Goal: Task Accomplishment & Management: Use online tool/utility

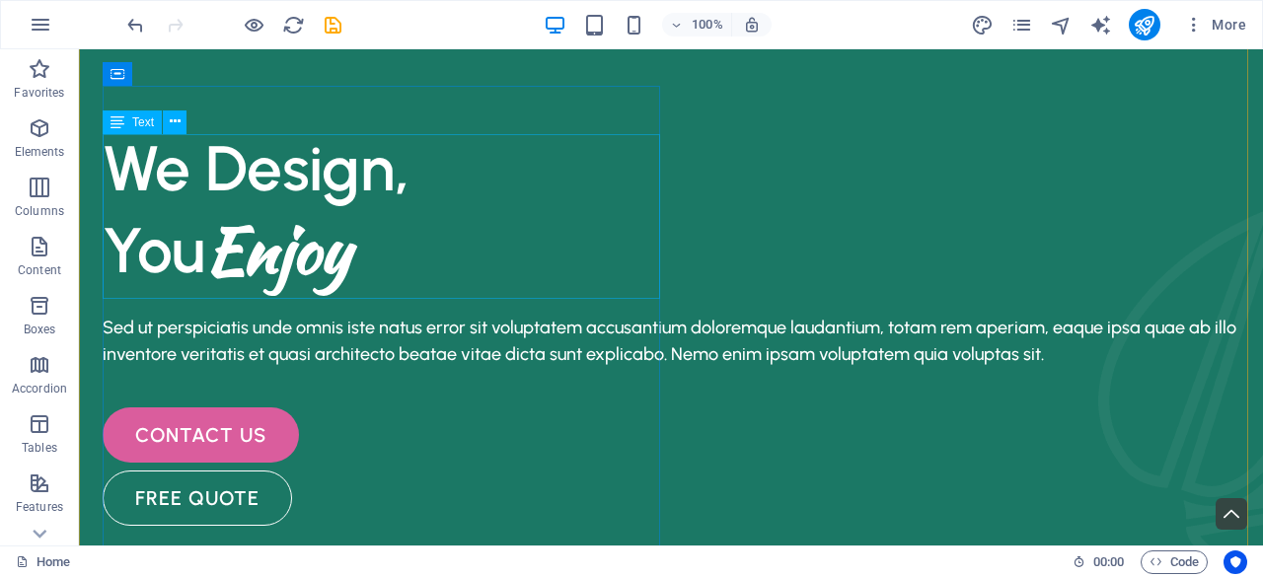
scroll to position [109, 0]
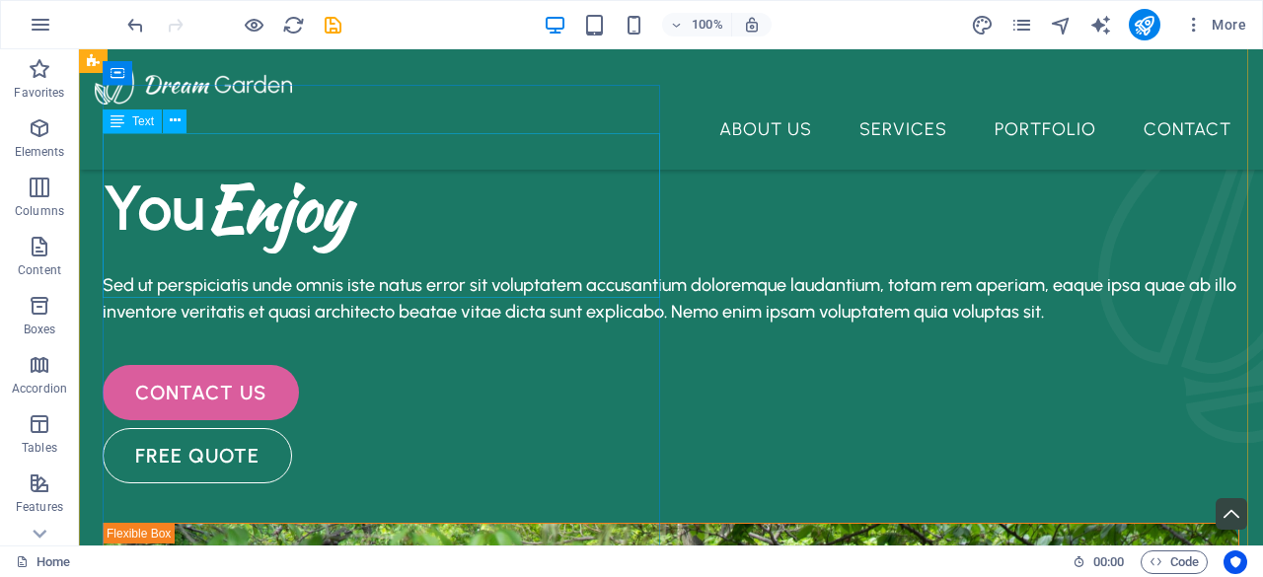
click at [174, 249] on div "We Design, You Enjoy" at bounding box center [671, 167] width 1137 height 164
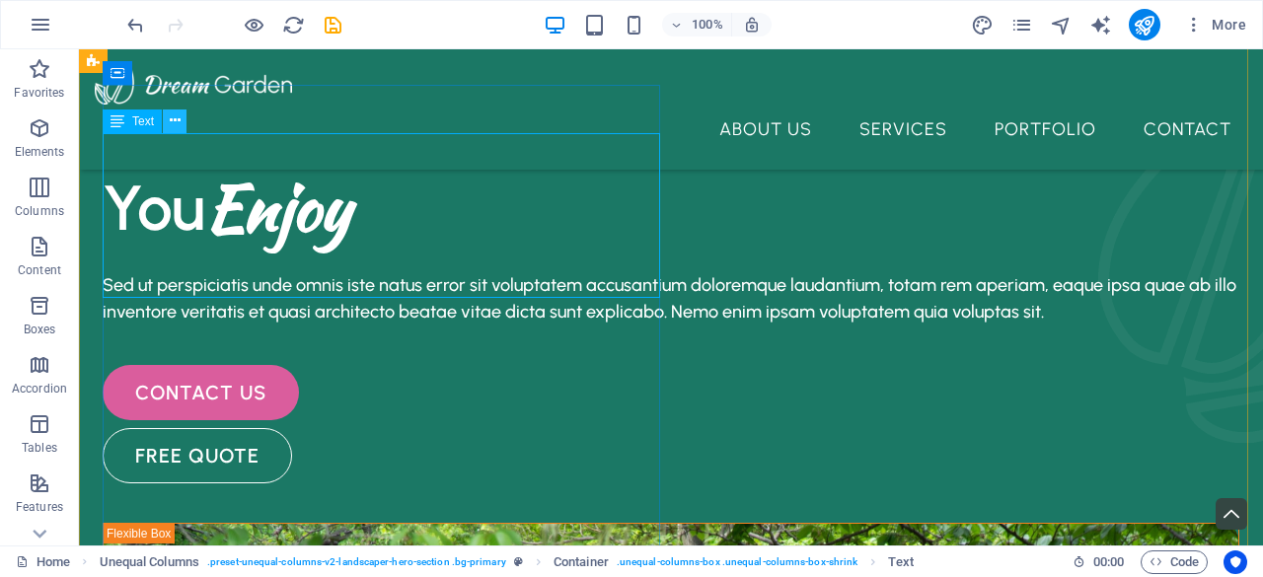
click at [176, 117] on icon at bounding box center [175, 121] width 11 height 21
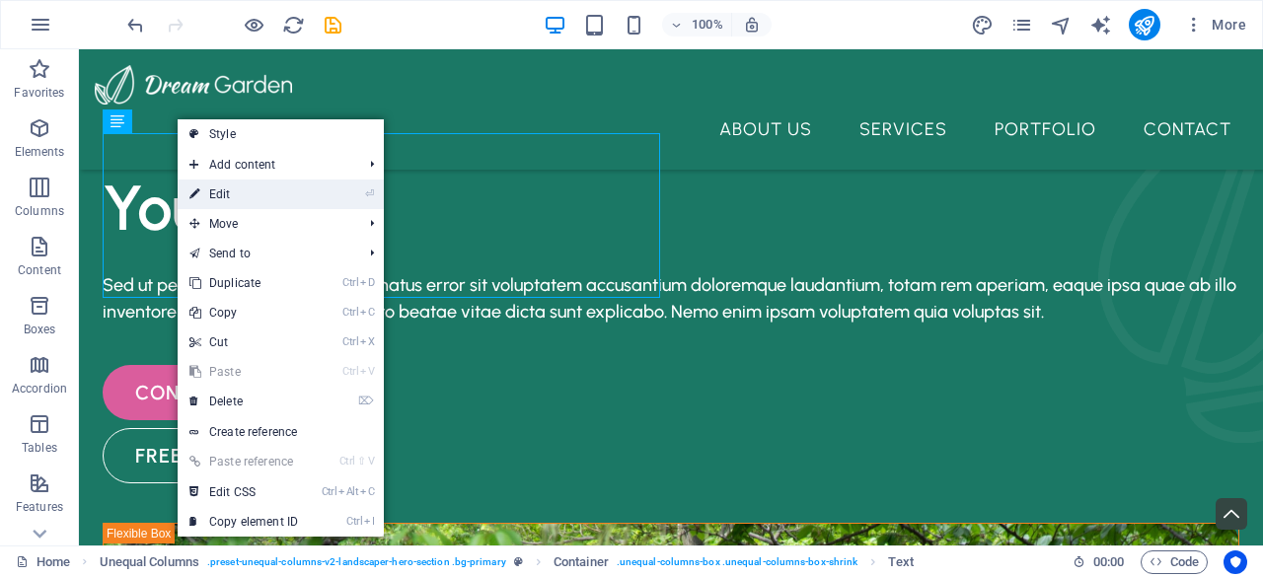
click at [259, 188] on link "⏎ Edit" at bounding box center [244, 195] width 132 height 30
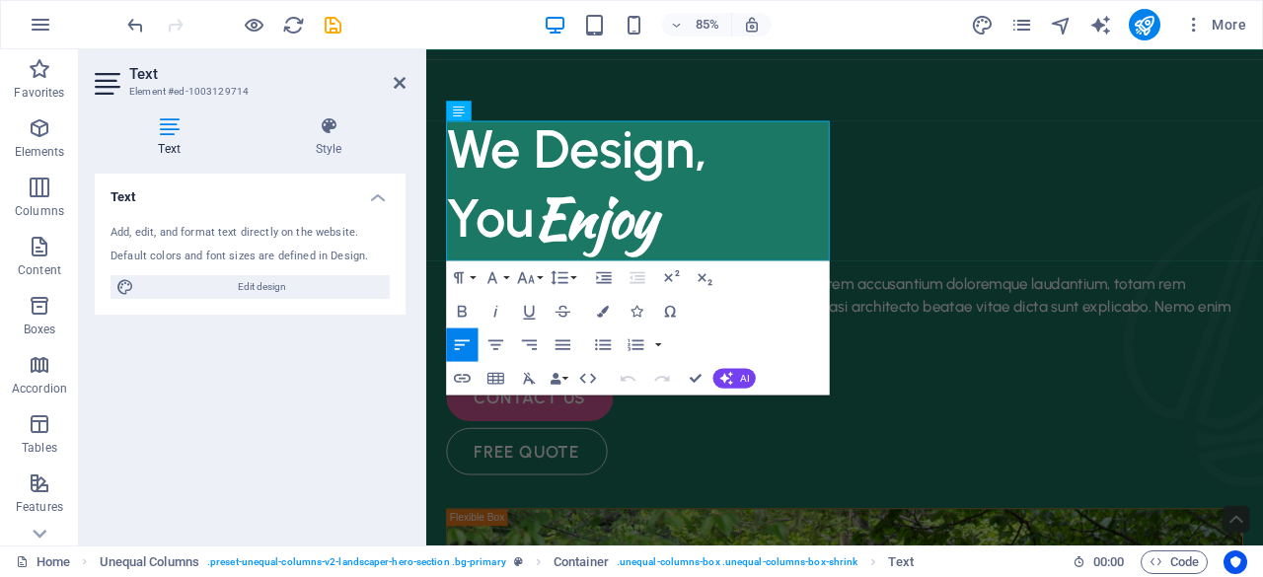
scroll to position [60, 0]
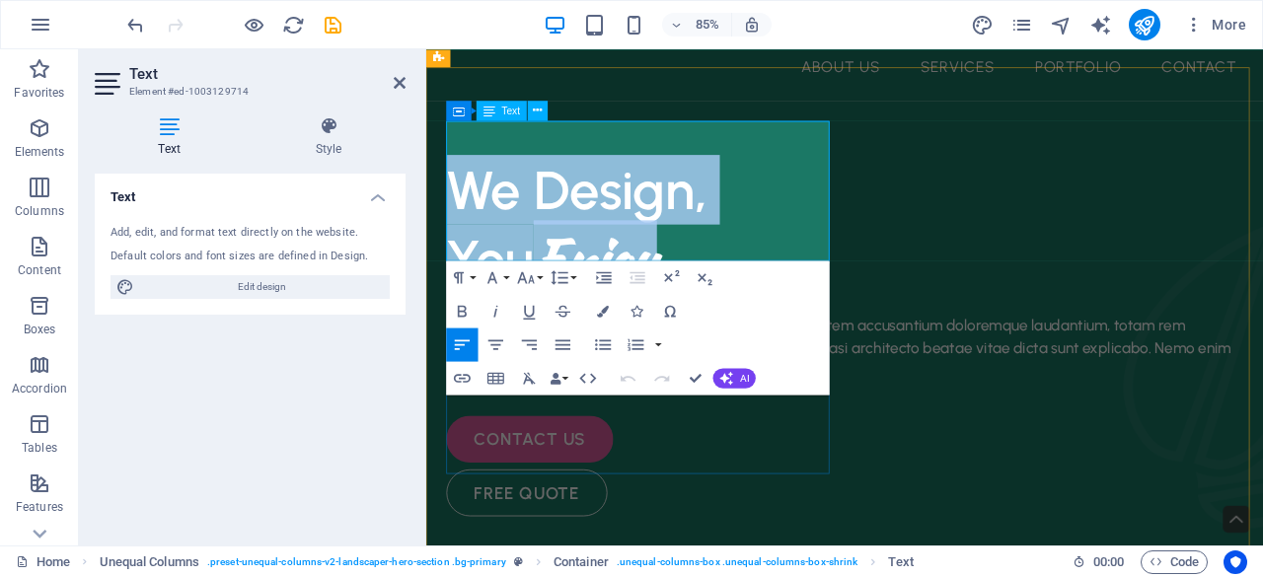
drag, startPoint x: 751, startPoint y: 248, endPoint x: 403, endPoint y: 181, distance: 354.7
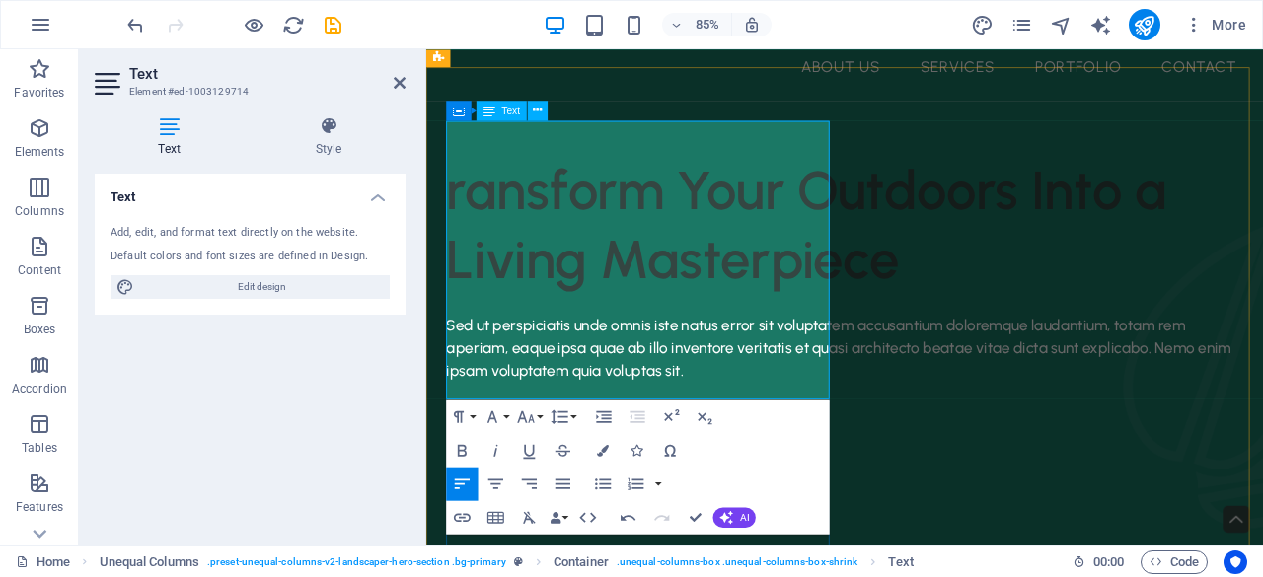
click at [459, 191] on h1 "ransform Your Outdoors Into a Living Masterpiece" at bounding box center [918, 255] width 937 height 164
click at [458, 185] on h1 "ransform Your Outdoors Into a Living Masterpiece" at bounding box center [918, 255] width 937 height 164
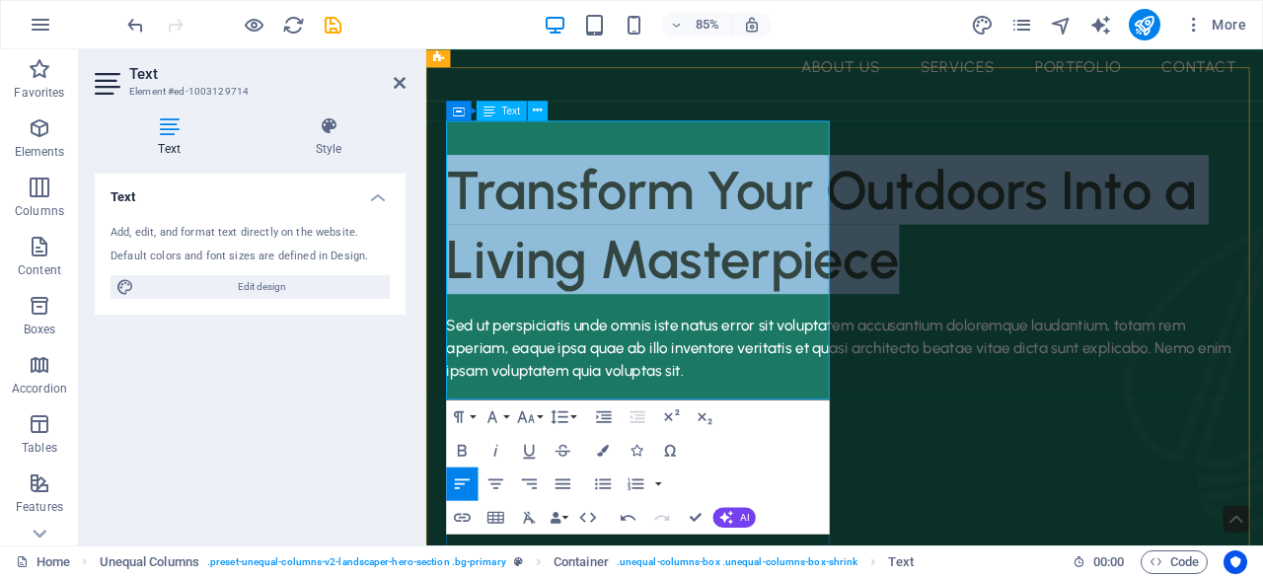
drag, startPoint x: 814, startPoint y: 427, endPoint x: 455, endPoint y: 184, distance: 434.0
click at [455, 184] on h1 "Transform Your Outdoors Into a Living Masterpiece" at bounding box center [918, 255] width 937 height 164
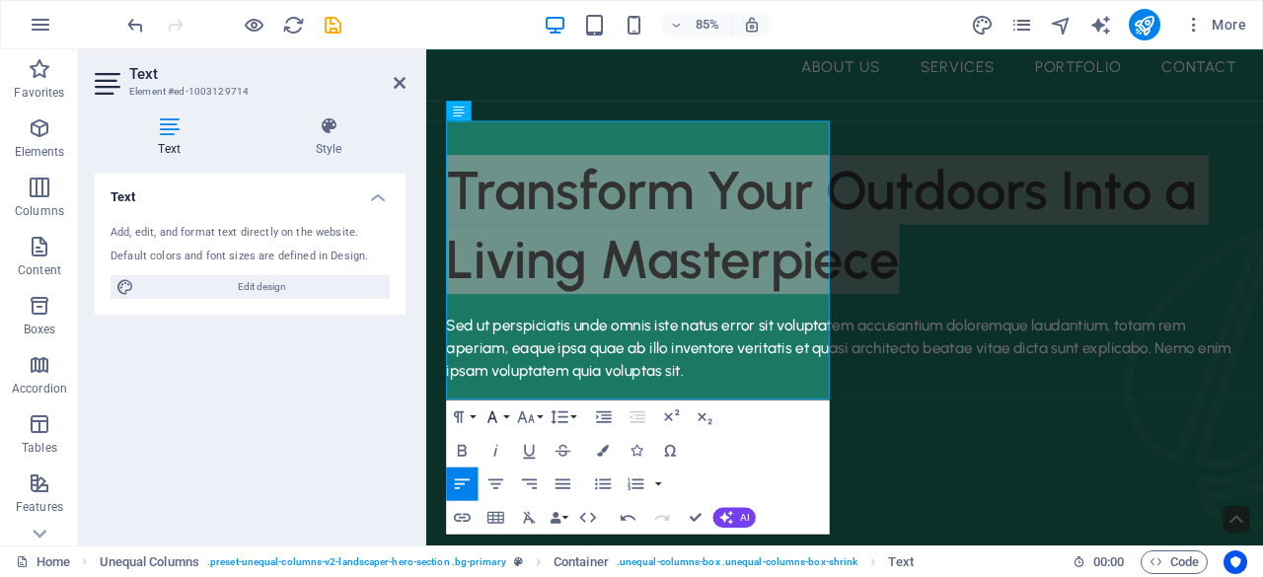
click at [503, 417] on button "Font Family" at bounding box center [496, 417] width 32 height 34
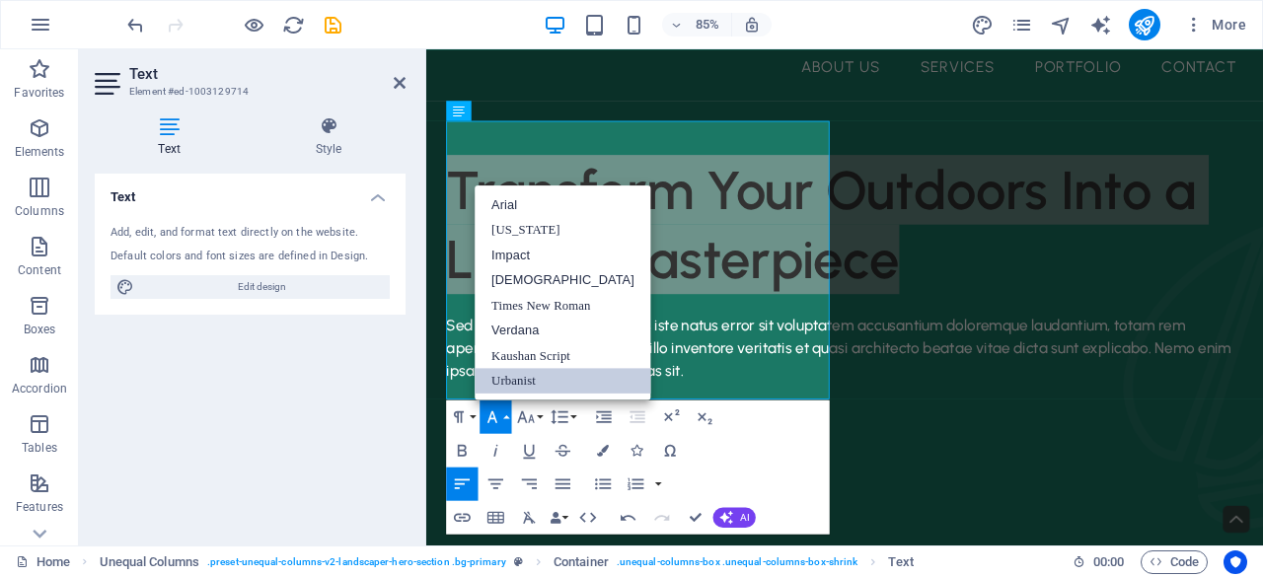
scroll to position [0, 0]
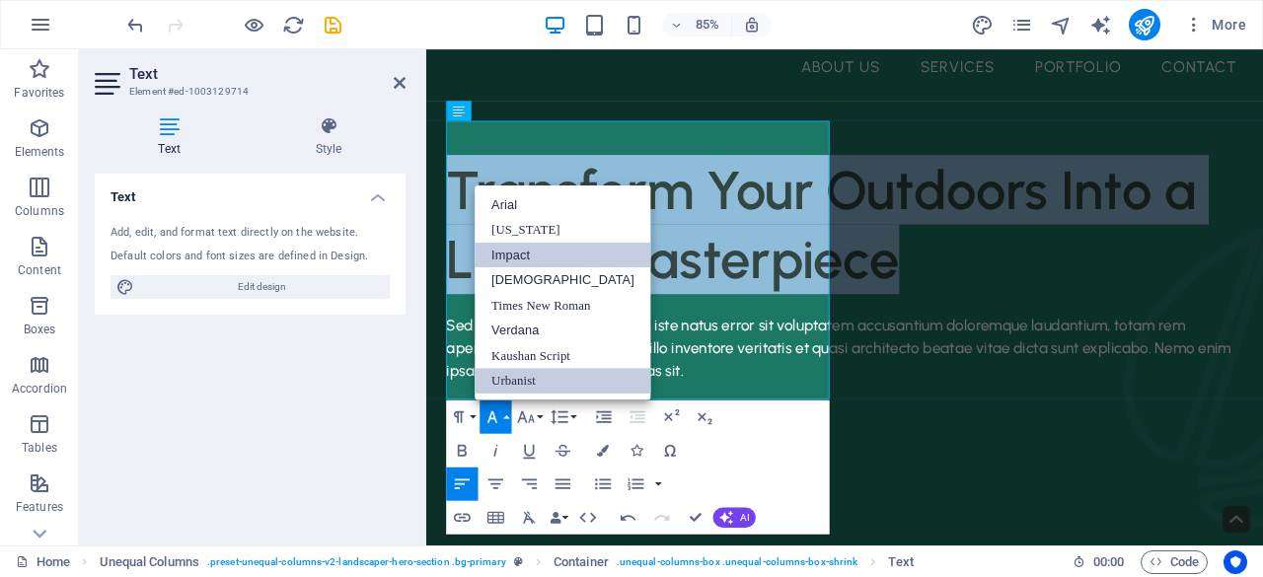
click at [561, 245] on link "Impact" at bounding box center [563, 255] width 177 height 26
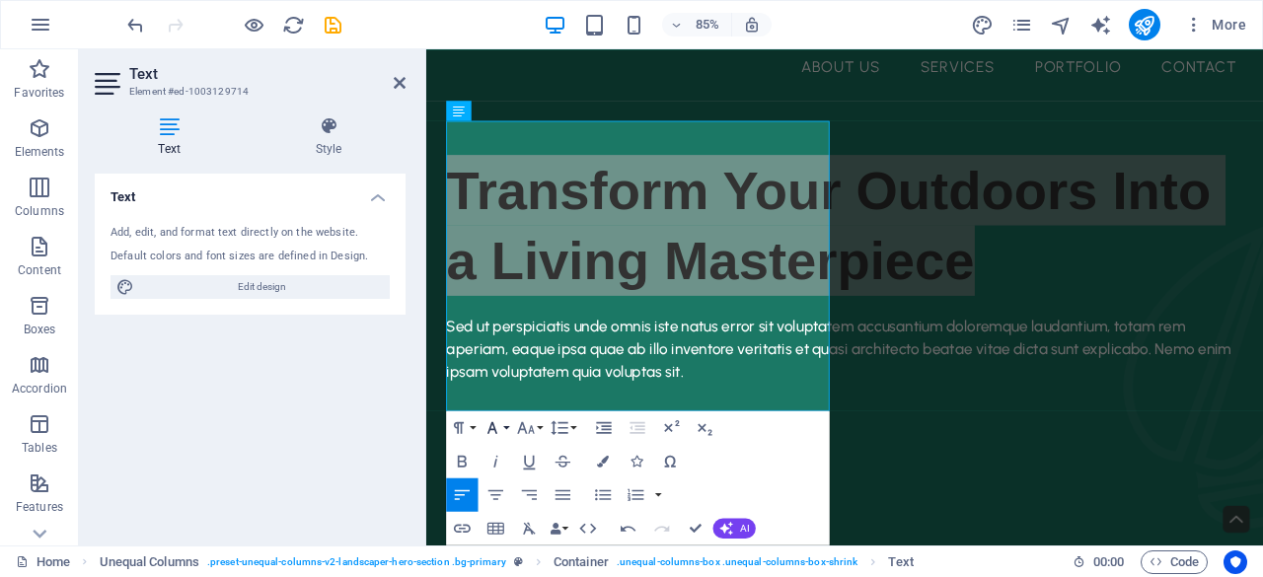
click at [500, 426] on icon "button" at bounding box center [493, 427] width 20 height 20
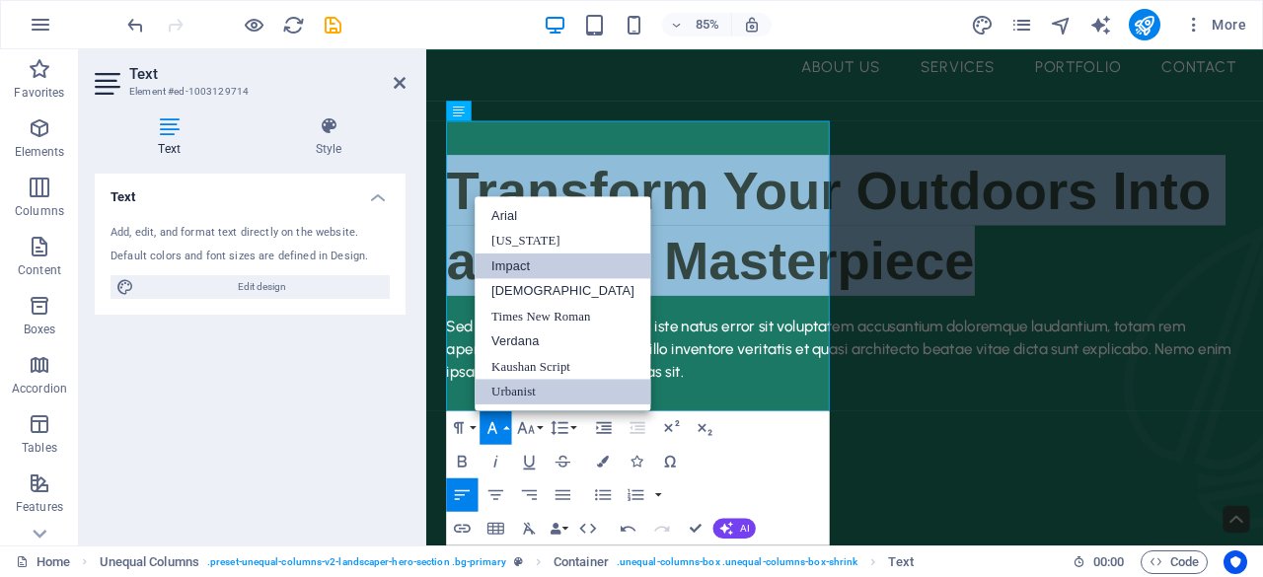
click at [531, 379] on link "Urbanist" at bounding box center [563, 392] width 177 height 26
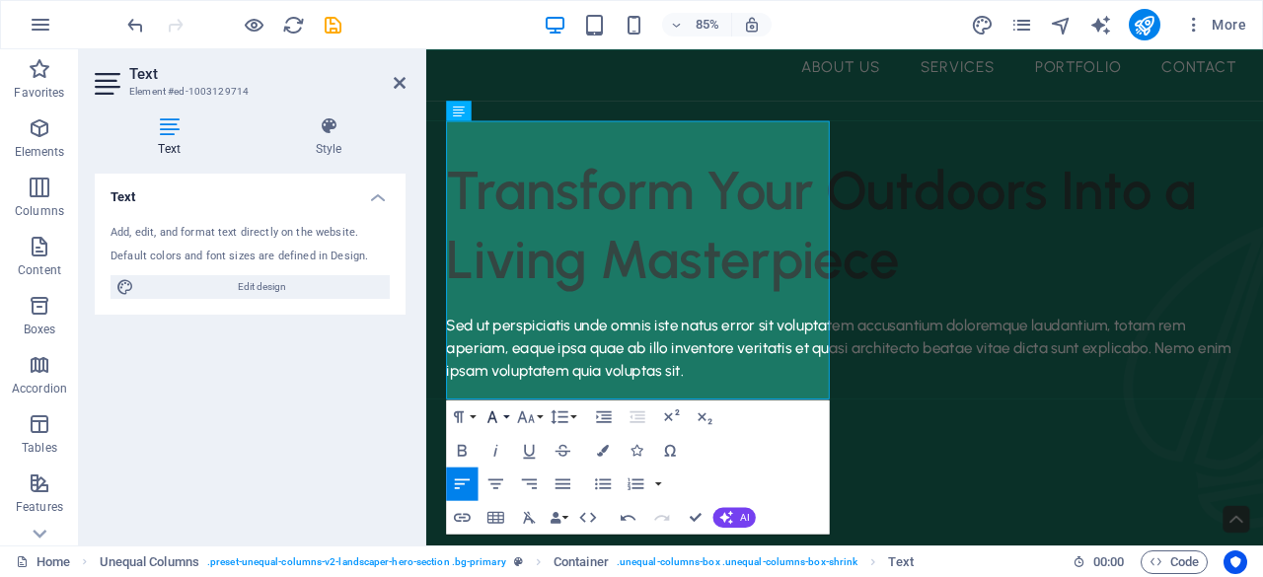
click at [506, 410] on button "Font Family" at bounding box center [496, 417] width 32 height 34
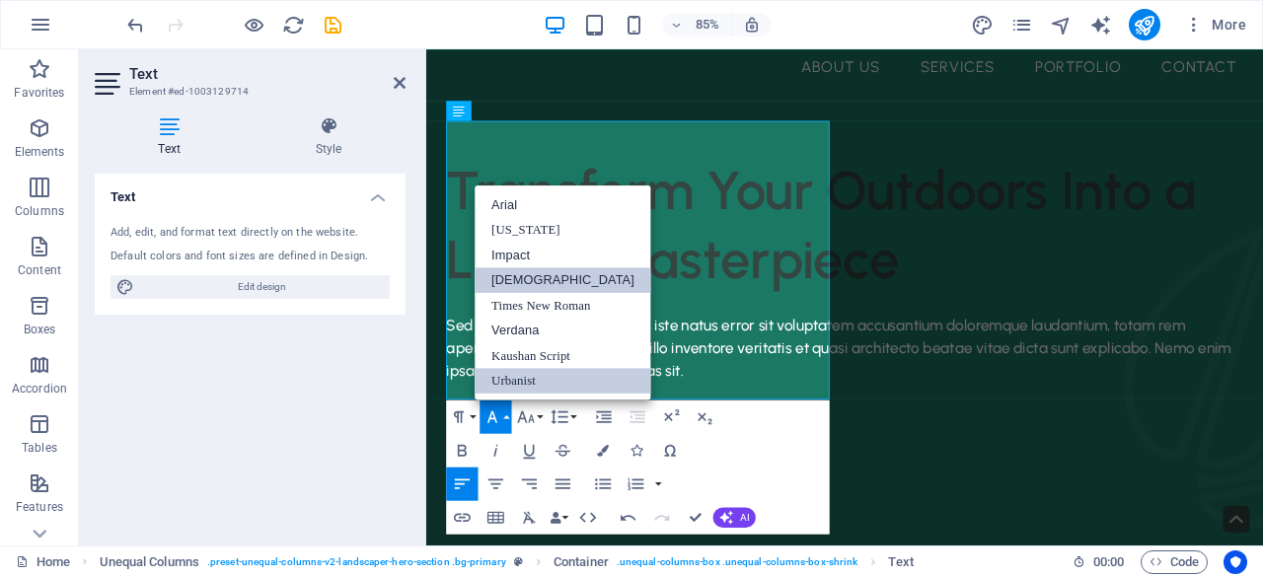
click at [560, 284] on link "[DEMOGRAPHIC_DATA]" at bounding box center [563, 280] width 177 height 26
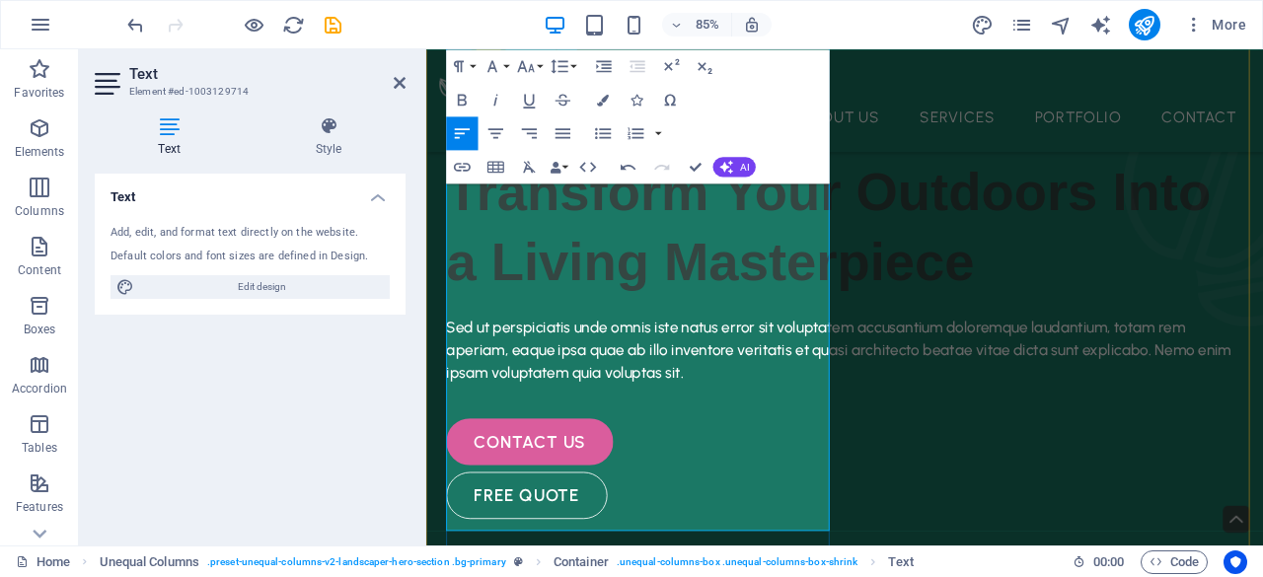
scroll to position [161, 0]
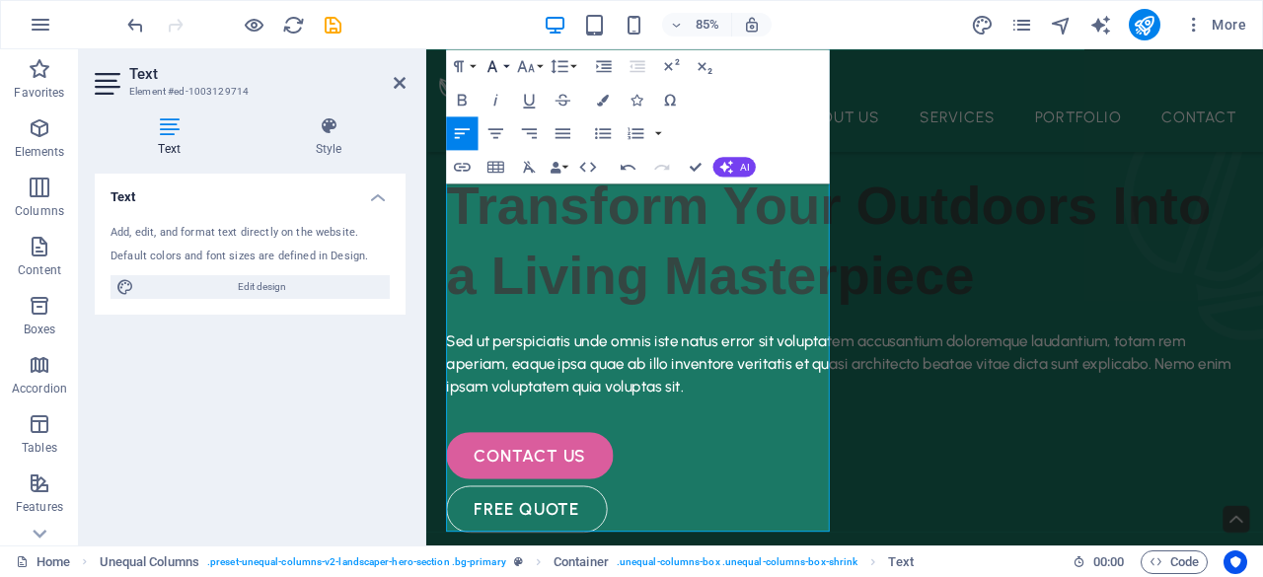
click at [511, 65] on button "Font Family" at bounding box center [496, 66] width 32 height 34
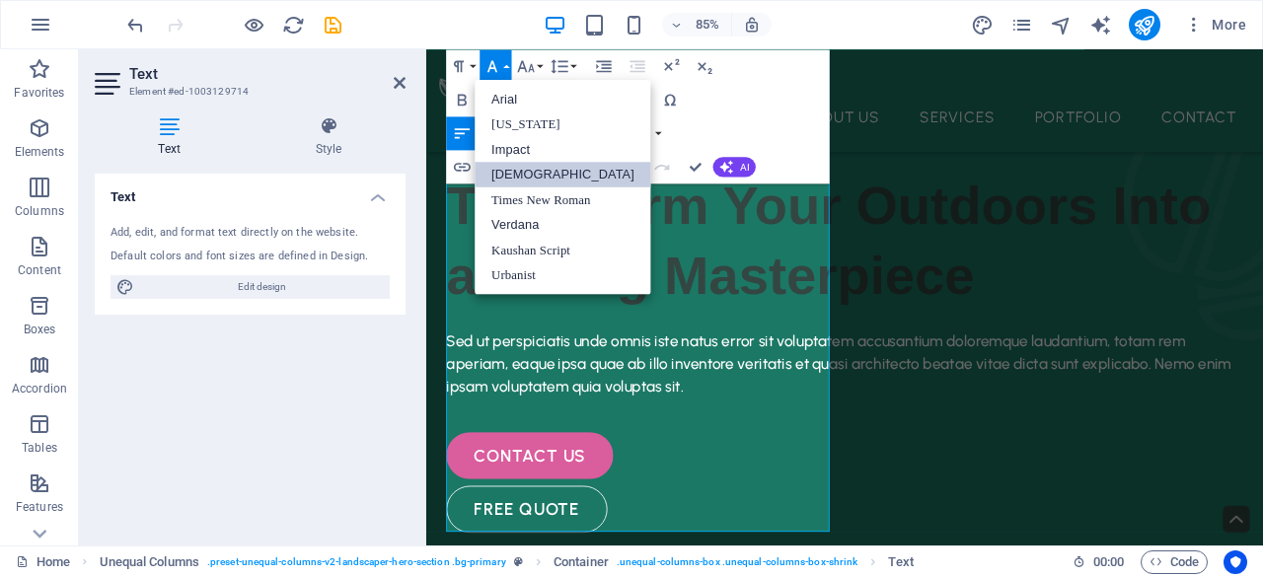
scroll to position [0, 0]
click at [573, 232] on link "Verdana" at bounding box center [563, 225] width 177 height 26
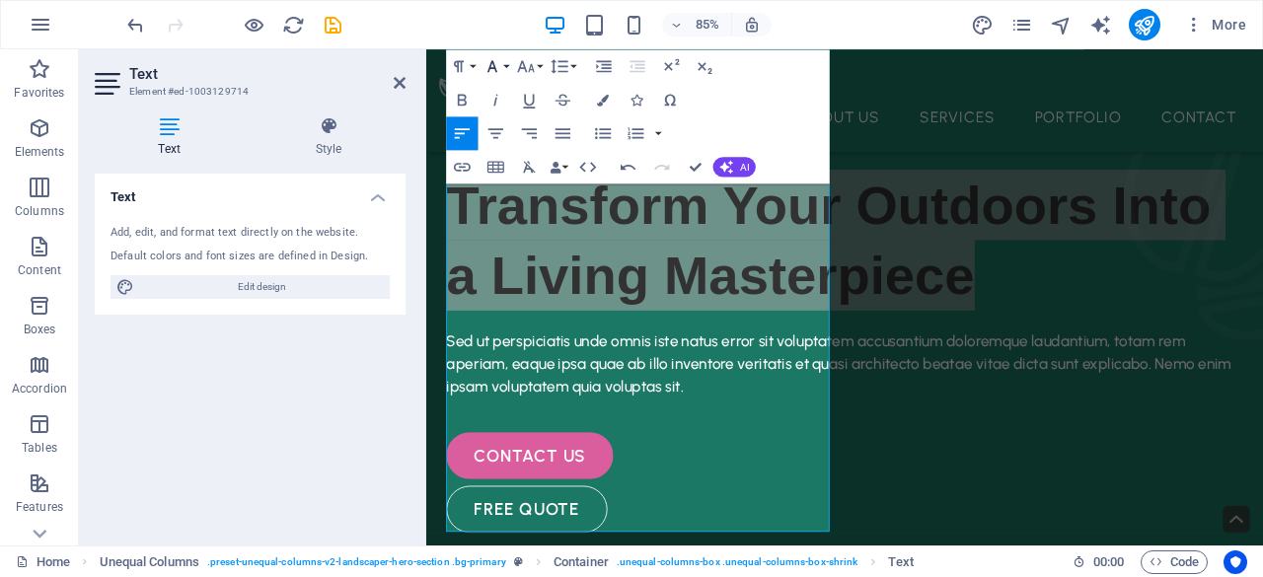
click at [497, 71] on icon "button" at bounding box center [492, 66] width 10 height 12
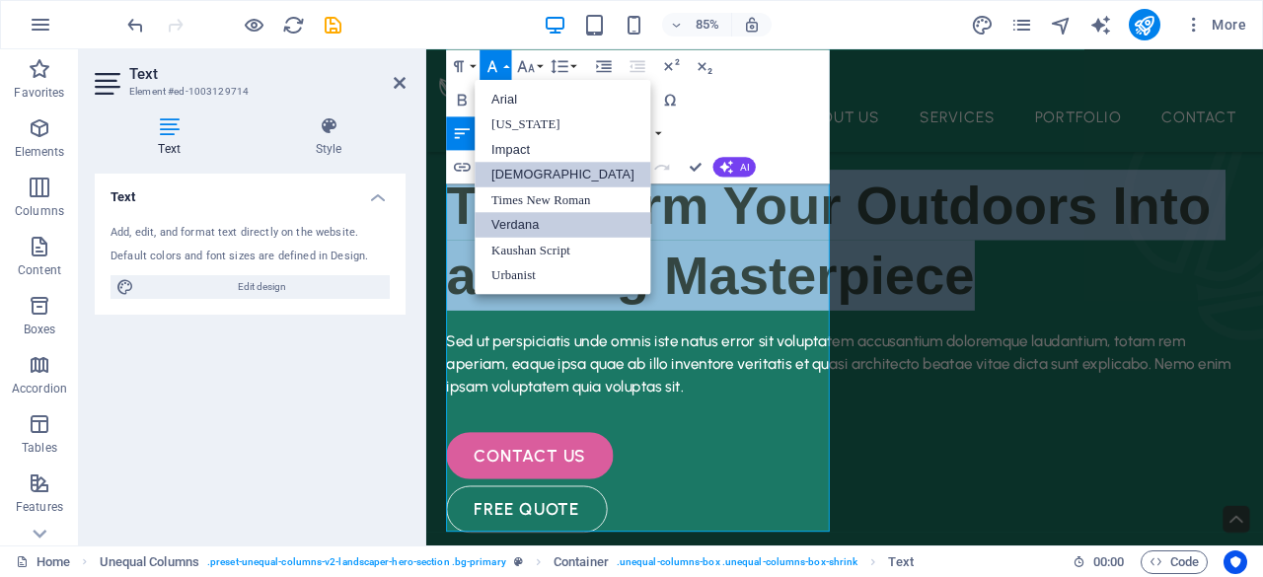
click at [553, 177] on link "[DEMOGRAPHIC_DATA]" at bounding box center [563, 175] width 177 height 26
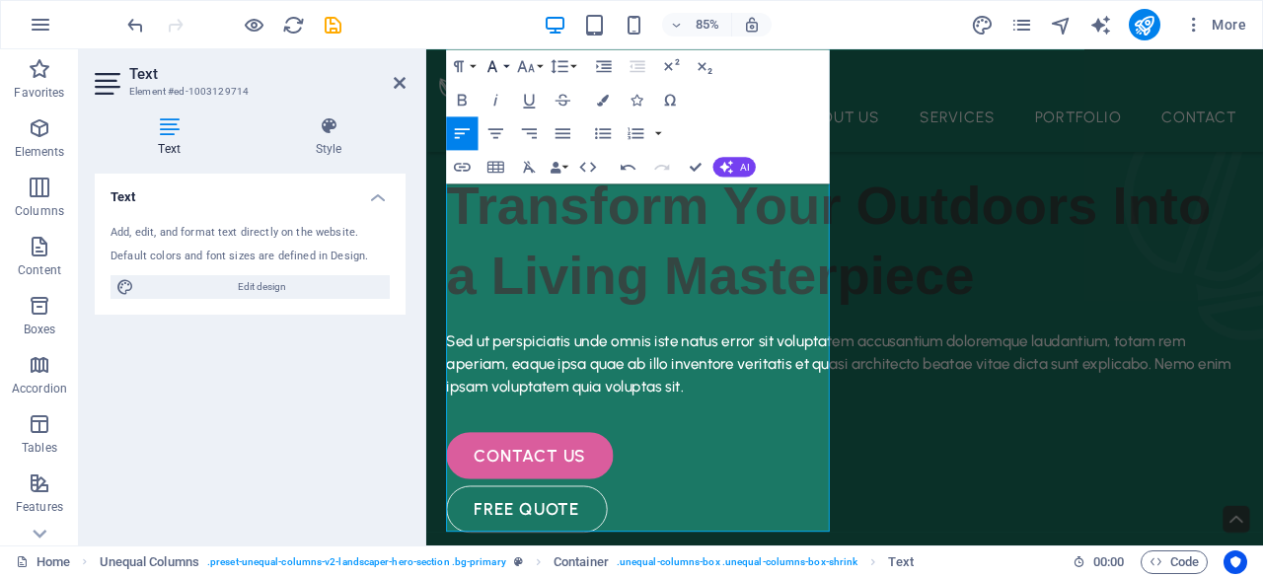
click at [507, 68] on button "Font Family" at bounding box center [496, 66] width 32 height 34
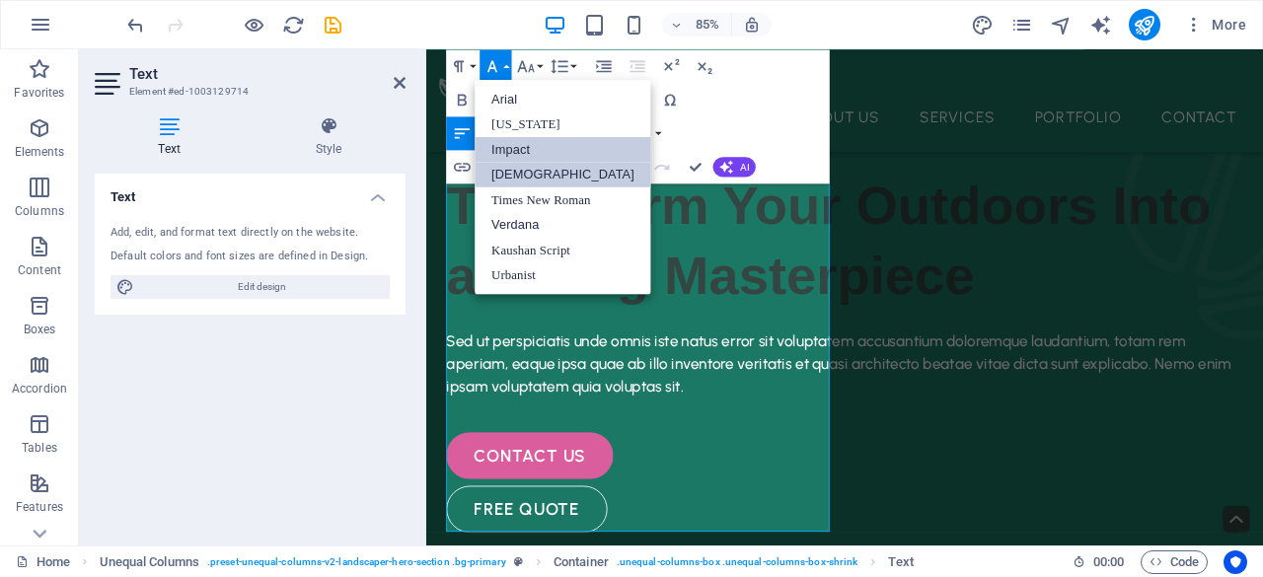
click at [571, 146] on link "Impact" at bounding box center [563, 149] width 177 height 26
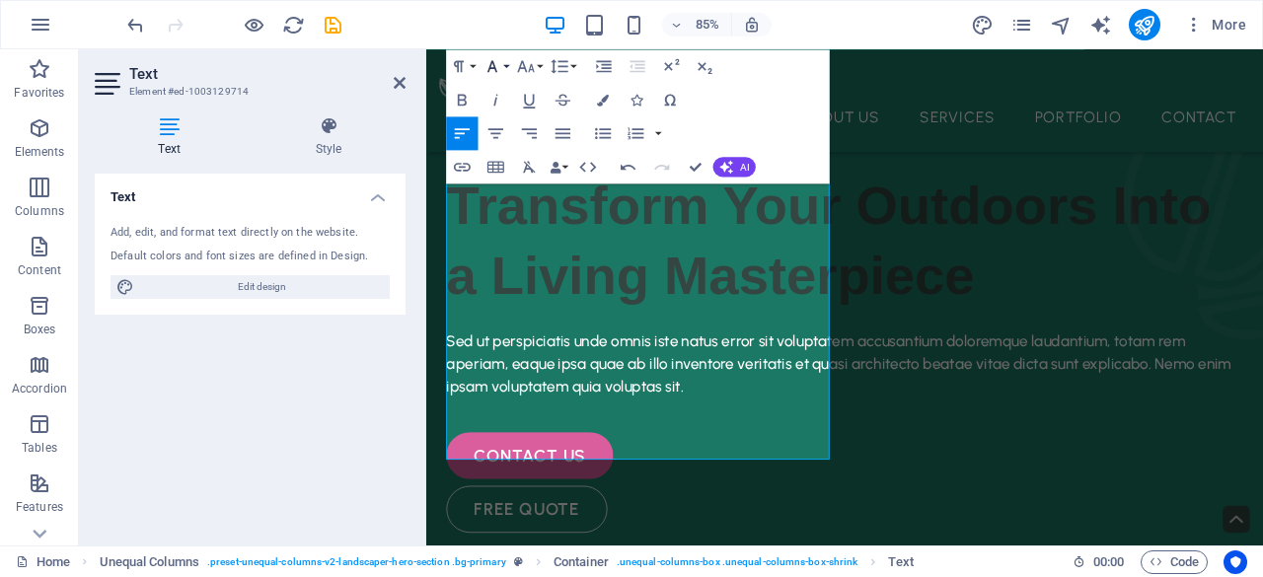
click at [500, 66] on icon "button" at bounding box center [493, 66] width 20 height 20
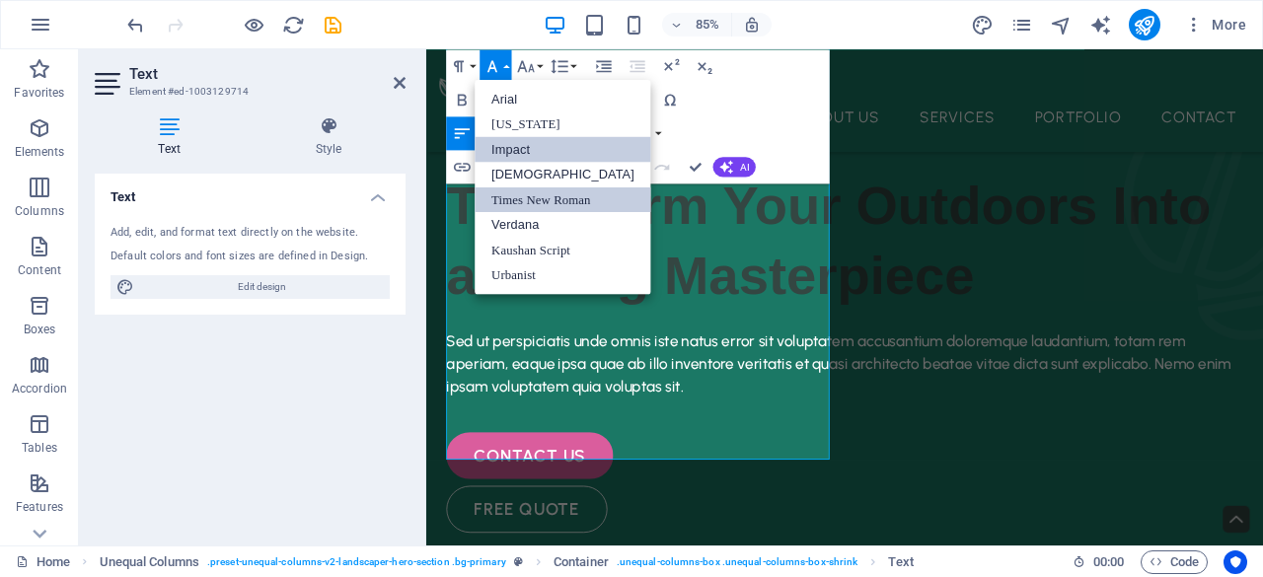
click at [570, 198] on link "Times New Roman" at bounding box center [563, 199] width 177 height 26
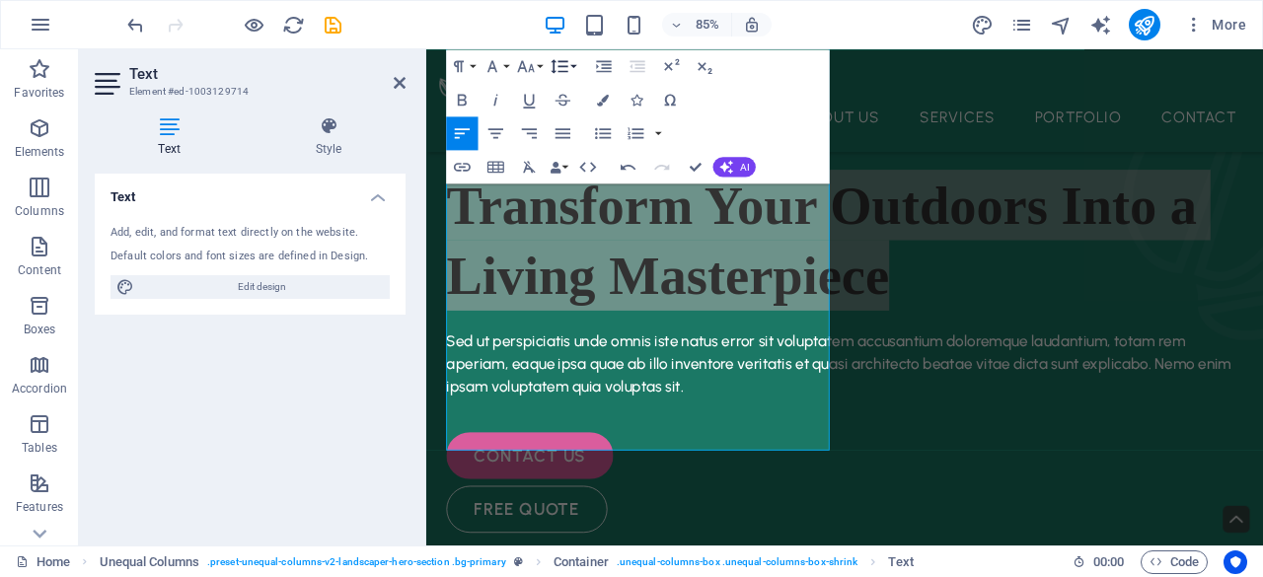
click at [574, 72] on button "Line Height" at bounding box center [563, 66] width 32 height 34
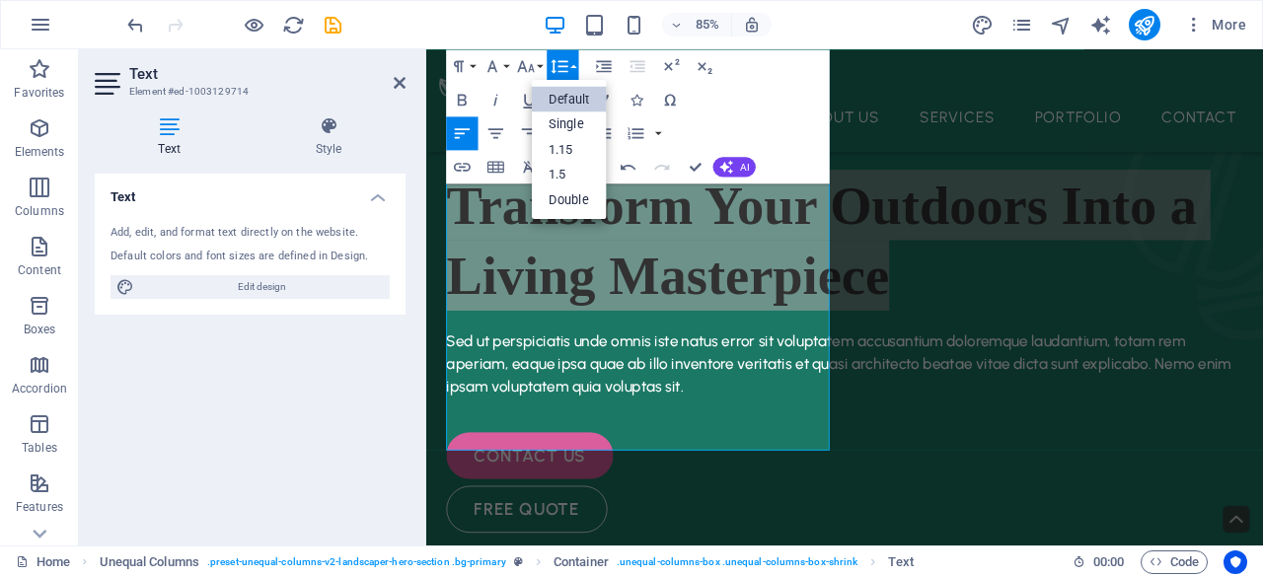
click at [574, 72] on button "Line Height" at bounding box center [563, 66] width 32 height 34
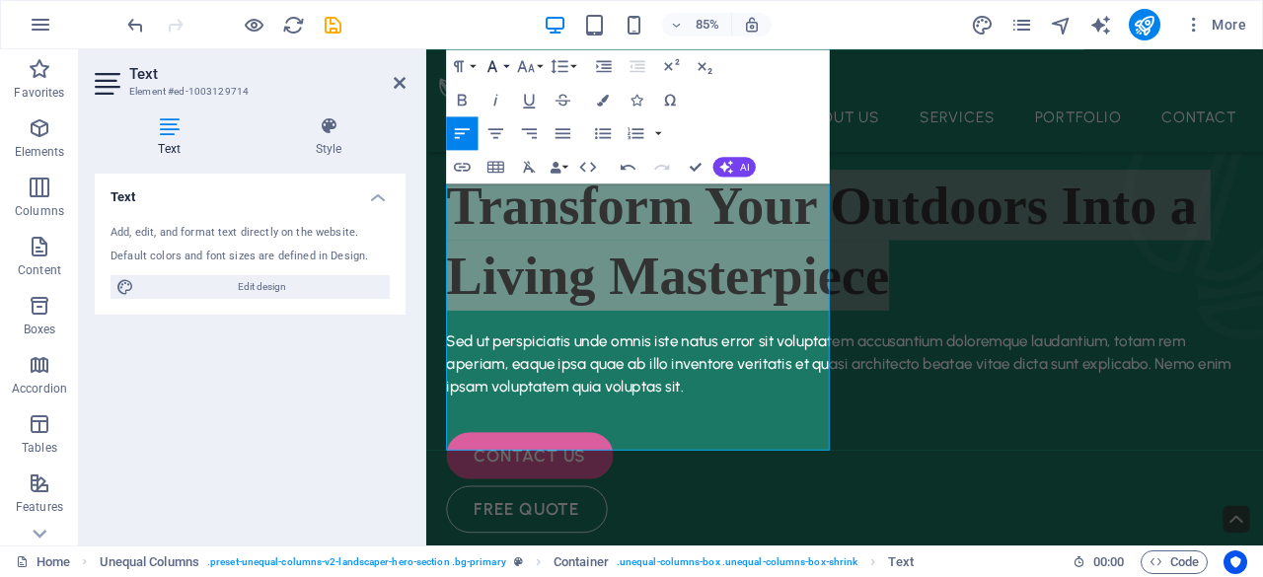
click at [504, 68] on button "Font Family" at bounding box center [496, 66] width 32 height 34
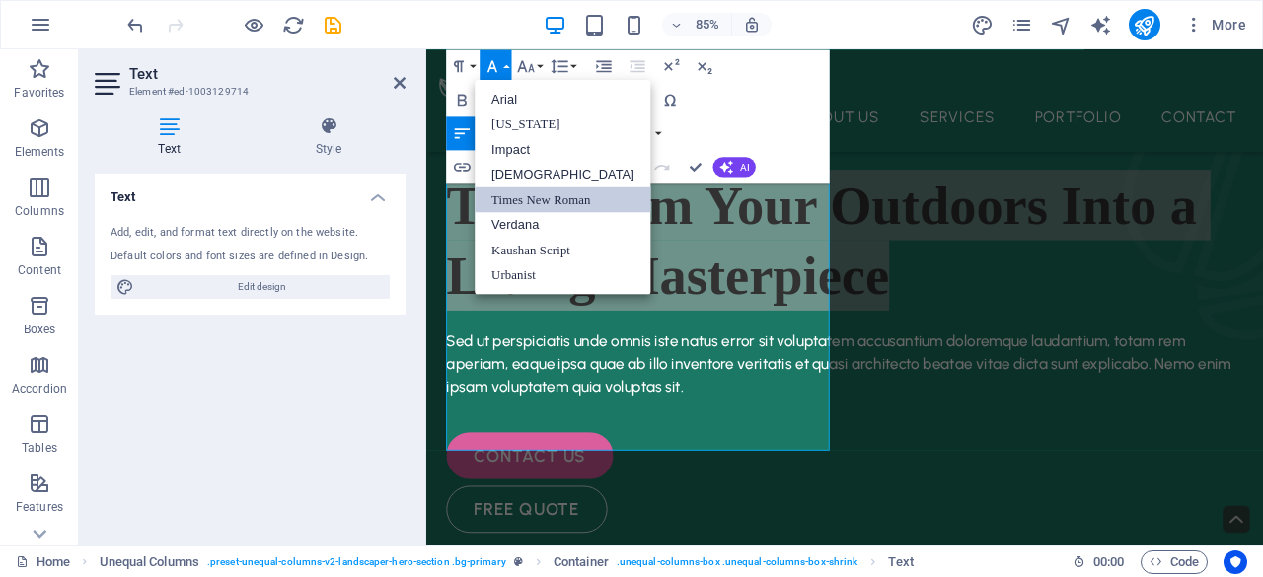
click at [504, 68] on button "Font Family" at bounding box center [496, 66] width 32 height 34
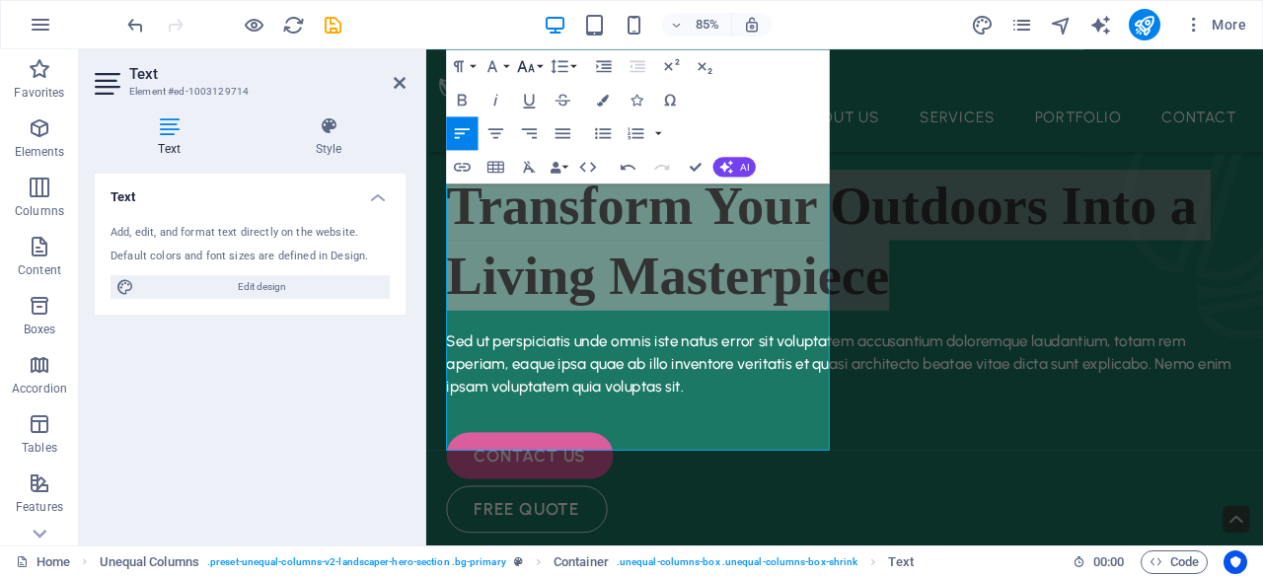
click at [522, 68] on icon "button" at bounding box center [525, 66] width 17 height 12
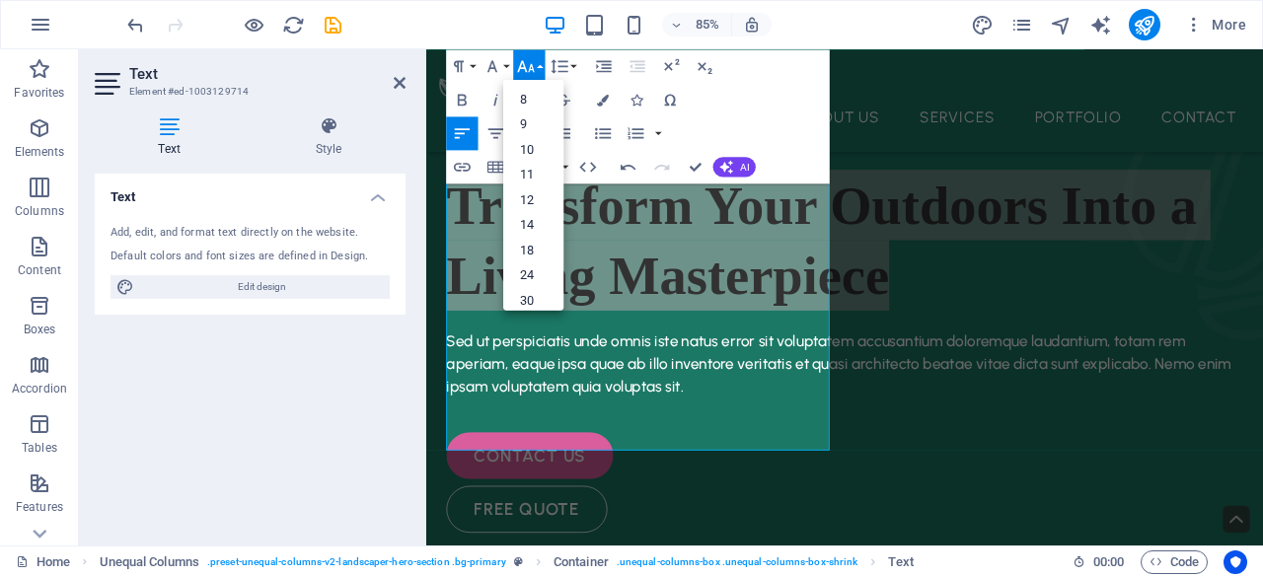
click at [522, 68] on icon "button" at bounding box center [525, 66] width 17 height 12
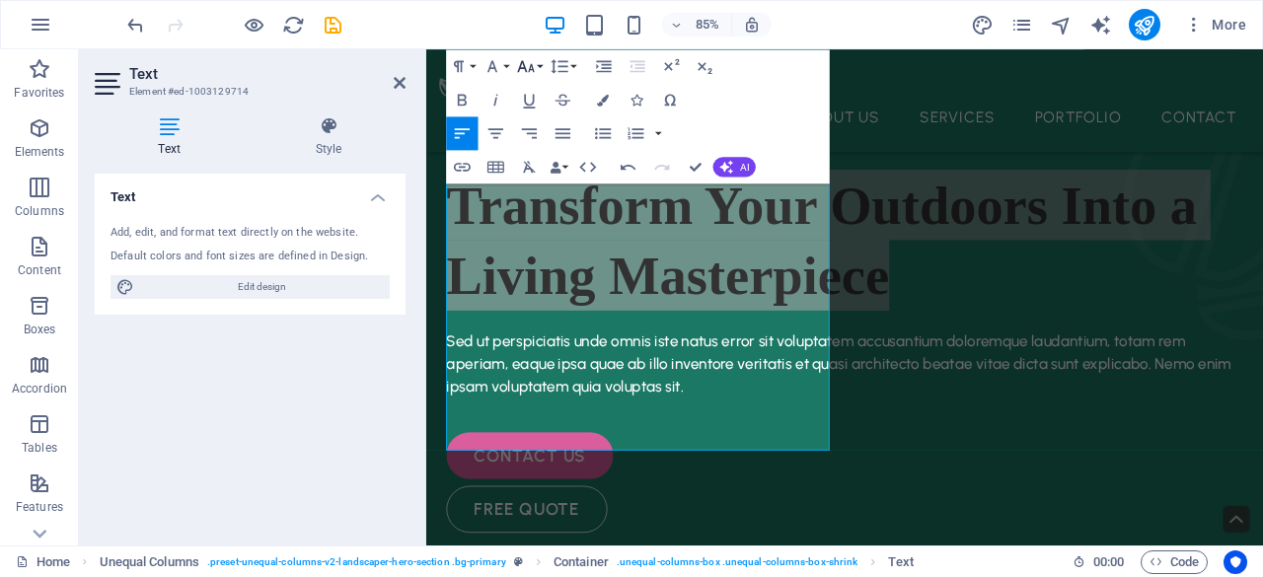
click at [522, 68] on icon "button" at bounding box center [525, 66] width 17 height 12
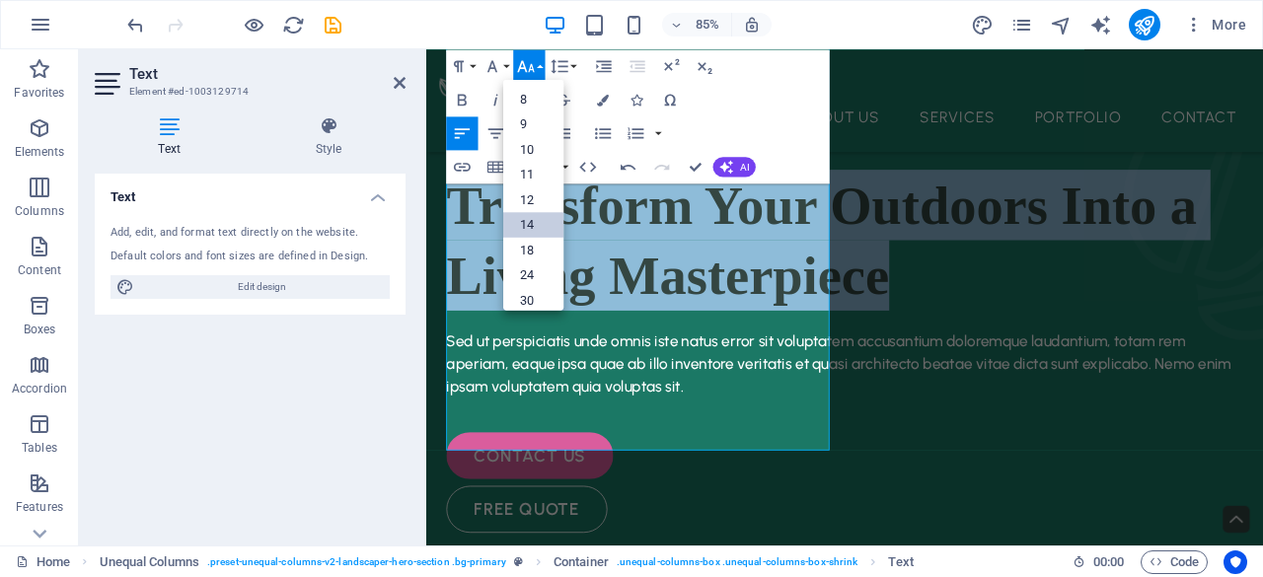
click at [527, 220] on link "14" at bounding box center [533, 225] width 60 height 26
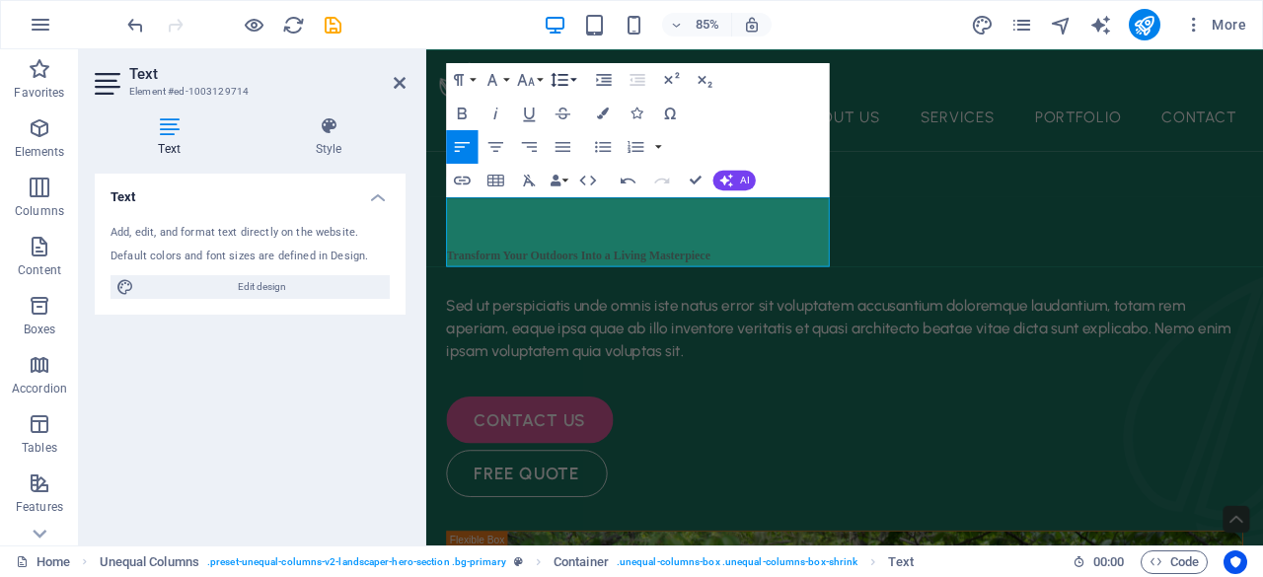
click at [576, 77] on button "Line Height" at bounding box center [563, 79] width 32 height 34
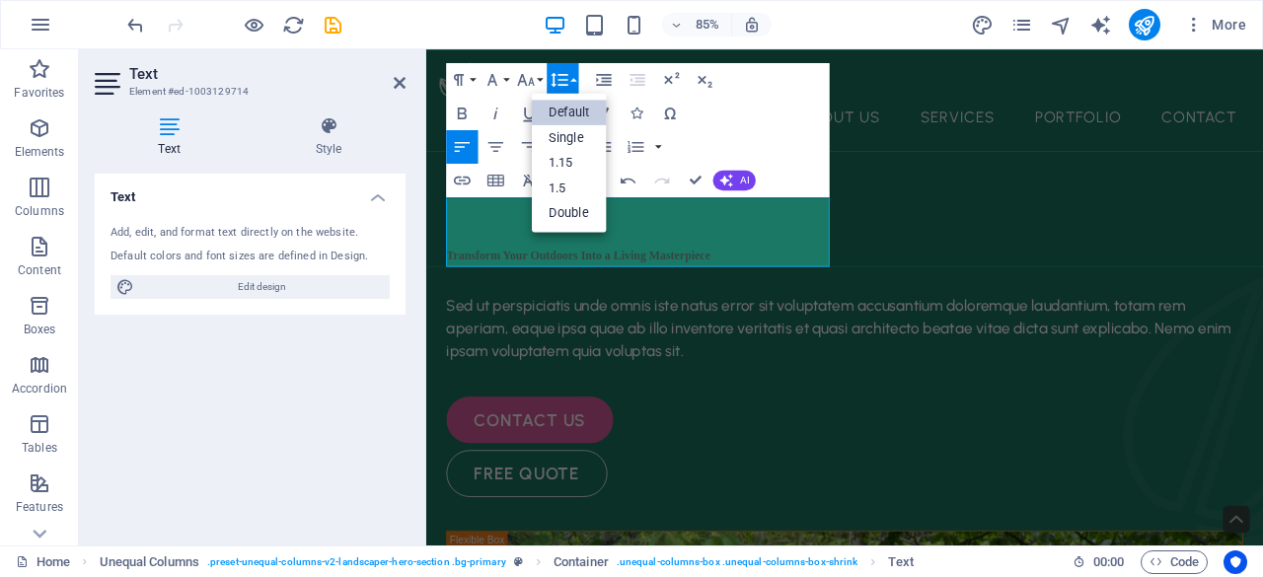
click at [576, 77] on button "Line Height" at bounding box center [563, 79] width 32 height 34
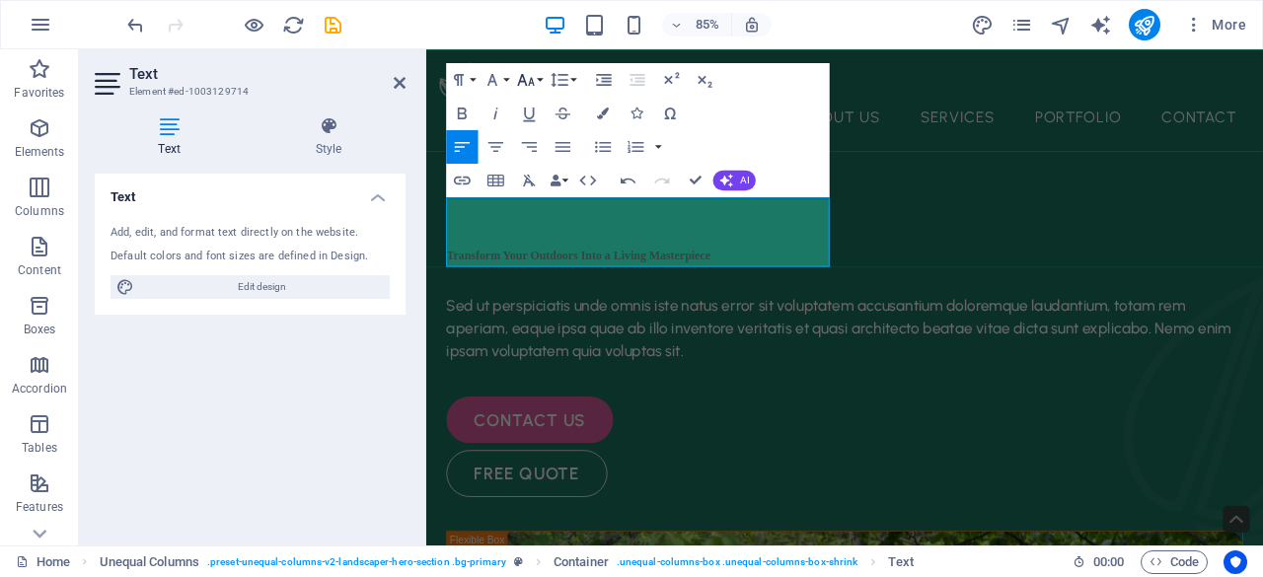
click at [539, 82] on button "Font Size" at bounding box center [529, 79] width 32 height 34
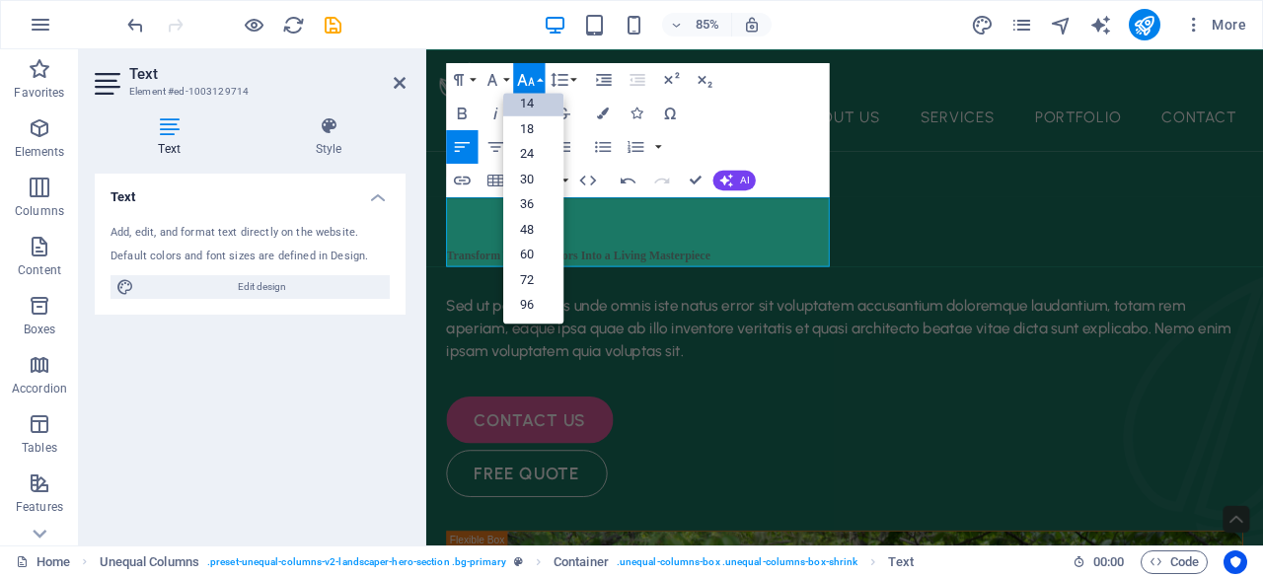
scroll to position [158, 0]
click at [545, 200] on link "36" at bounding box center [533, 204] width 60 height 26
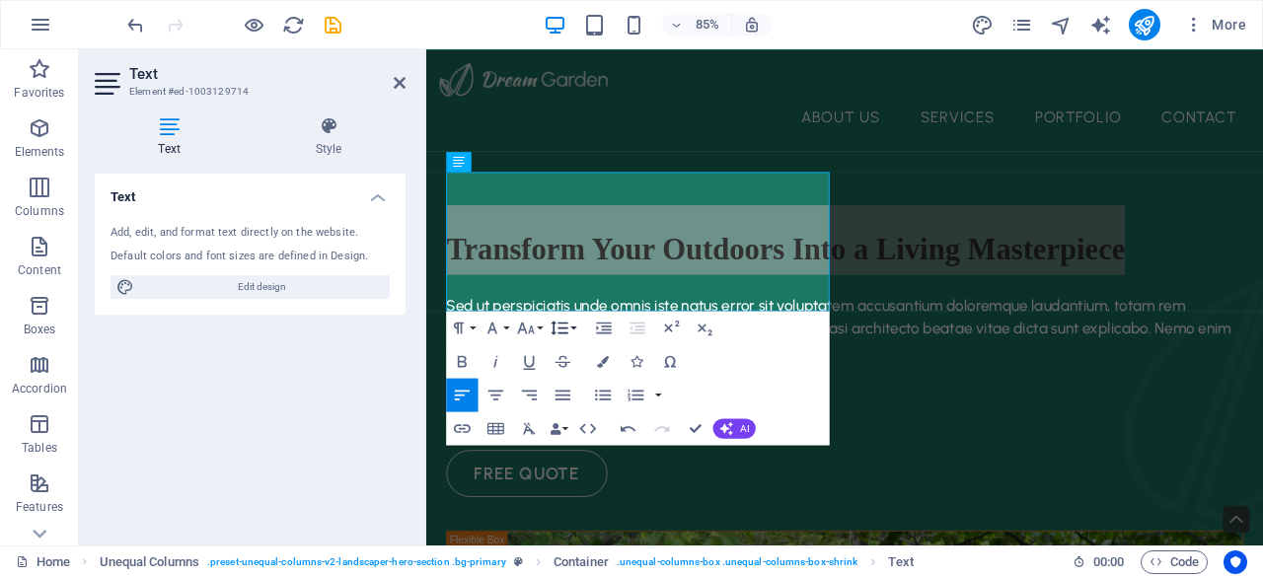
click at [577, 329] on button "Line Height" at bounding box center [563, 328] width 32 height 34
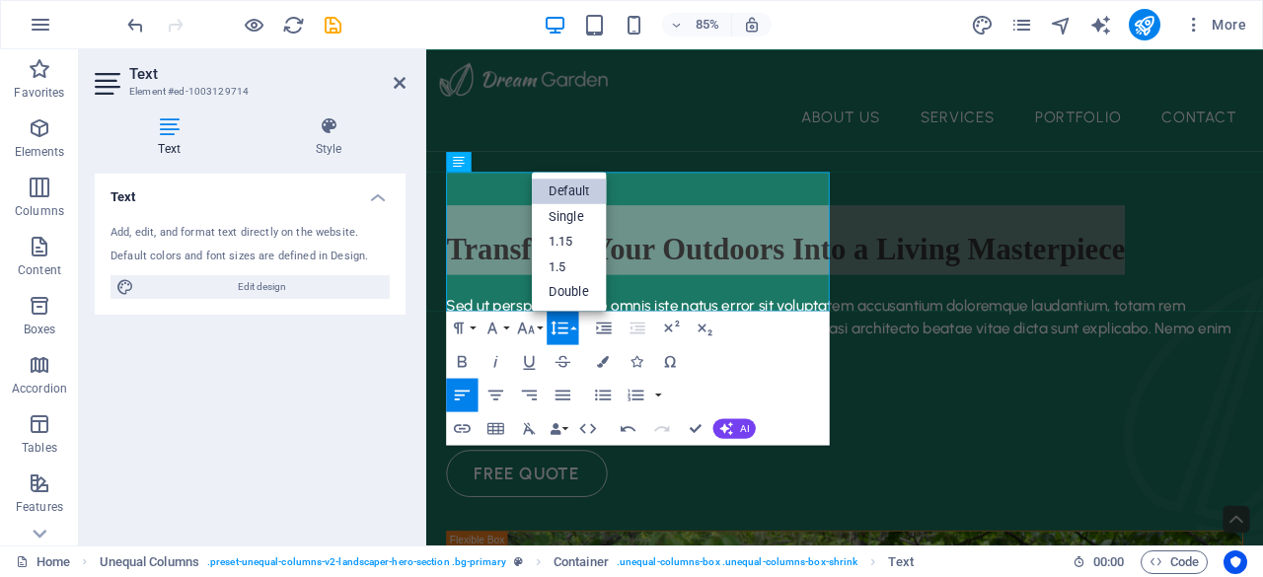
scroll to position [0, 0]
click at [577, 329] on button "Line Height" at bounding box center [563, 328] width 32 height 34
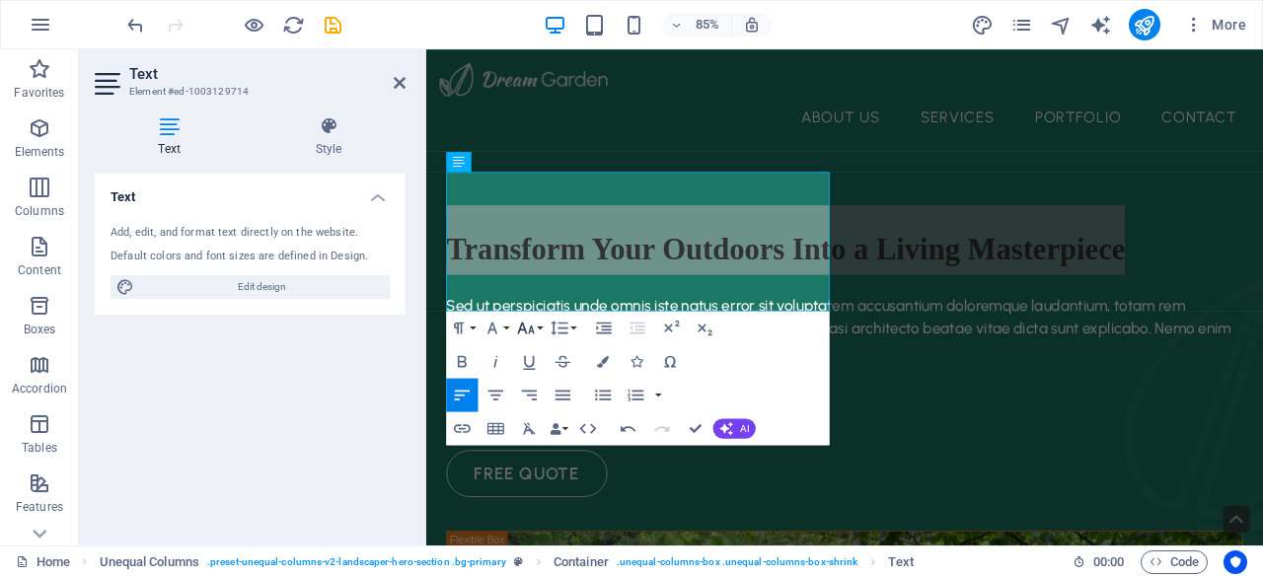
click at [540, 328] on button "Font Size" at bounding box center [529, 328] width 32 height 34
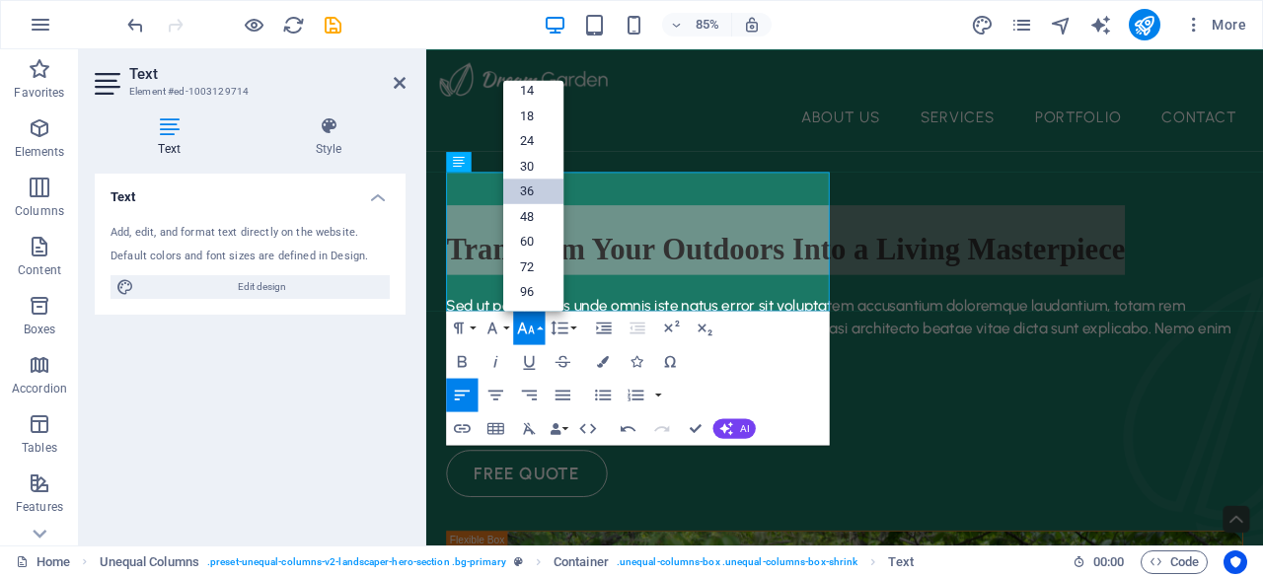
scroll to position [158, 0]
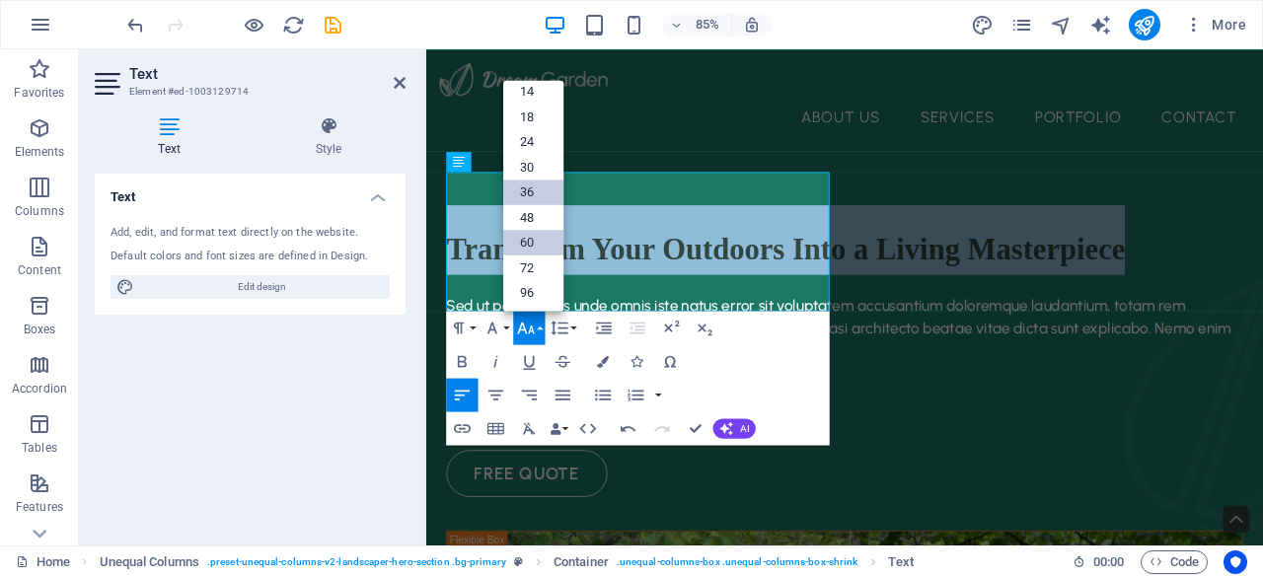
click at [547, 232] on link "60" at bounding box center [533, 242] width 60 height 25
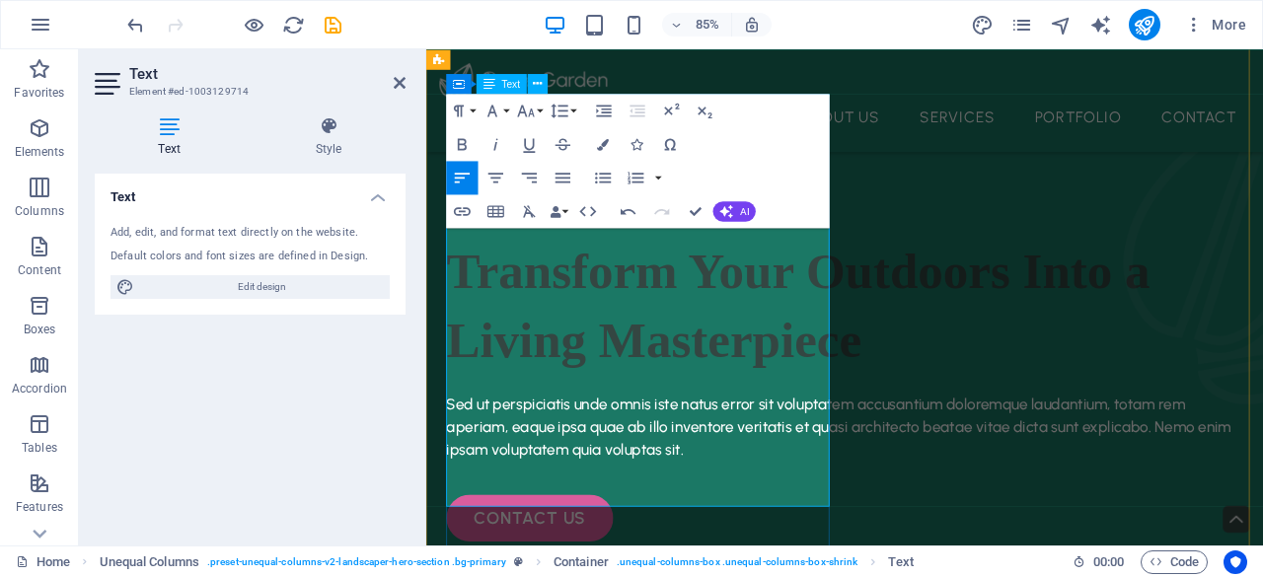
scroll to position [83, 0]
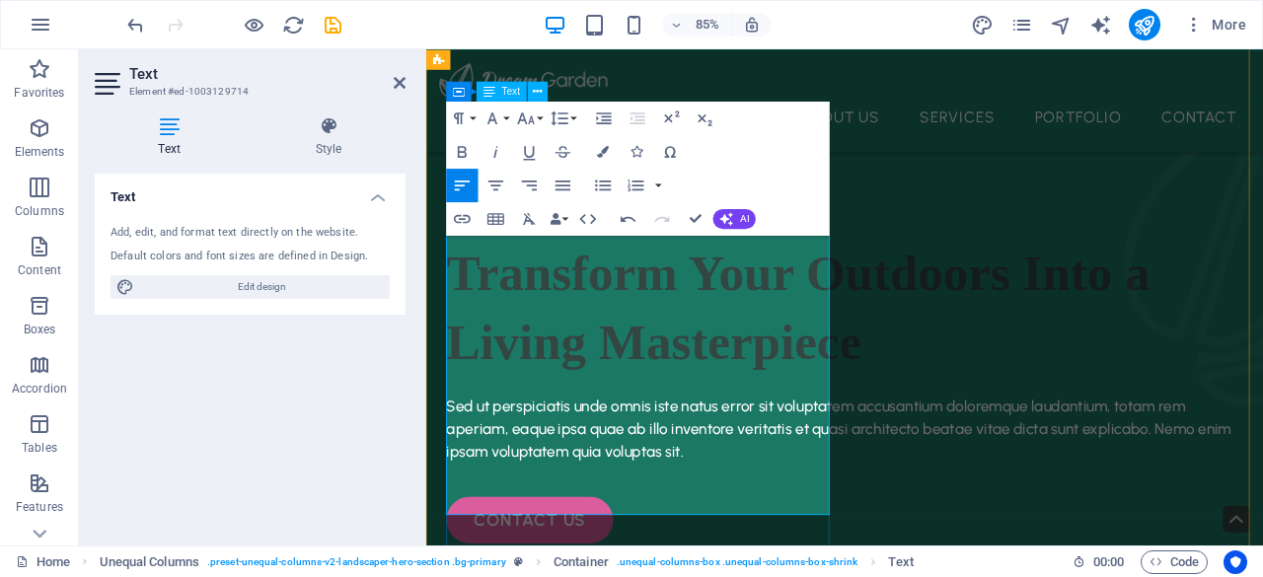
click at [745, 399] on span "Transform Your Outdoors Into a Living Masterpiece" at bounding box center [864, 352] width 828 height 147
click at [783, 432] on h1 "Transform Your Outdoors Into a Living Masterpiece" at bounding box center [918, 350] width 937 height 164
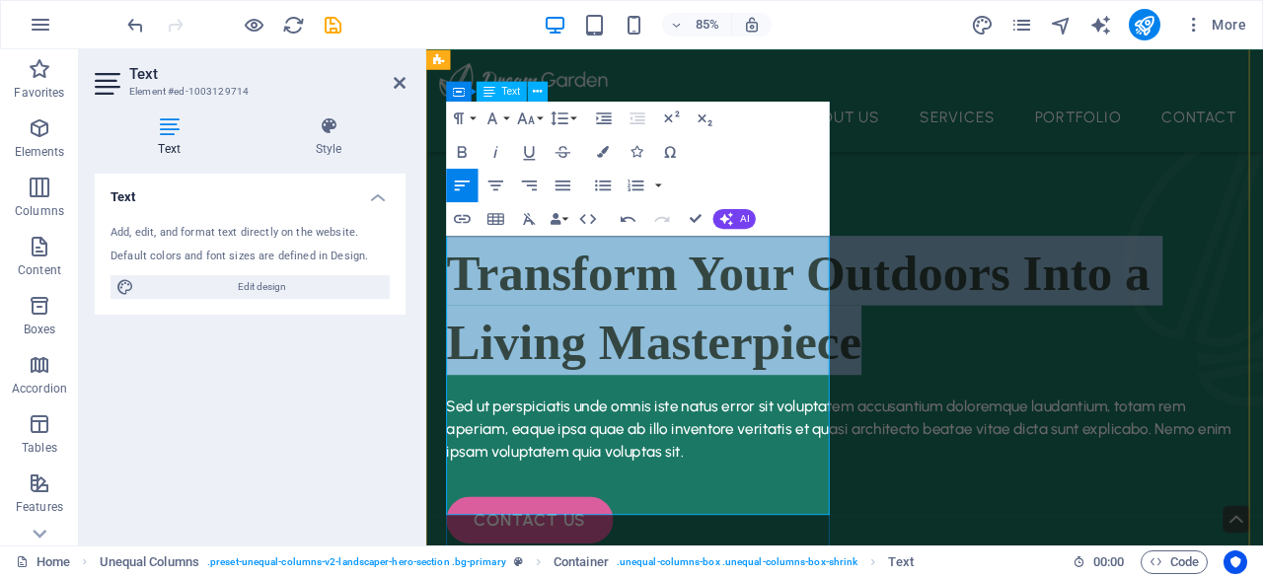
drag, startPoint x: 769, startPoint y: 540, endPoint x: 460, endPoint y: 300, distance: 391.0
click at [460, 300] on h1 "Transform Your Outdoors Into a Living Masterpiece" at bounding box center [918, 350] width 937 height 164
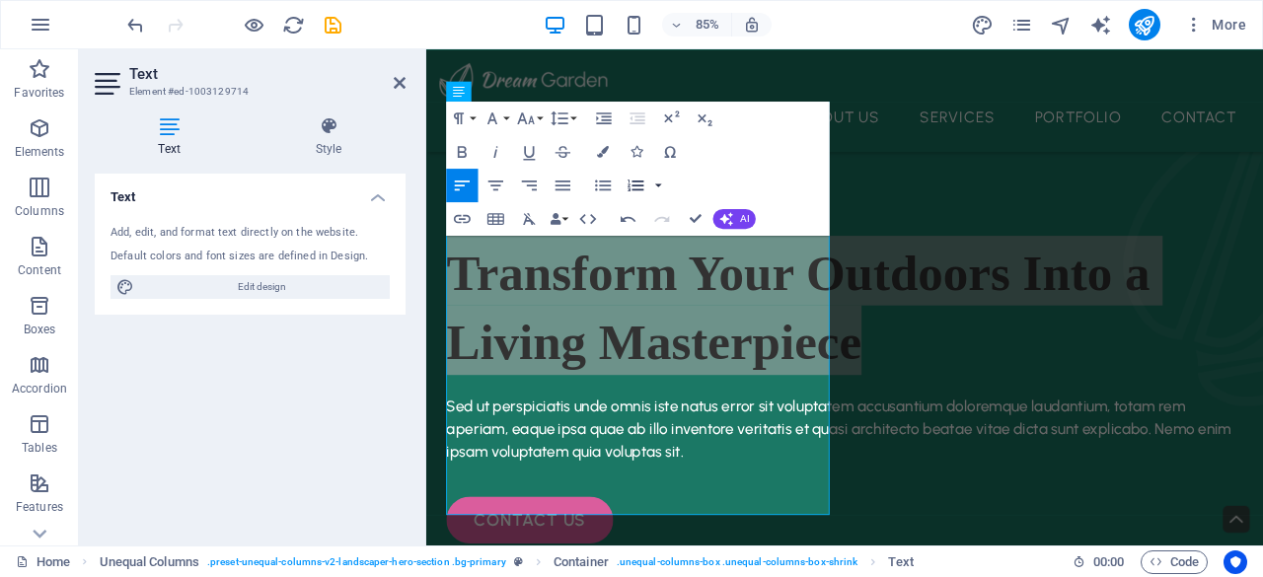
click at [659, 180] on button "button" at bounding box center [659, 186] width 14 height 34
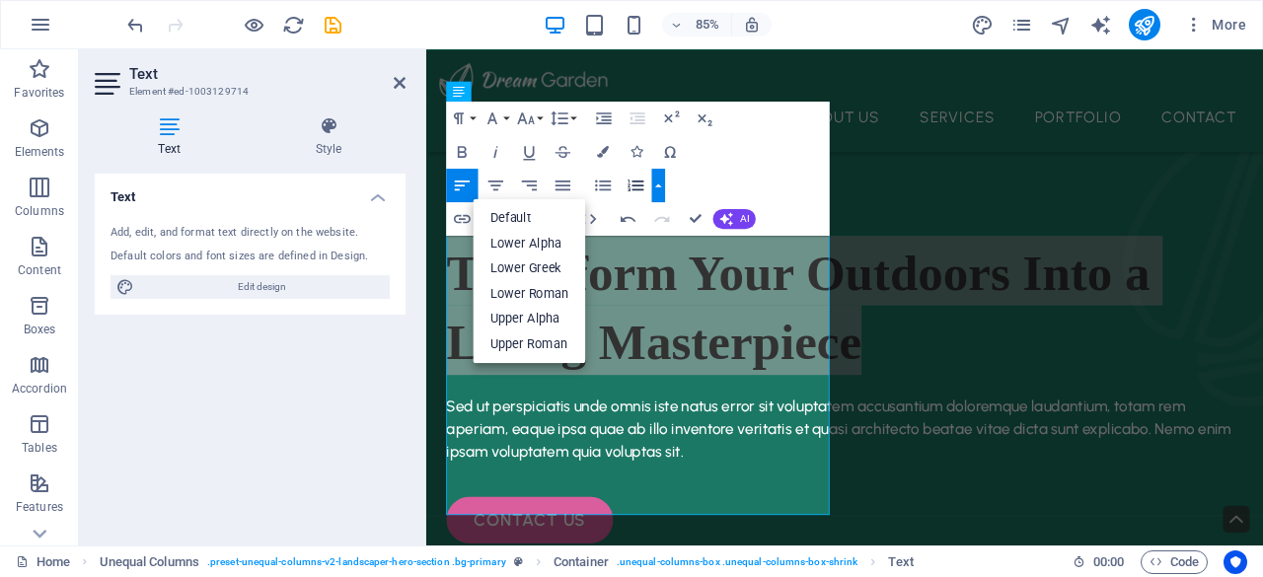
click at [659, 180] on button "button" at bounding box center [659, 186] width 14 height 34
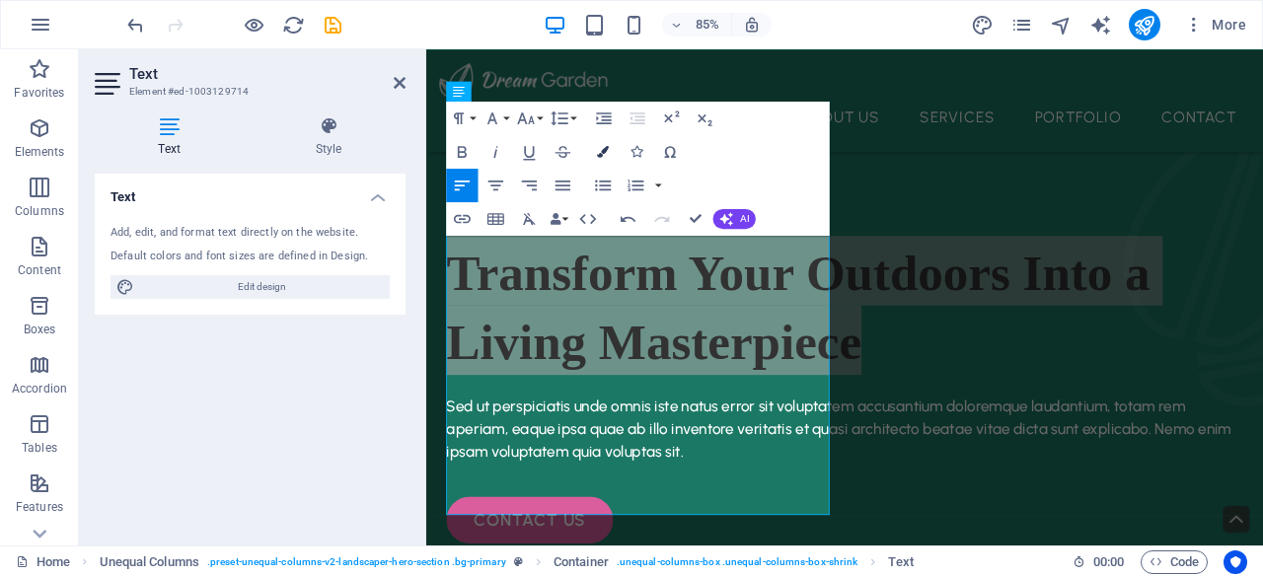
click at [604, 153] on icon "button" at bounding box center [603, 152] width 12 height 12
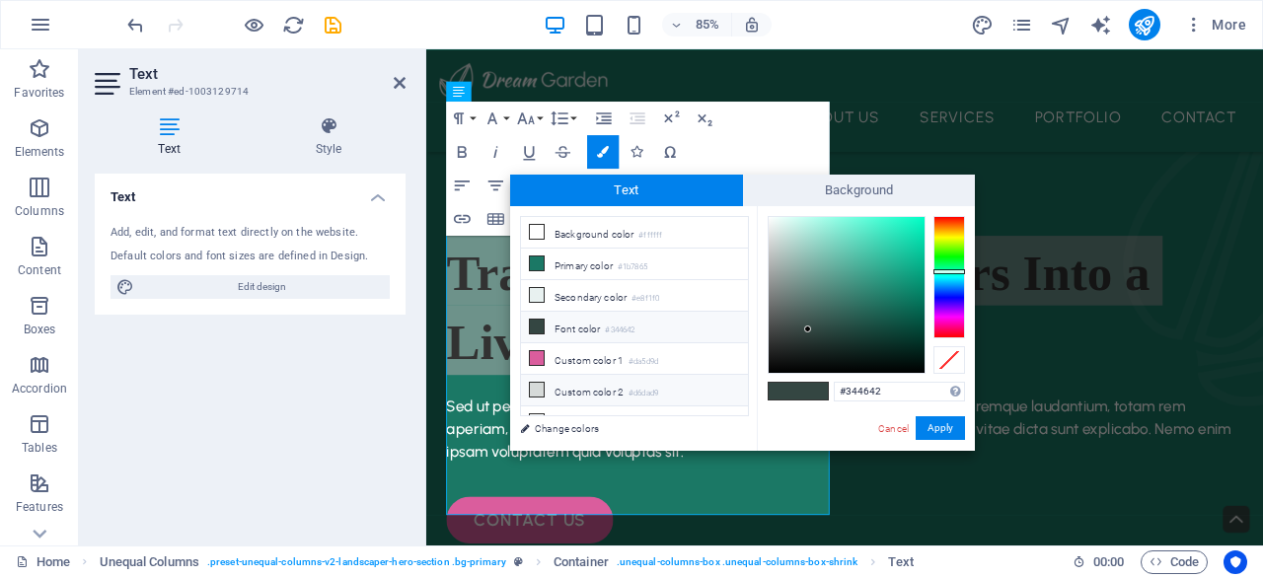
scroll to position [12, 0]
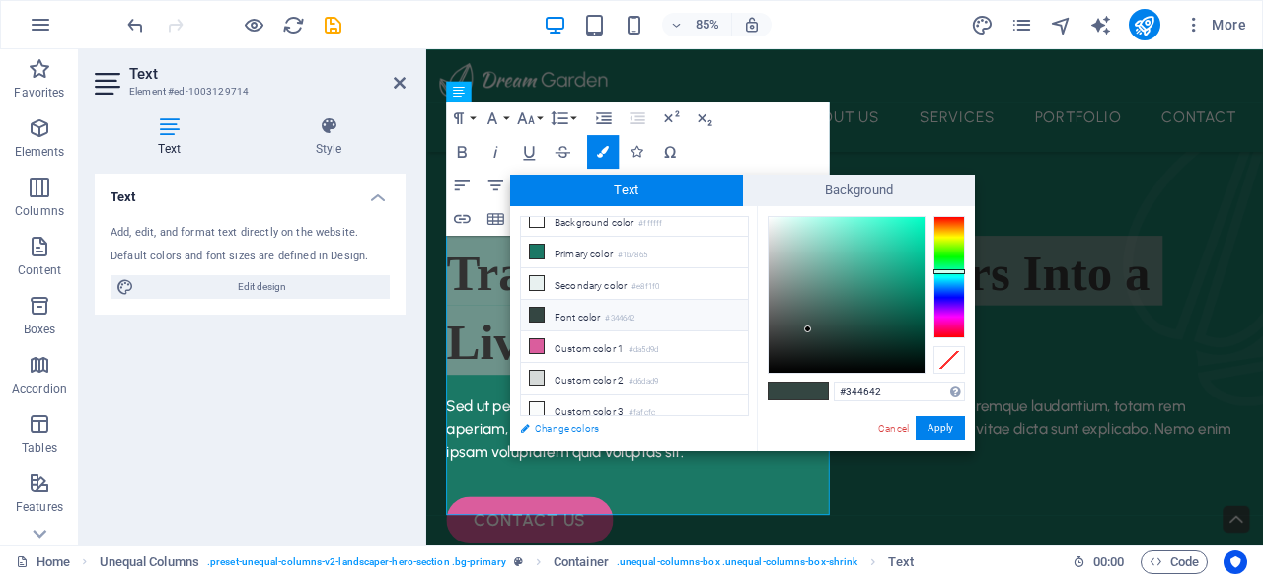
click at [520, 433] on link "Change colors" at bounding box center [624, 428] width 229 height 25
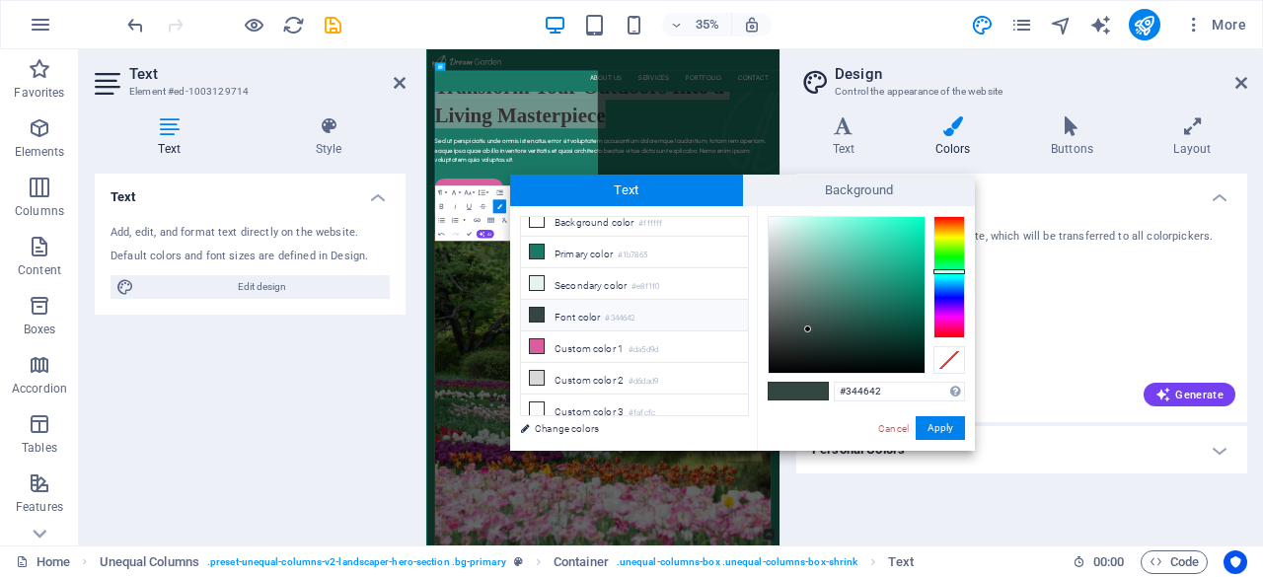
click at [590, 311] on li "Font color #344642" at bounding box center [634, 316] width 227 height 32
type input "#f8f8f8"
drag, startPoint x: 808, startPoint y: 327, endPoint x: 764, endPoint y: 220, distance: 115.4
click at [764, 220] on div at bounding box center [767, 219] width 7 height 7
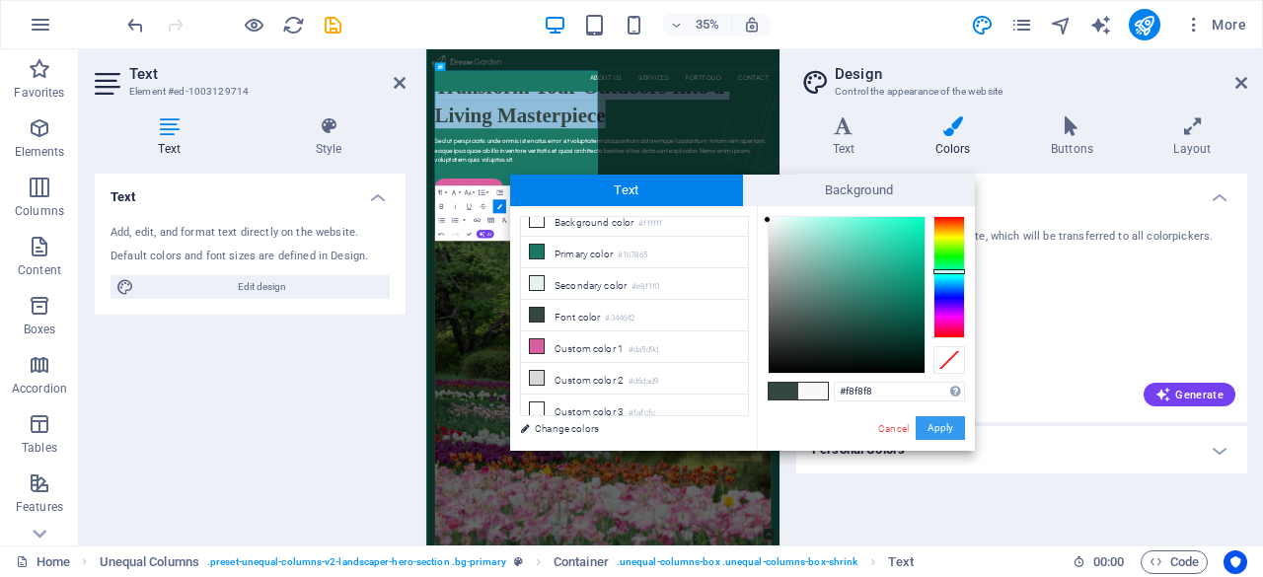
click at [941, 417] on button "Apply" at bounding box center [940, 428] width 49 height 24
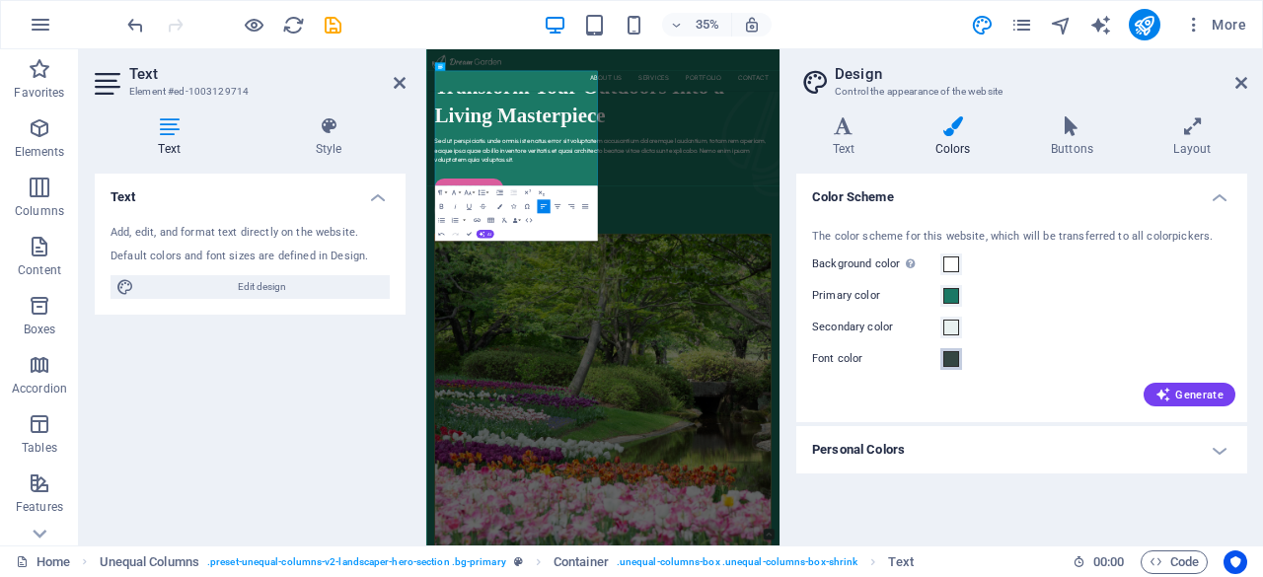
click at [957, 351] on span at bounding box center [951, 359] width 16 height 16
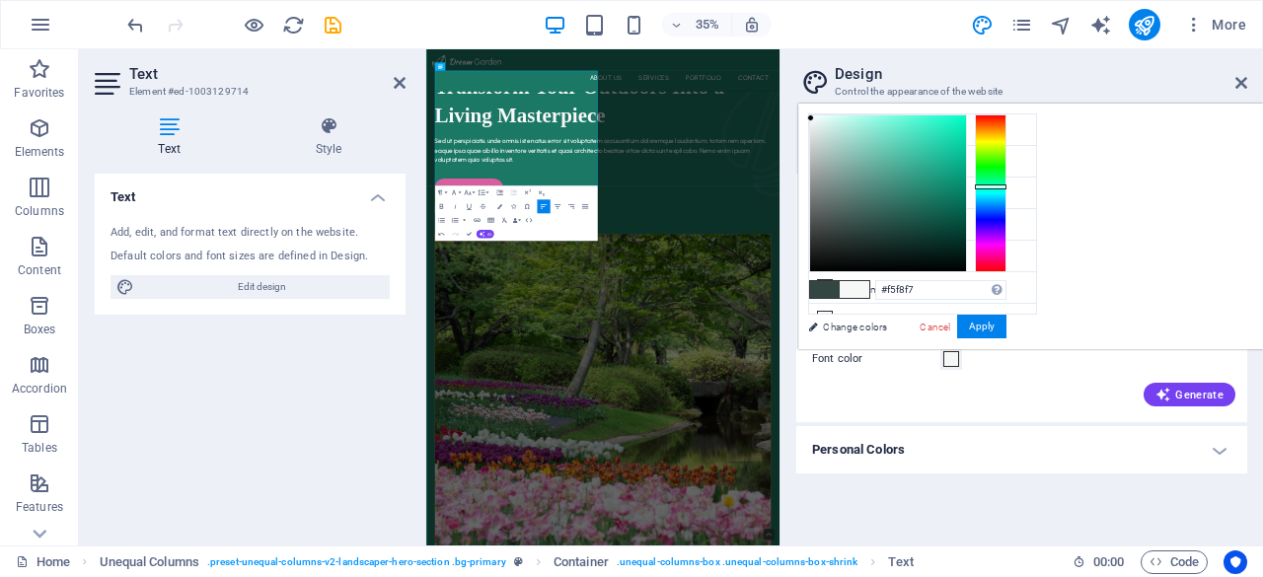
type input "#f5fffd"
drag, startPoint x: 1096, startPoint y: 227, endPoint x: 1062, endPoint y: 111, distance: 120.5
click at [818, 111] on div at bounding box center [814, 114] width 7 height 7
click at [1006, 327] on button "Apply" at bounding box center [981, 327] width 49 height 24
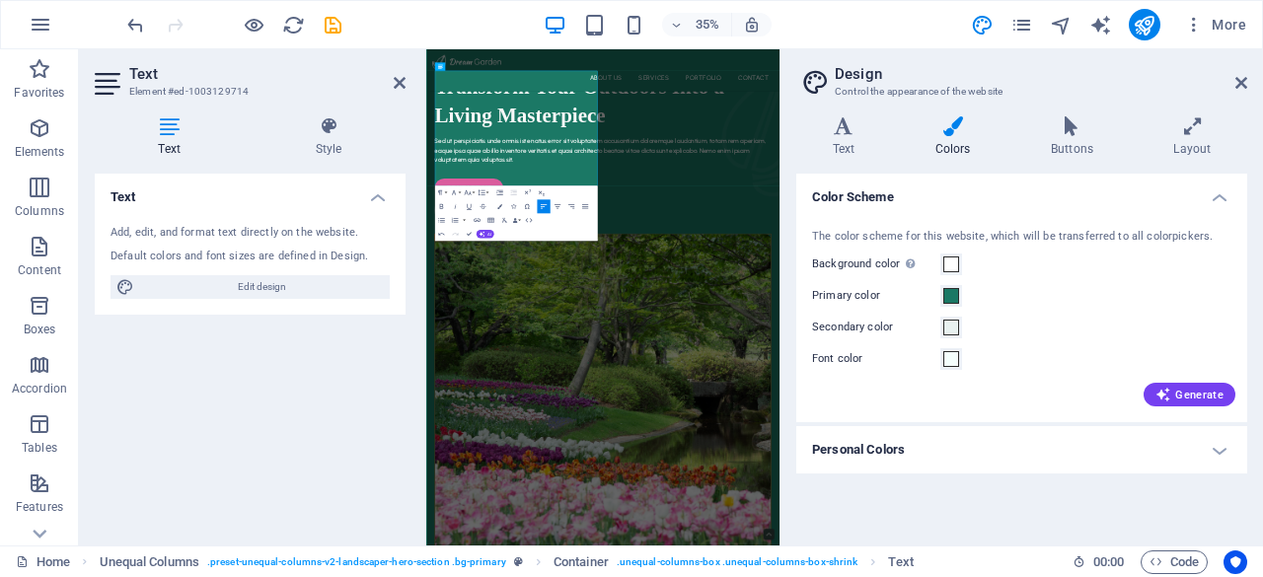
click at [1084, 390] on div "Generate" at bounding box center [1021, 391] width 427 height 32
click at [1077, 307] on div "Primary color" at bounding box center [1021, 296] width 419 height 24
click at [1246, 86] on icon at bounding box center [1241, 83] width 12 height 16
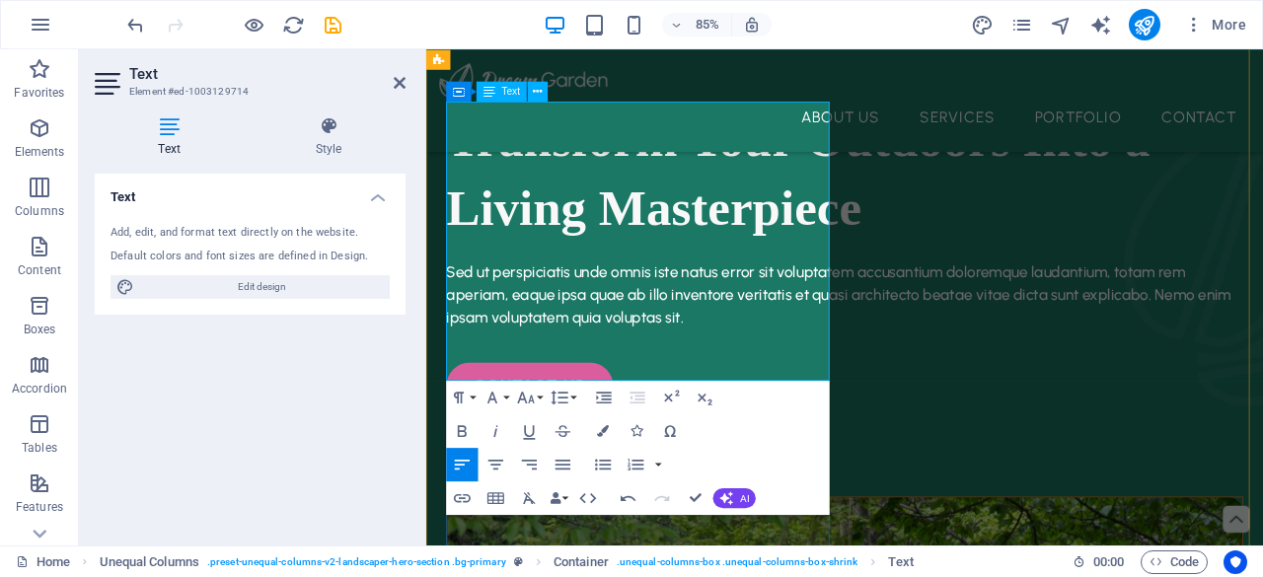
click at [598, 268] on span "Transform Your Outdoors Into a Living Masterpiece" at bounding box center [864, 194] width 828 height 147
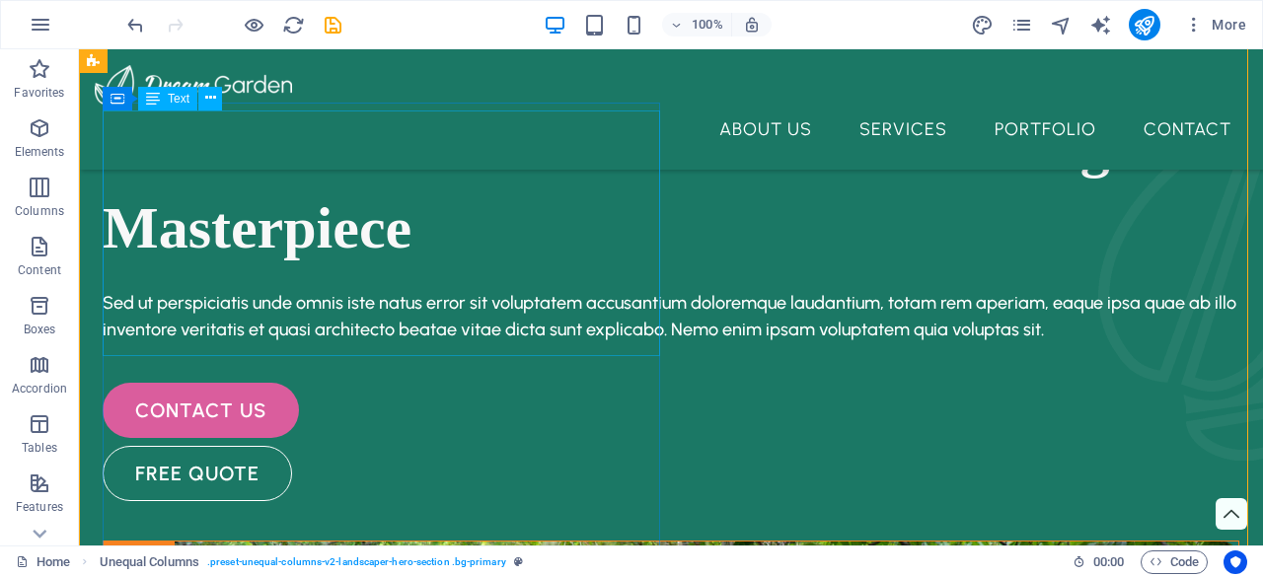
click at [546, 218] on div "Transform Your Outdoors Into a Living Masterpiece" at bounding box center [671, 185] width 1137 height 164
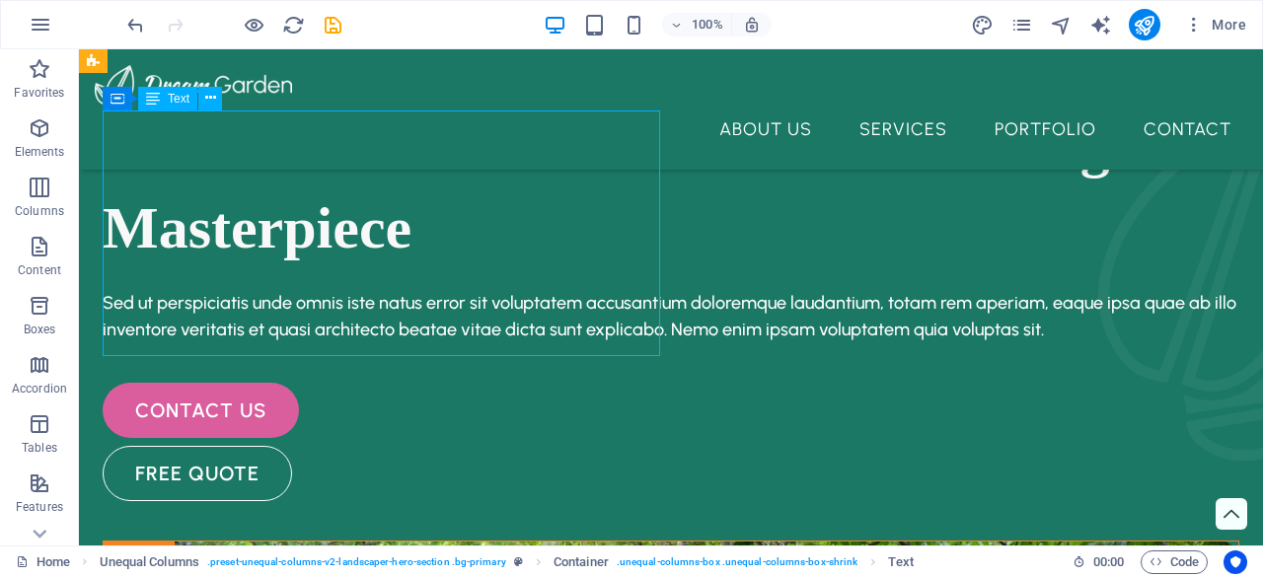
click at [475, 235] on div "Transform Your Outdoors Into a Living Masterpiece" at bounding box center [671, 185] width 1137 height 164
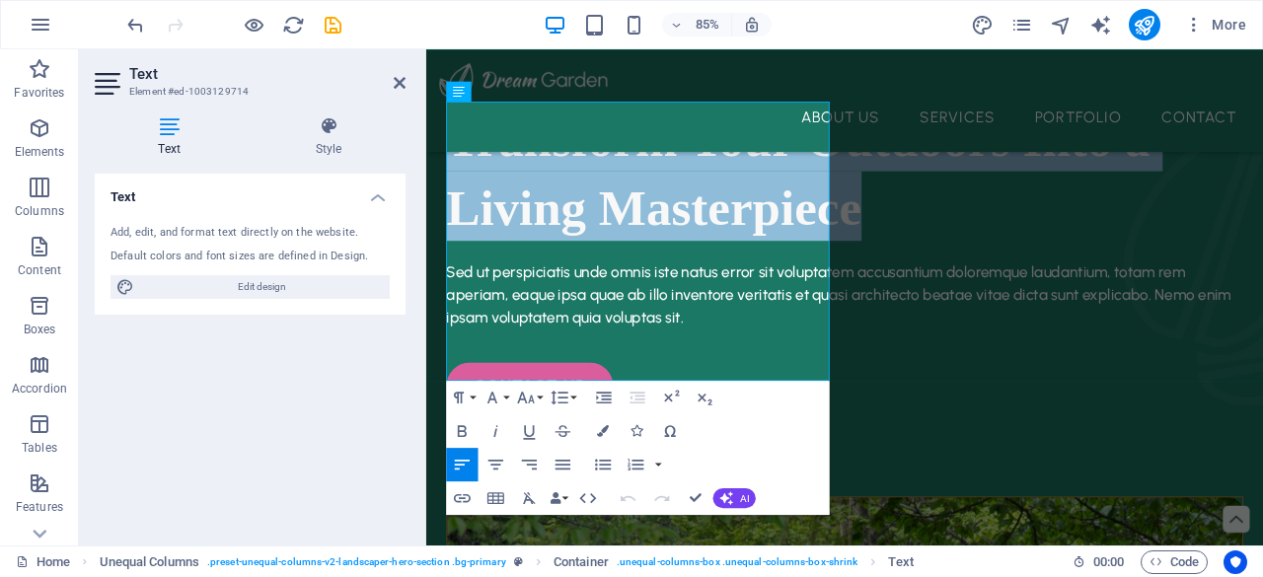
drag, startPoint x: 784, startPoint y: 410, endPoint x: 839, endPoint y: 177, distance: 240.1
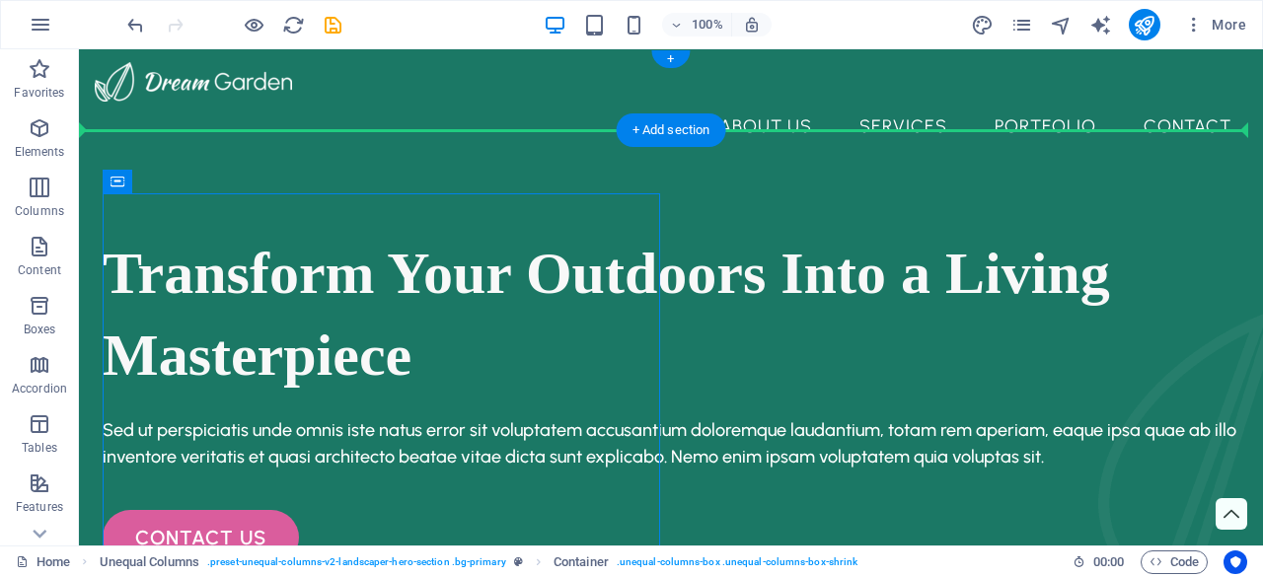
scroll to position [0, 0]
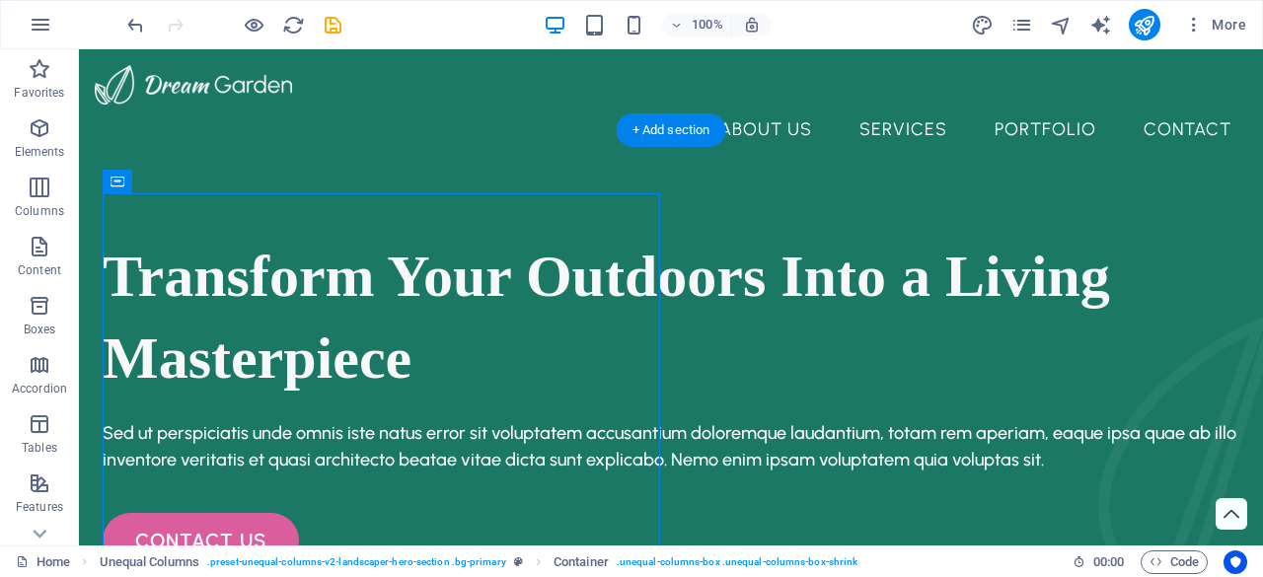
drag, startPoint x: 545, startPoint y: 139, endPoint x: 483, endPoint y: 247, distance: 123.7
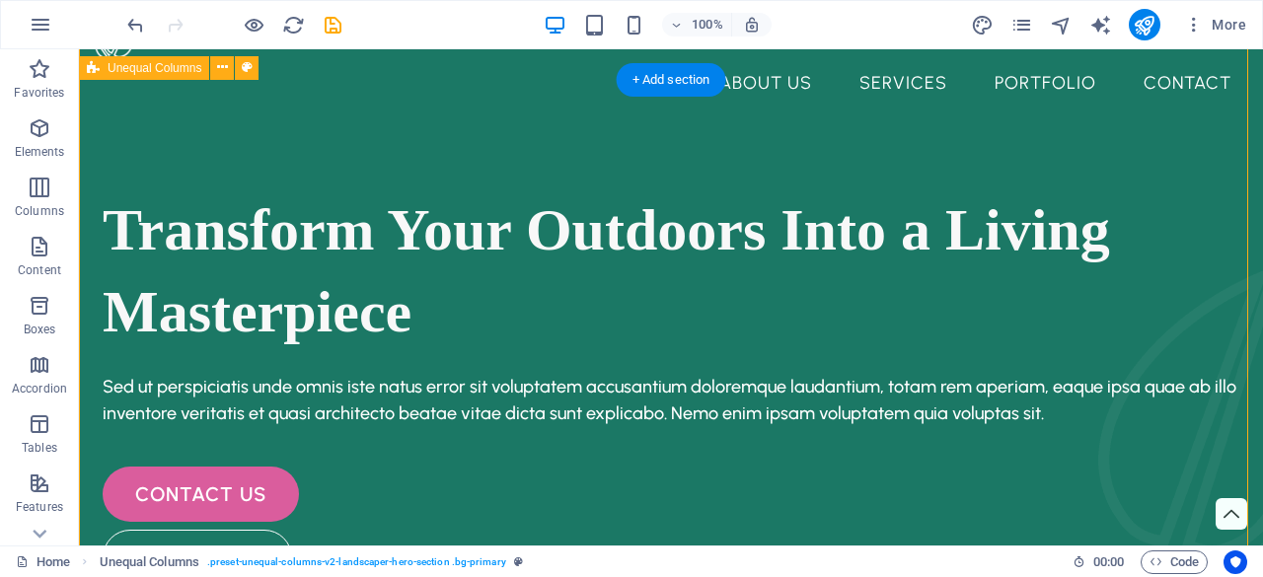
scroll to position [32, 0]
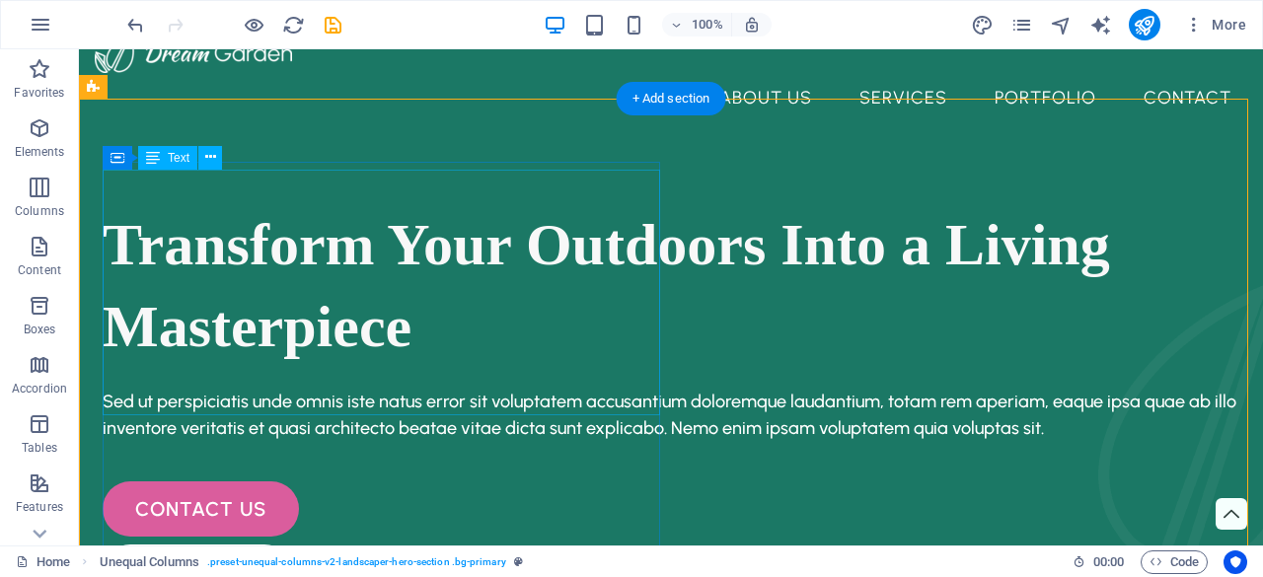
click at [412, 253] on div "Transform Your Outdoors Into a Living Masterpiece" at bounding box center [671, 283] width 1137 height 164
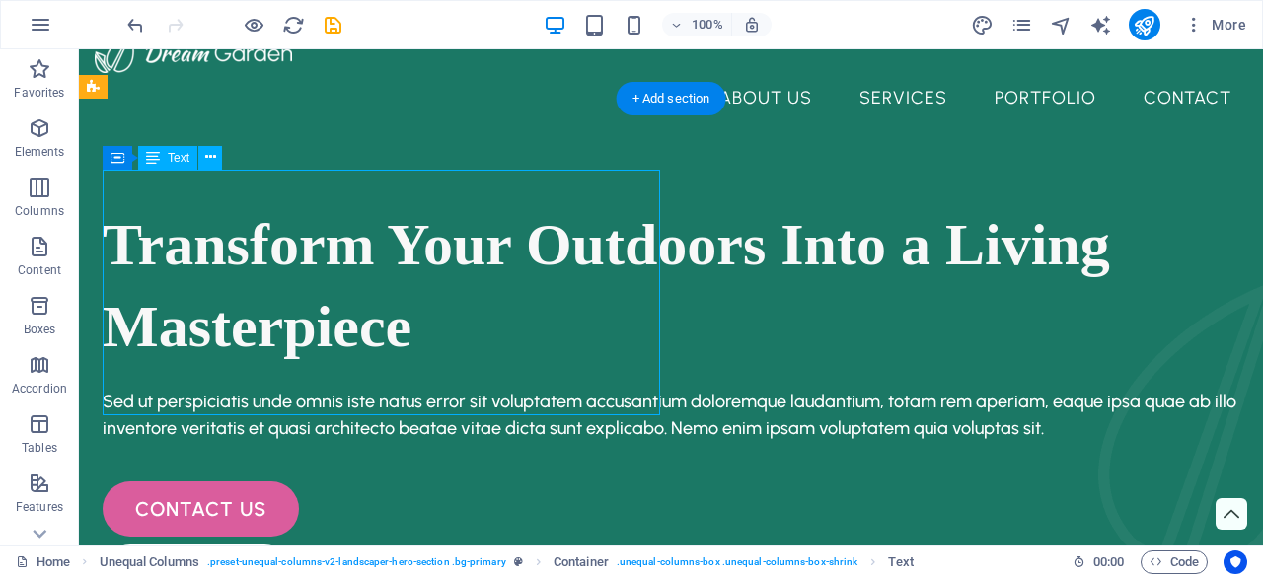
click at [597, 365] on div "Transform Your Outdoors Into a Living Masterpiece" at bounding box center [671, 283] width 1137 height 164
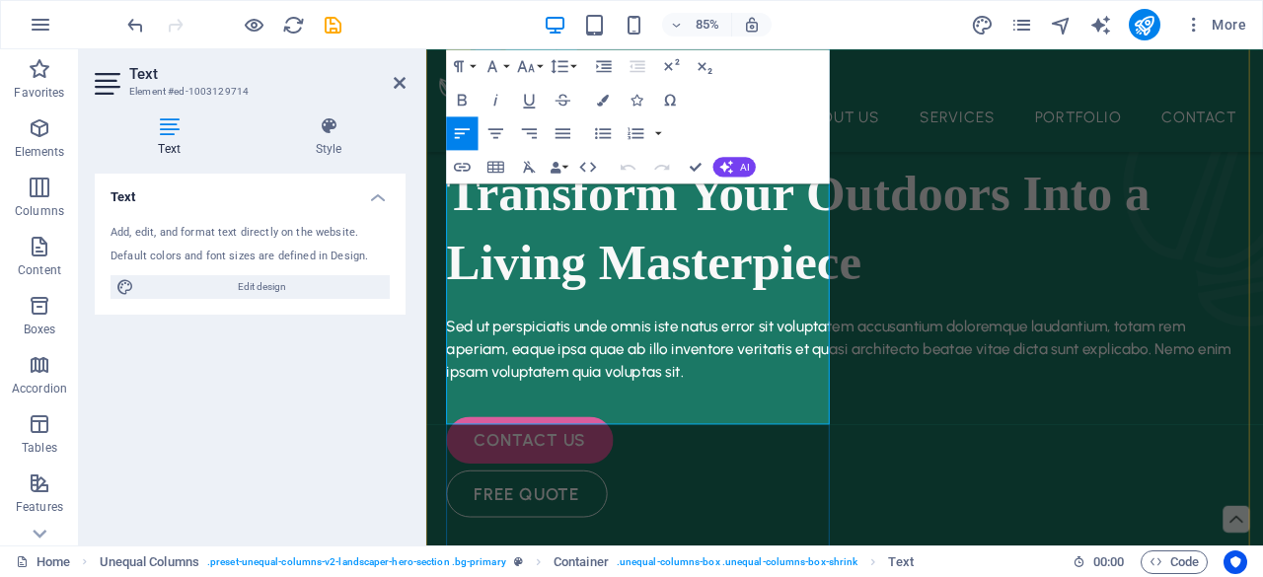
scroll to position [170, 0]
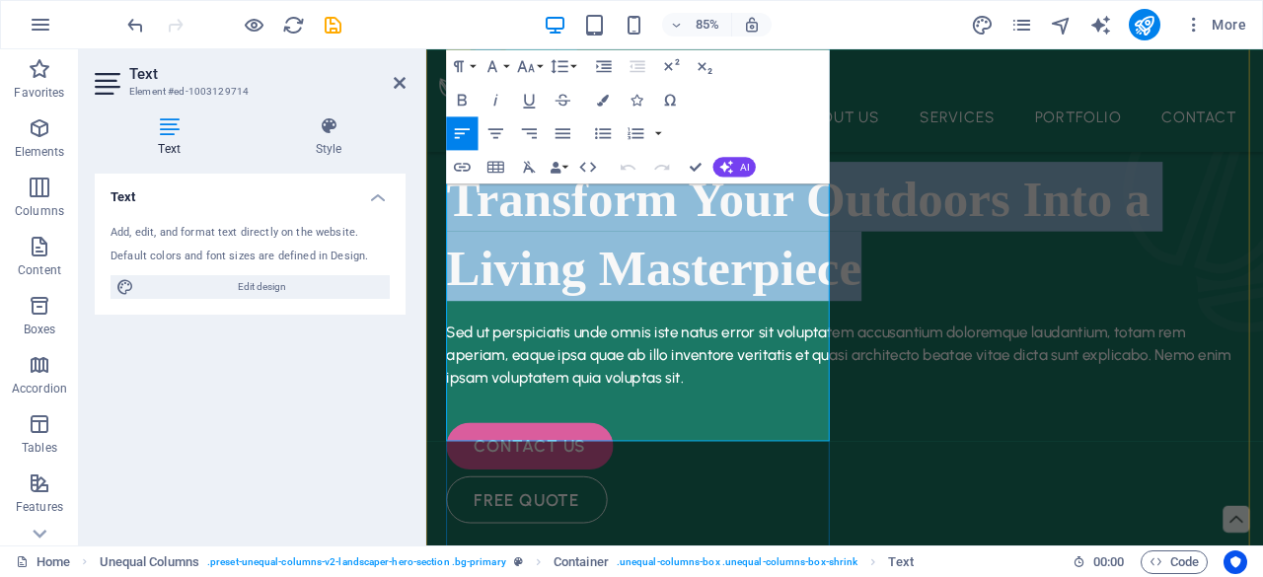
drag, startPoint x: 802, startPoint y: 457, endPoint x: 462, endPoint y: 249, distance: 399.0
click at [462, 249] on h1 "Transform Your Outdoors Into a Living Masterpiece" at bounding box center [918, 264] width 937 height 164
copy span "Transform Your Outdoors Into a Living Masterpiece"
click at [741, 339] on span "Transform Your Outdoors Into a Living Masterpiece" at bounding box center [864, 265] width 828 height 147
drag, startPoint x: 761, startPoint y: 476, endPoint x: 469, endPoint y: 237, distance: 377.3
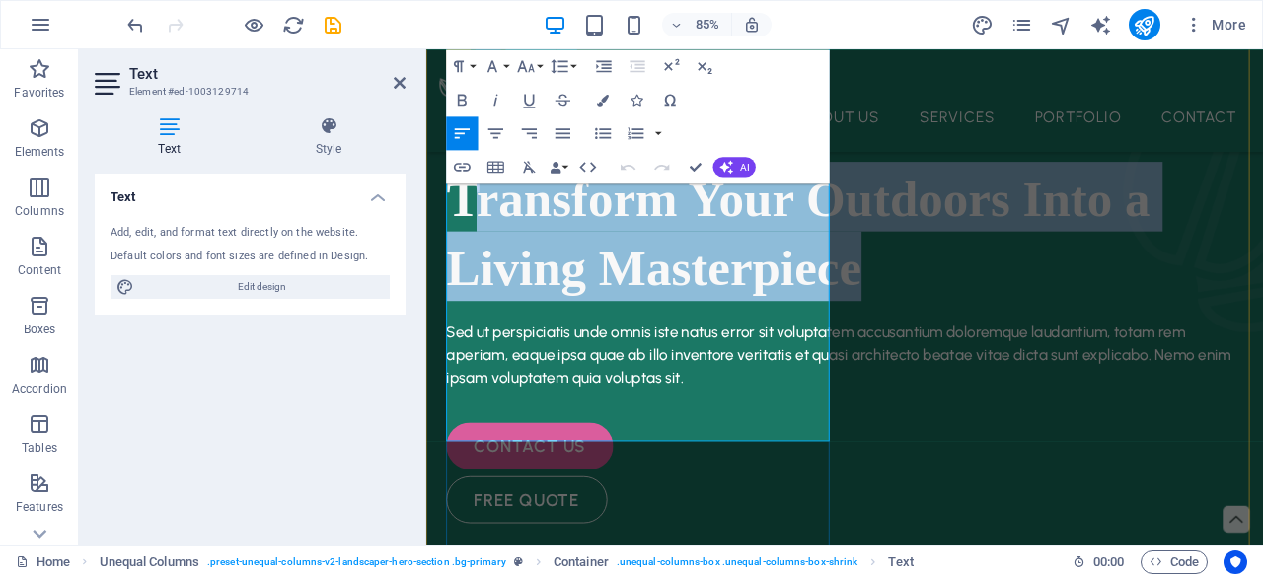
click at [469, 237] on h1 "Transform Your Outdoors Into a Living Masterpiece" at bounding box center [918, 264] width 937 height 164
click at [639, 345] on h1 "Transform Your Outdoors Into a Living Masterpiece" at bounding box center [918, 264] width 937 height 164
drag, startPoint x: 766, startPoint y: 469, endPoint x: 454, endPoint y: 236, distance: 389.2
click at [454, 236] on h1 "Transform Your Outdoors Into a Living Masterpiece" at bounding box center [918, 264] width 937 height 164
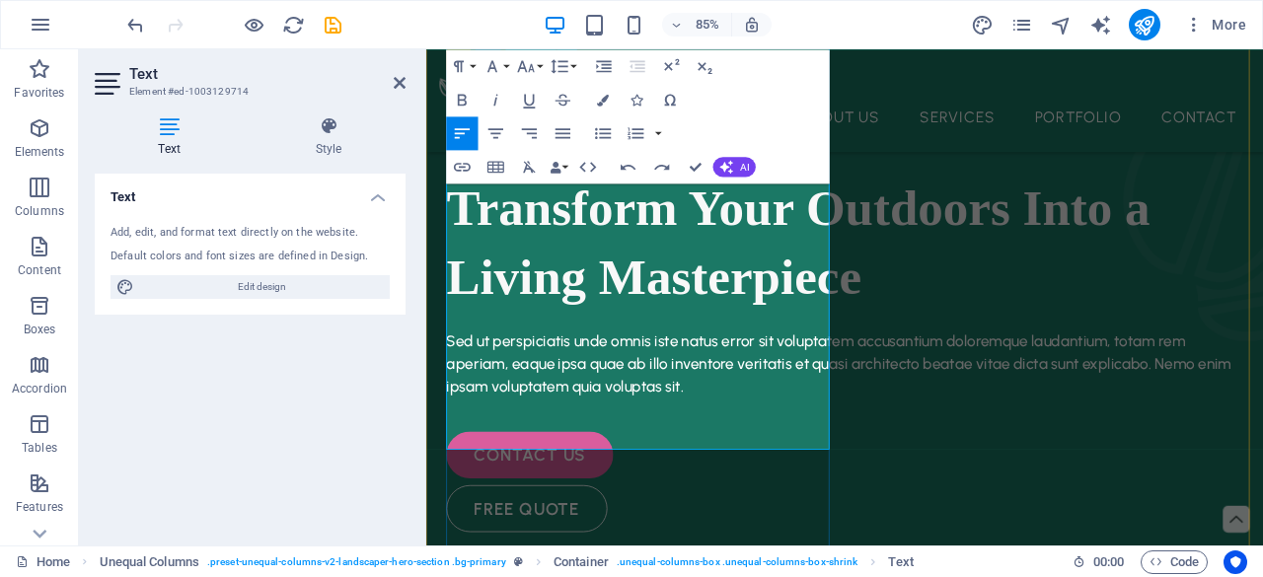
scroll to position [146, 0]
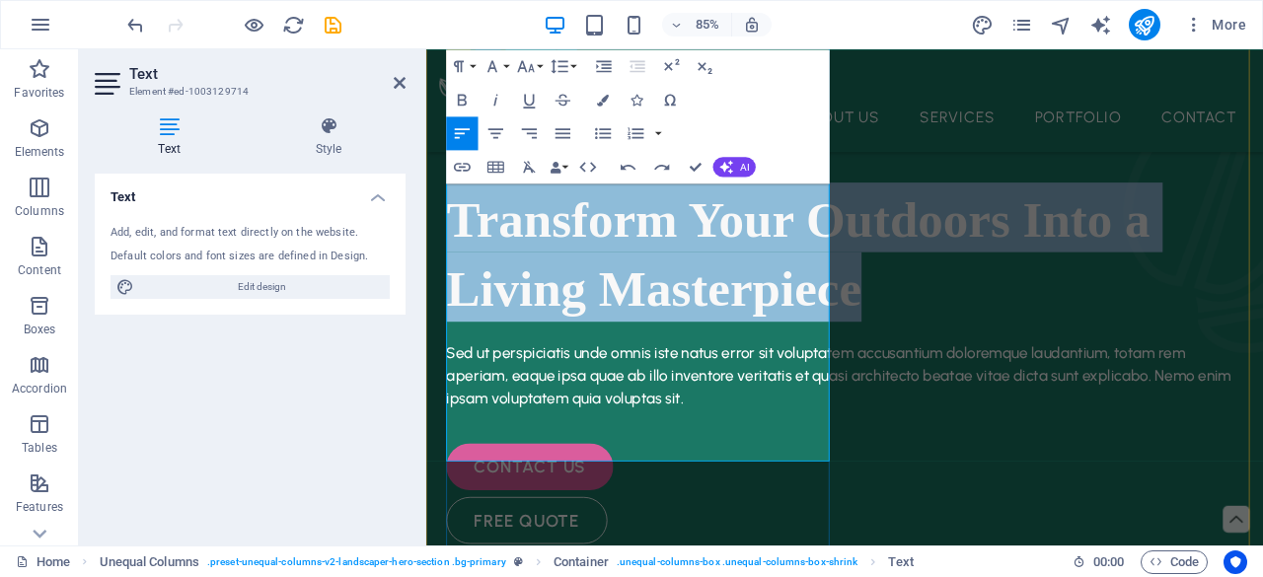
drag, startPoint x: 756, startPoint y: 475, endPoint x: 462, endPoint y: 260, distance: 364.3
click at [462, 260] on span "Transform Your Outdoors Into a Living Masterpiece" at bounding box center [864, 289] width 828 height 147
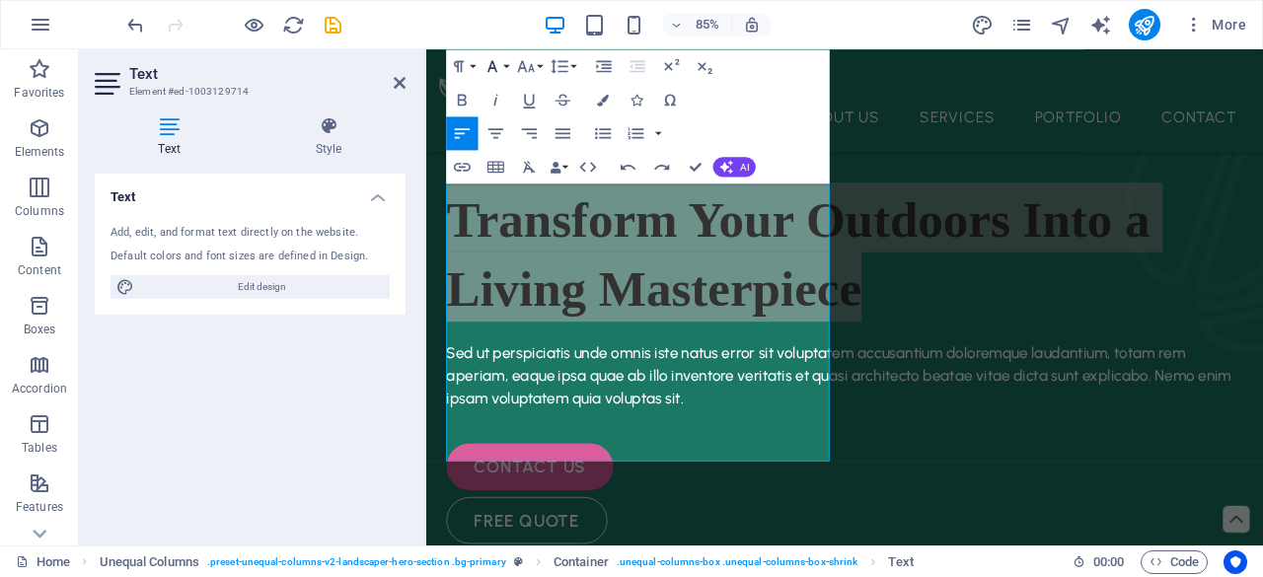
click at [507, 72] on button "Font Family" at bounding box center [496, 66] width 32 height 34
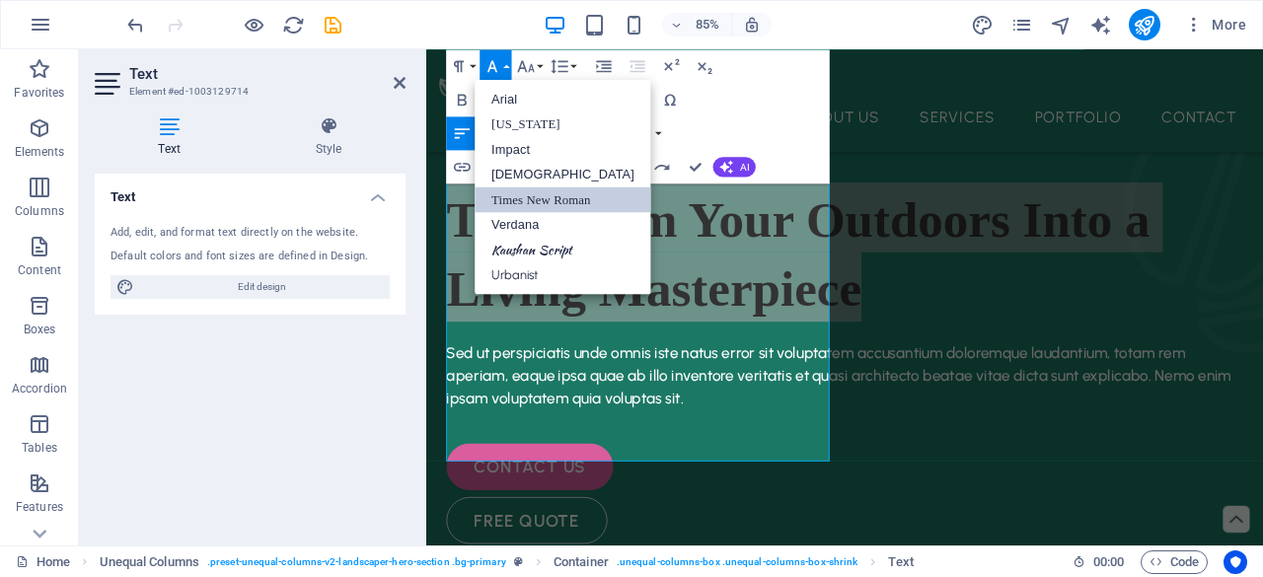
scroll to position [0, 0]
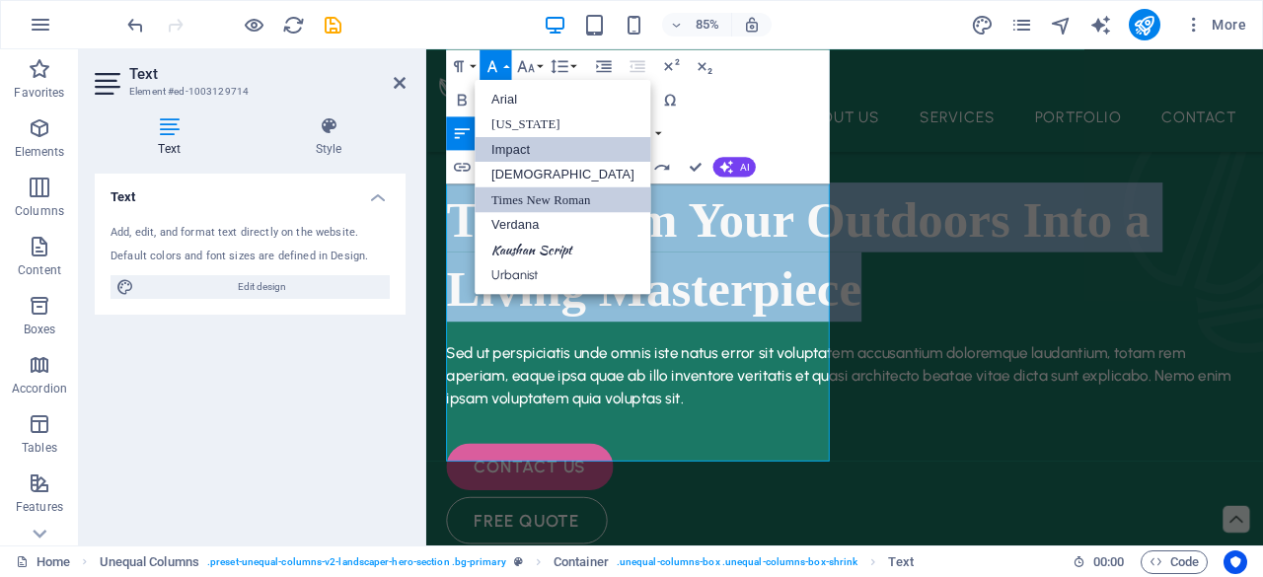
click at [550, 148] on link "Impact" at bounding box center [563, 149] width 177 height 26
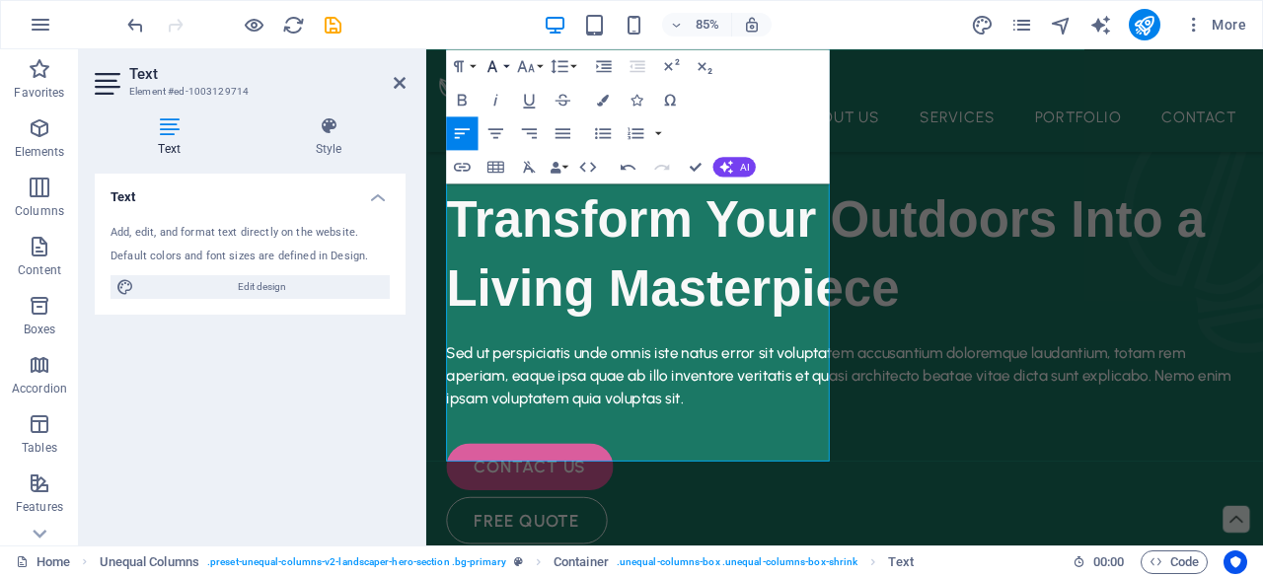
click at [504, 65] on button "Font Family" at bounding box center [496, 66] width 32 height 34
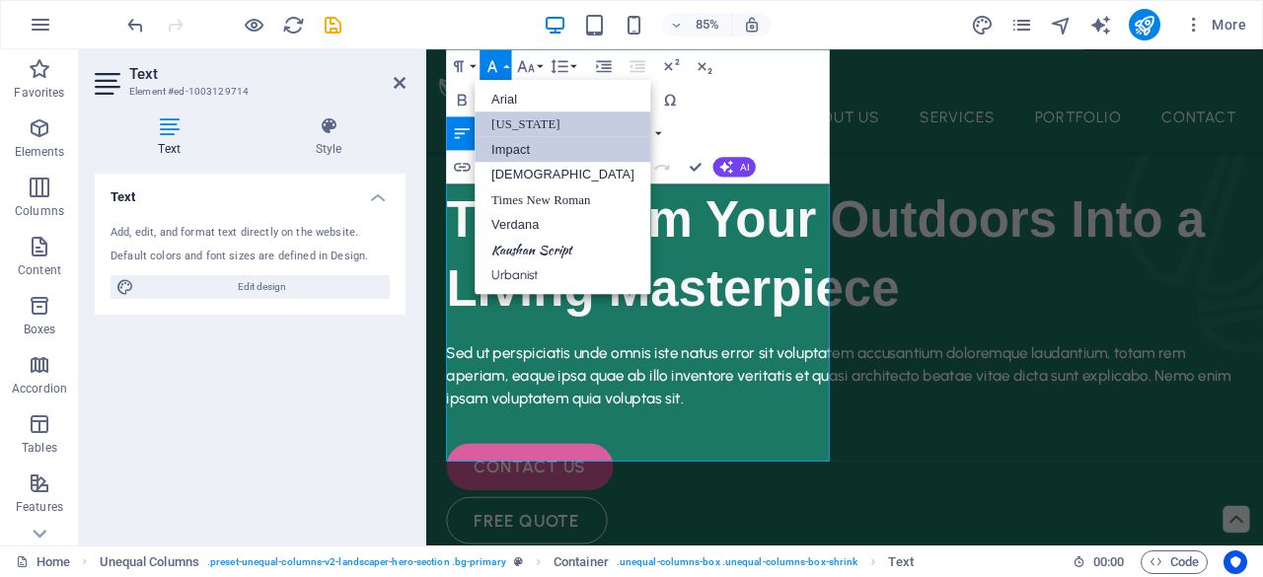
click at [516, 123] on link "[US_STATE]" at bounding box center [563, 124] width 177 height 26
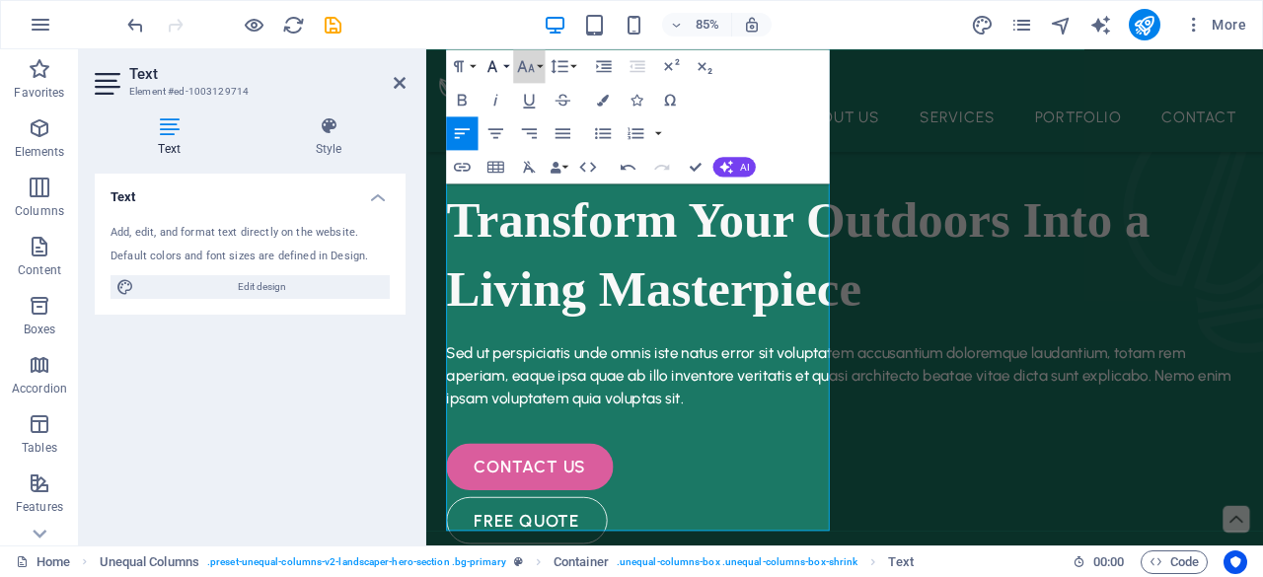
drag, startPoint x: 513, startPoint y: 60, endPoint x: 505, endPoint y: 68, distance: 11.2
click at [505, 68] on div "Paragraph Format Normal Heading 1 Heading 2 Heading 3 Heading 4 Heading 5 Headi…" at bounding box center [512, 66] width 133 height 34
click at [505, 68] on button "Font Family" at bounding box center [496, 66] width 32 height 34
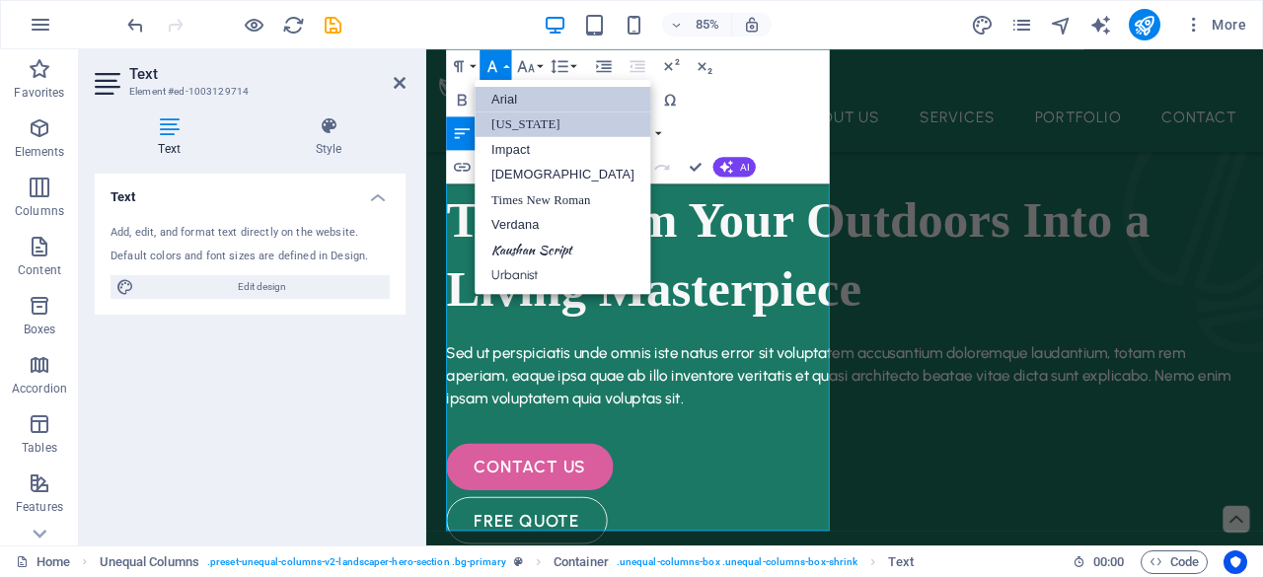
click at [541, 96] on link "Arial" at bounding box center [563, 99] width 177 height 26
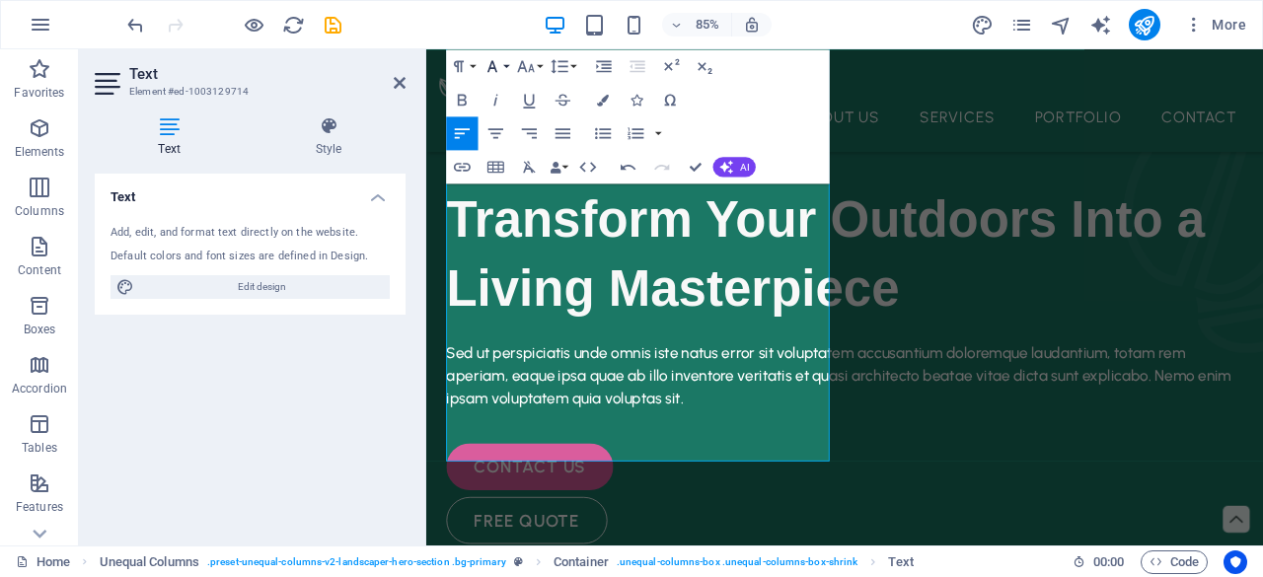
click at [501, 62] on icon "button" at bounding box center [493, 66] width 20 height 20
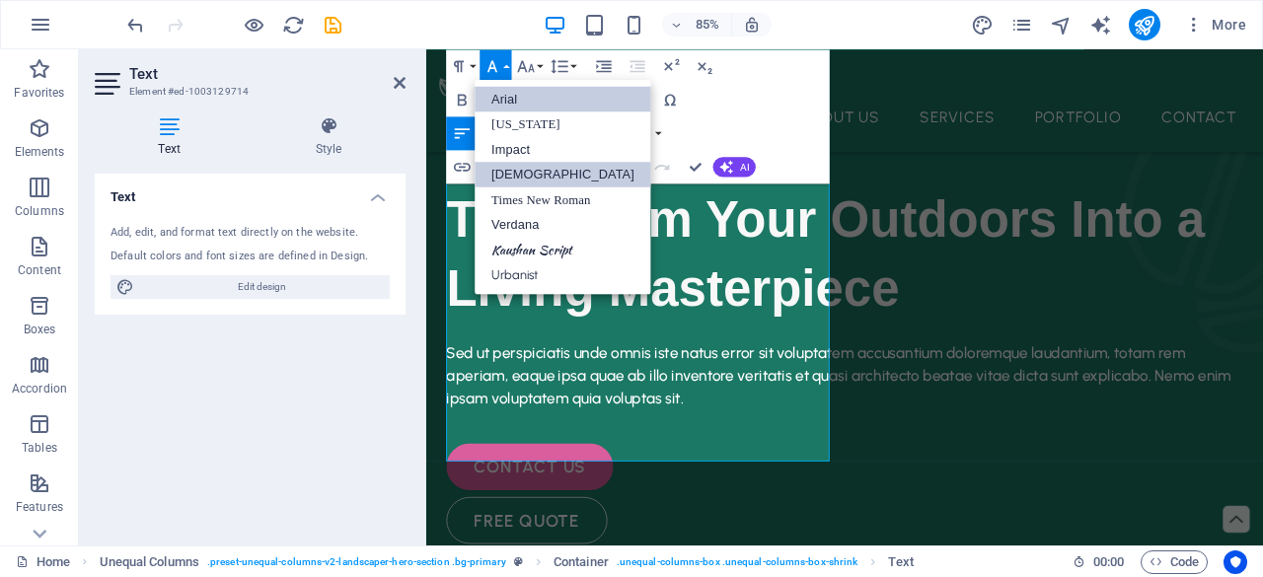
click at [514, 164] on link "[DEMOGRAPHIC_DATA]" at bounding box center [563, 175] width 177 height 26
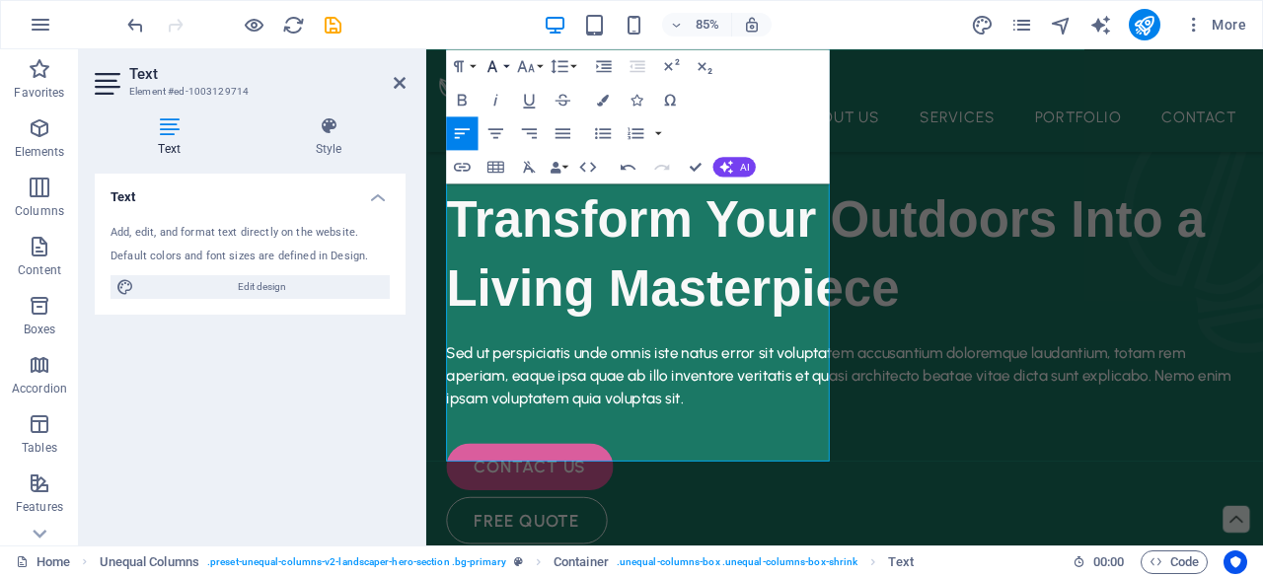
click at [510, 60] on button "Font Family" at bounding box center [496, 66] width 32 height 34
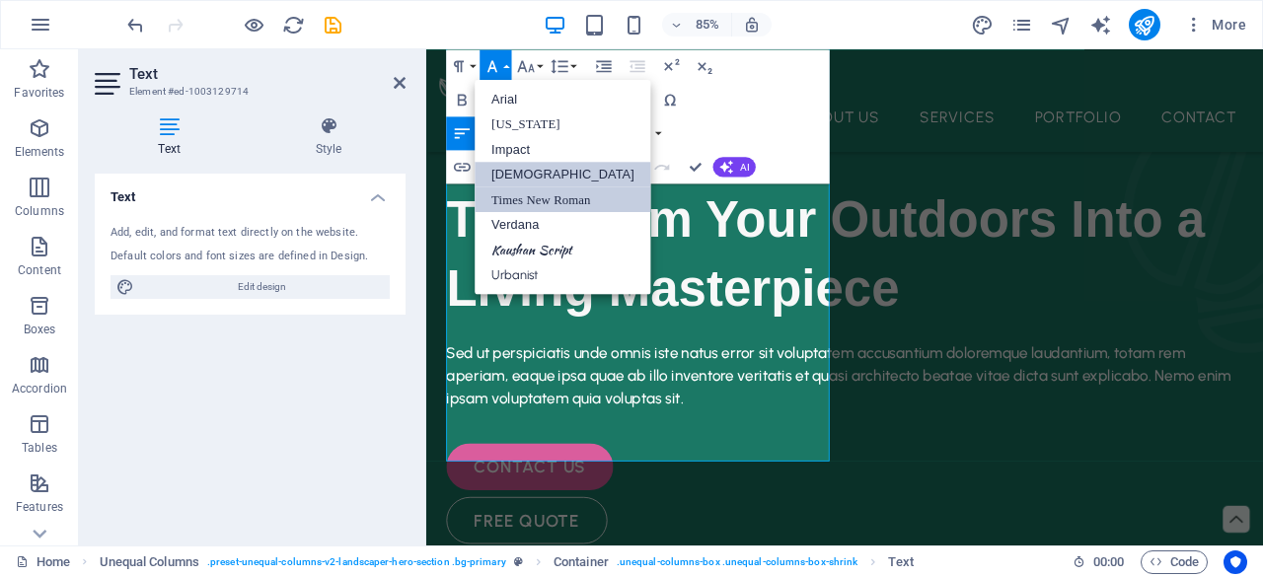
click at [522, 188] on link "Times New Roman" at bounding box center [563, 199] width 177 height 26
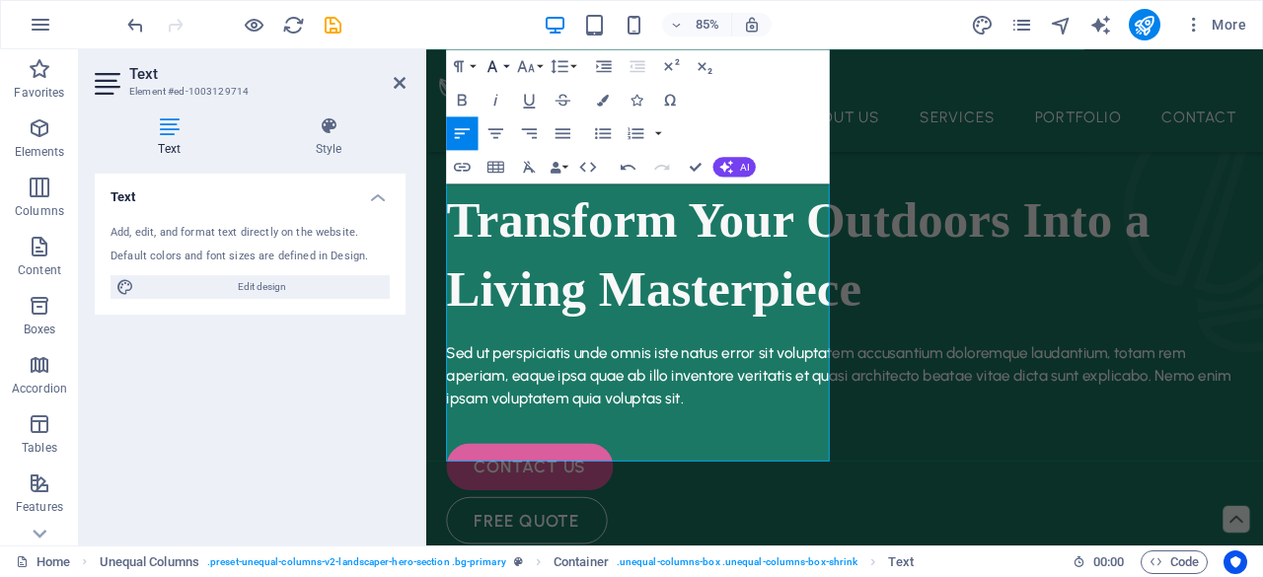
click at [507, 68] on button "Font Family" at bounding box center [496, 66] width 32 height 34
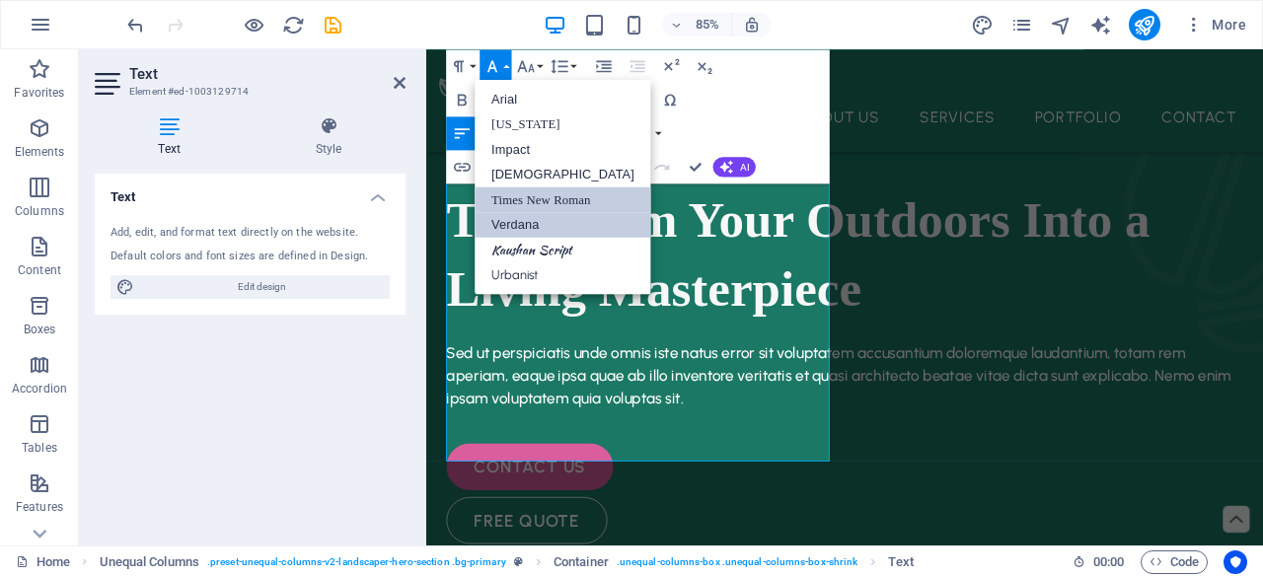
click at [527, 222] on link "Verdana" at bounding box center [563, 225] width 177 height 26
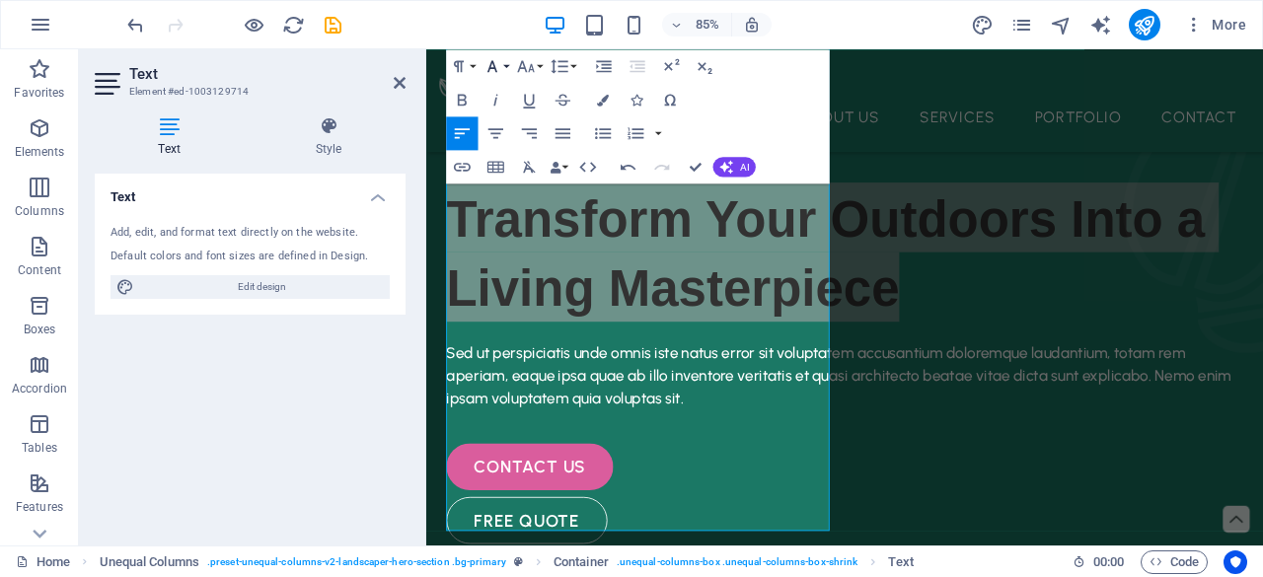
click at [497, 70] on icon "button" at bounding box center [492, 66] width 10 height 12
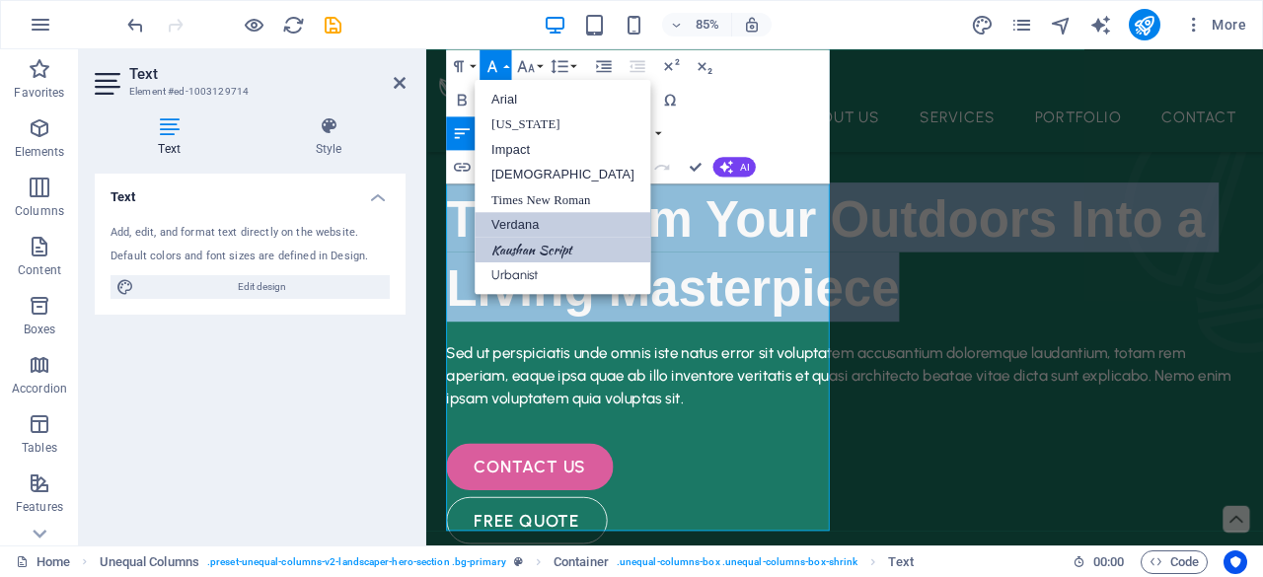
click at [520, 241] on link "Kaushan Script" at bounding box center [563, 250] width 177 height 26
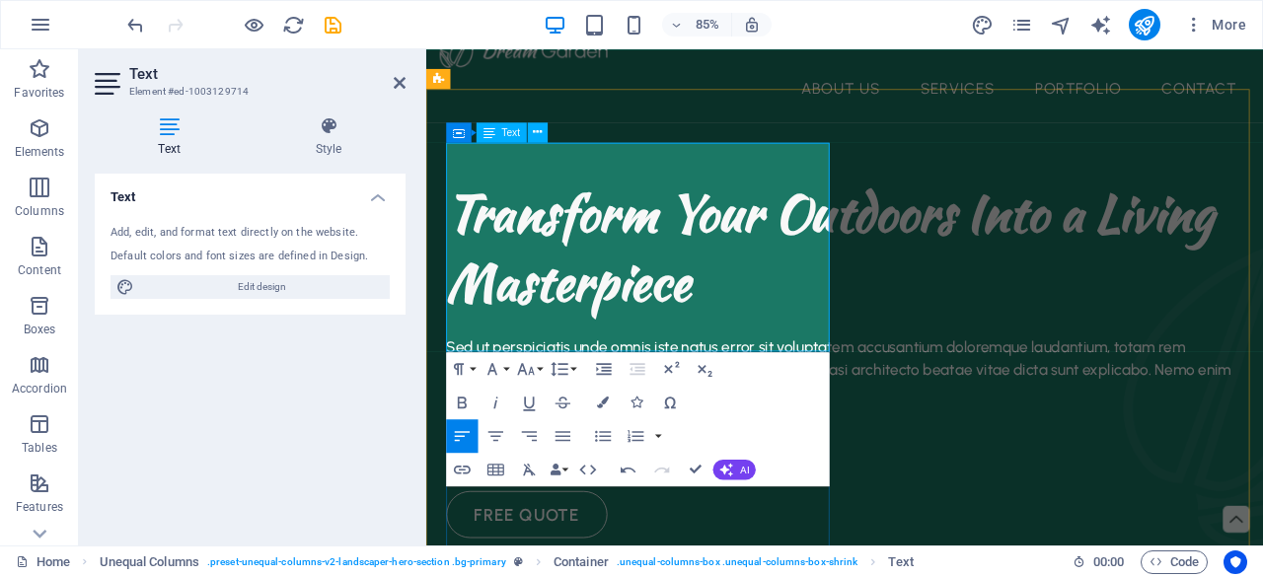
scroll to position [36, 0]
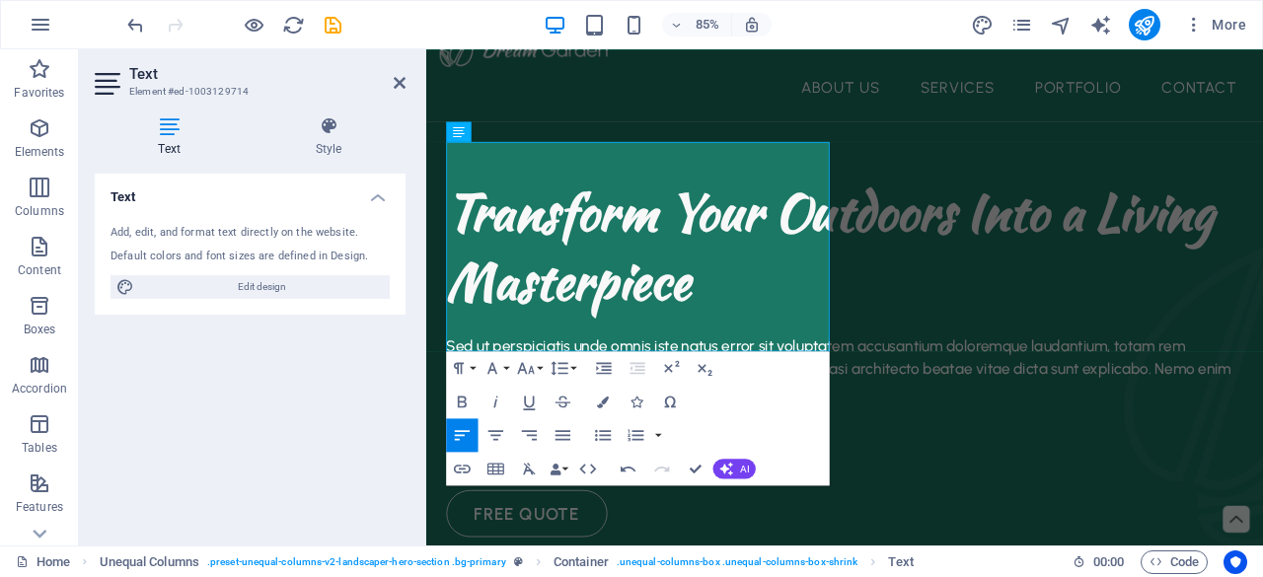
click at [363, 379] on div "Text Add, edit, and format text directly on the website. Default colors and fon…" at bounding box center [250, 352] width 311 height 356
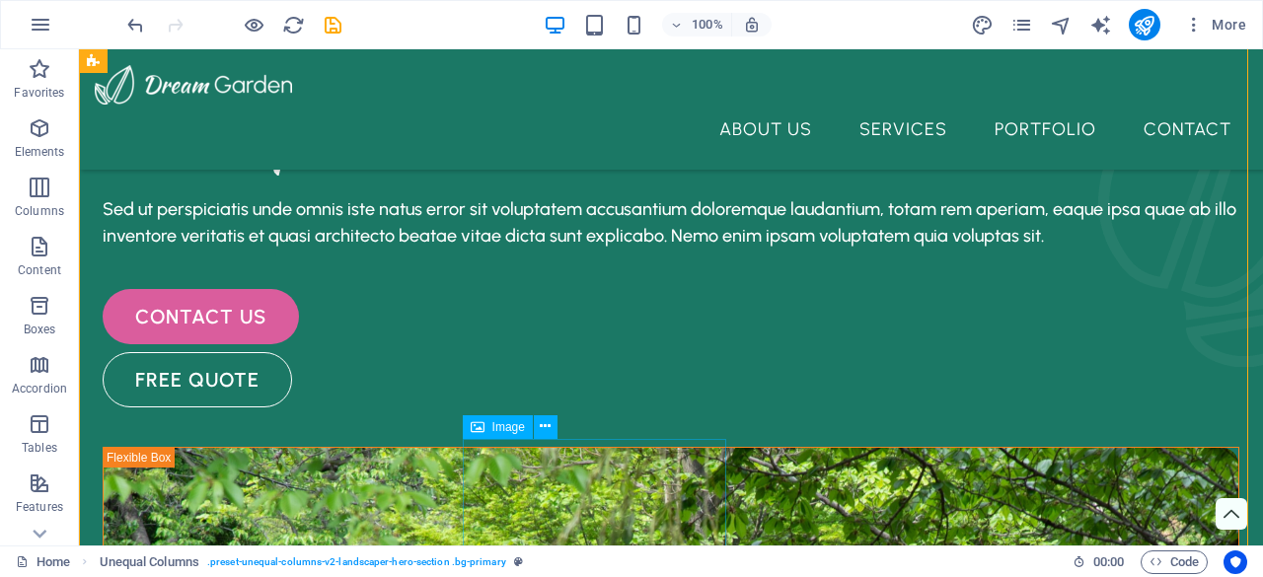
scroll to position [186, 0]
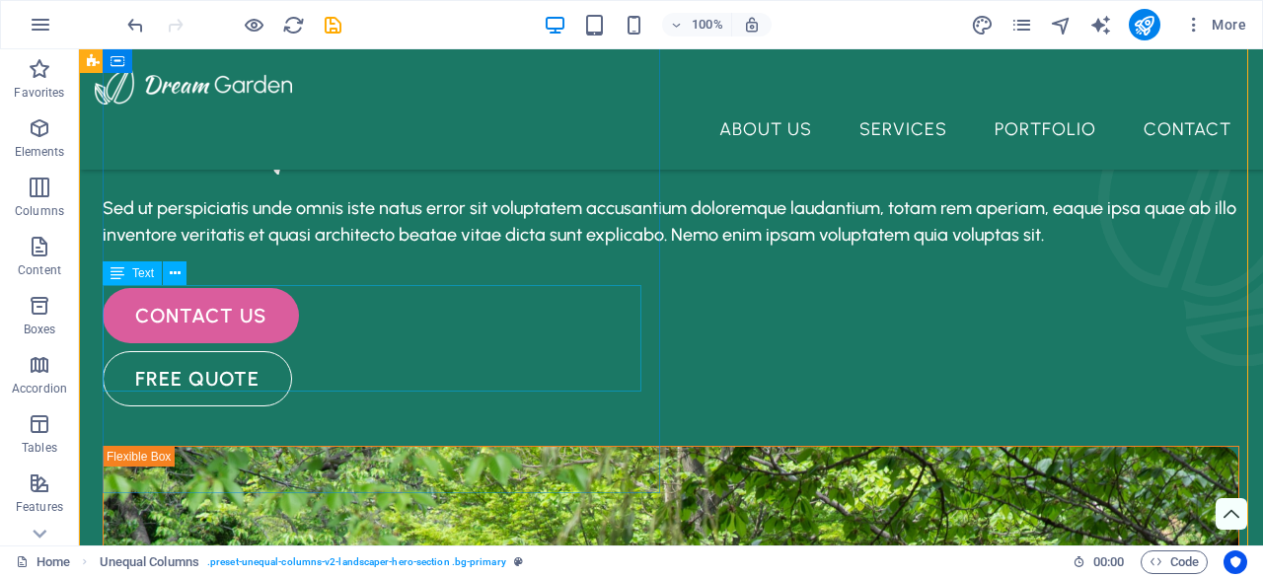
click at [536, 249] on div "Sed ut perspiciatis unde omnis iste natus error sit voluptatem accusantium dolo…" at bounding box center [671, 221] width 1137 height 53
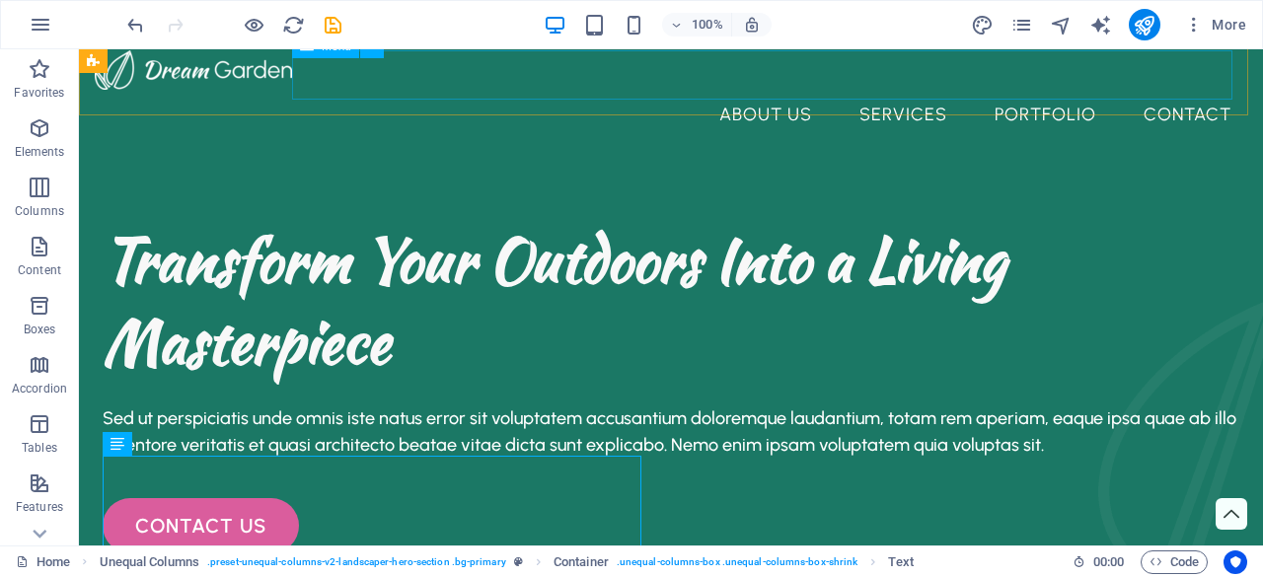
scroll to position [0, 0]
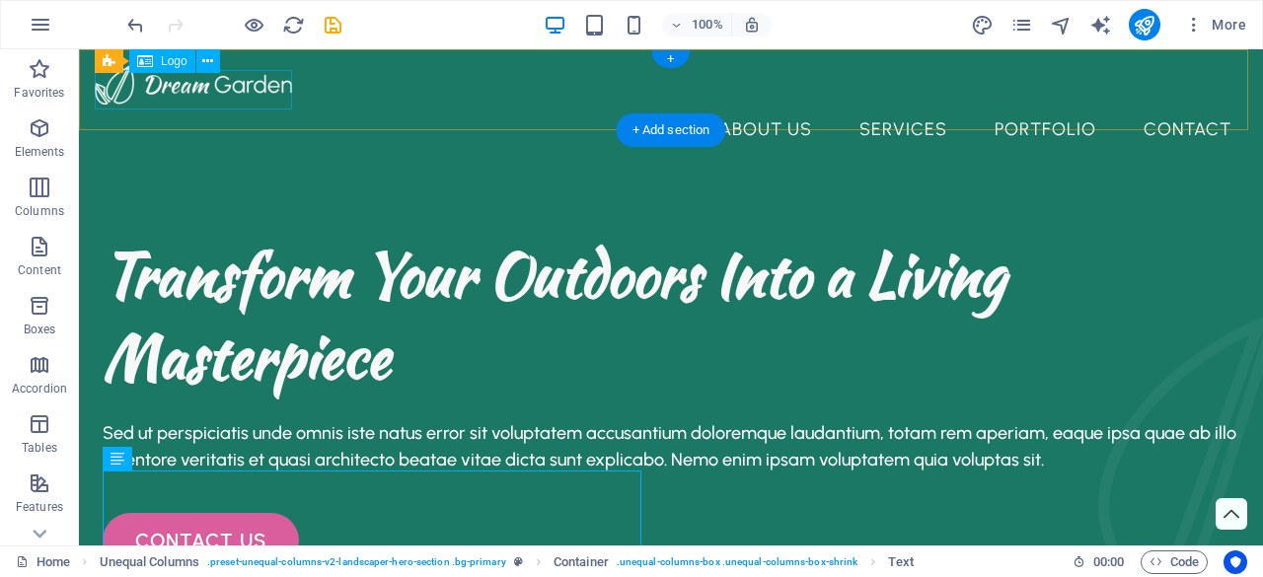
click at [216, 87] on div at bounding box center [671, 84] width 1152 height 39
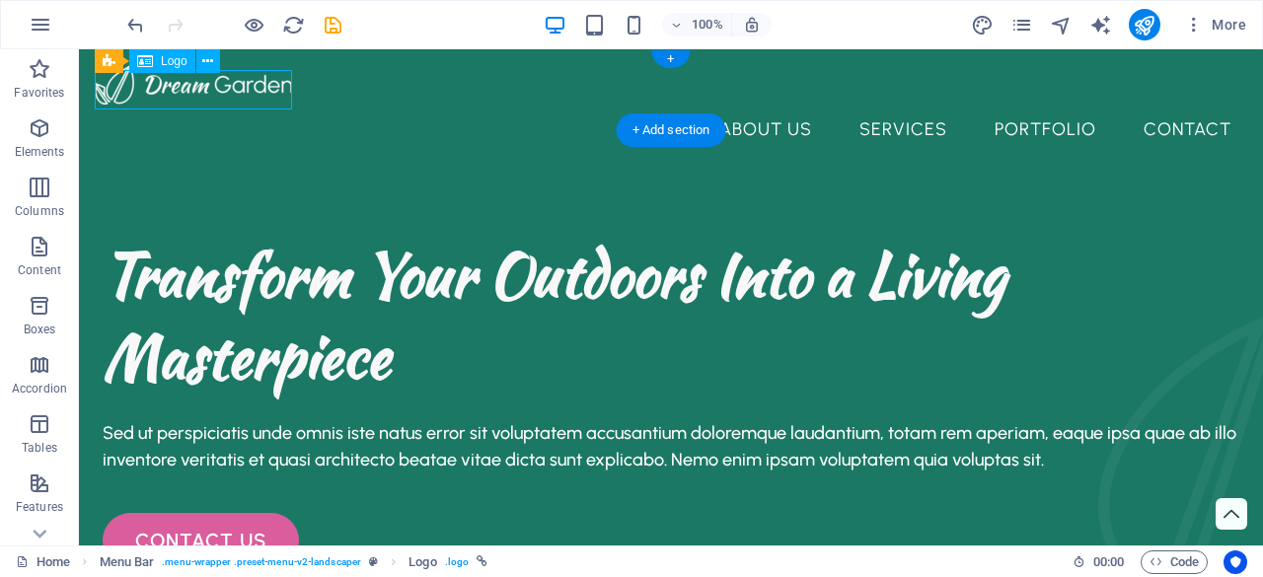
click at [216, 87] on div at bounding box center [671, 84] width 1152 height 39
select select "px"
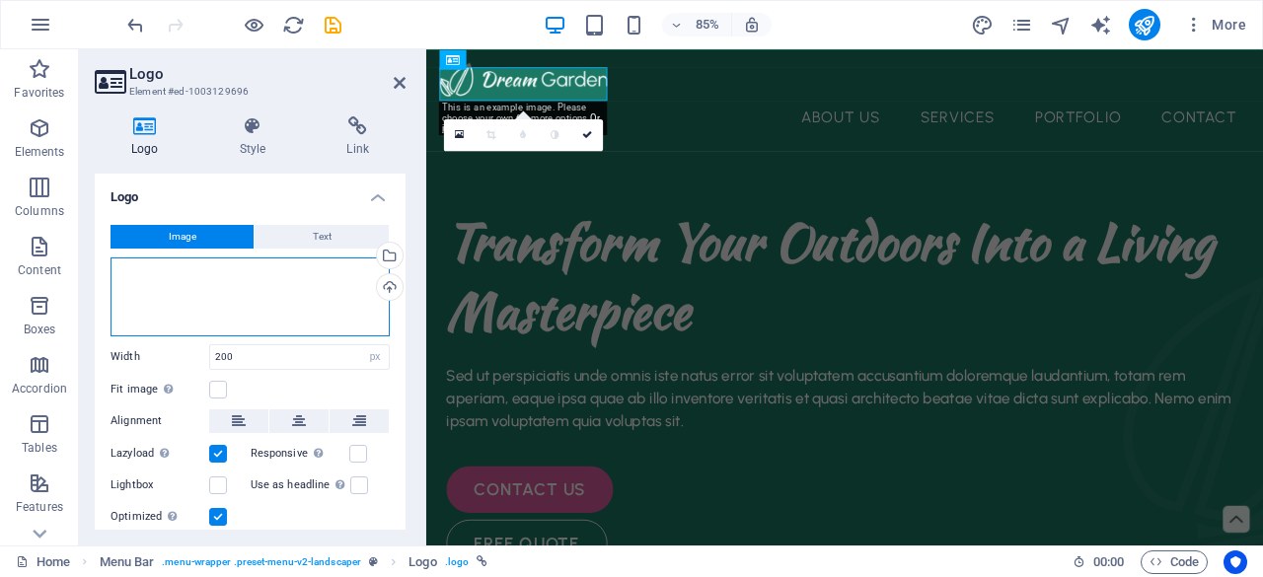
click at [248, 287] on div "Drag files here, click to choose files or select files from Files or our free s…" at bounding box center [250, 297] width 279 height 79
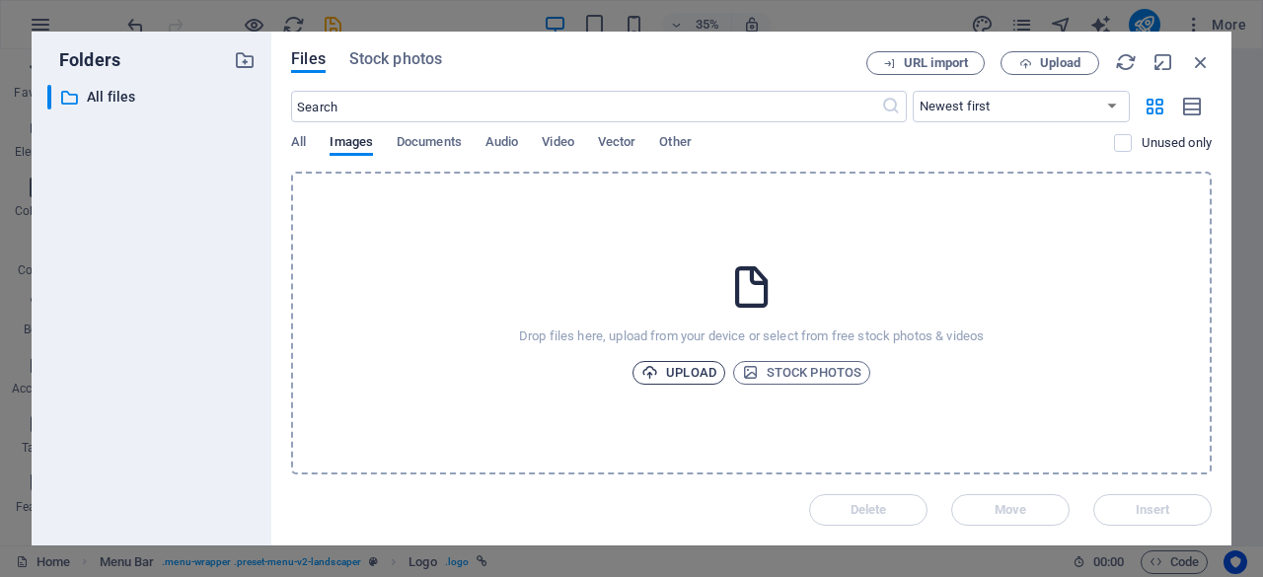
click at [710, 362] on span "Upload" at bounding box center [678, 373] width 75 height 24
